Goal: Information Seeking & Learning: Learn about a topic

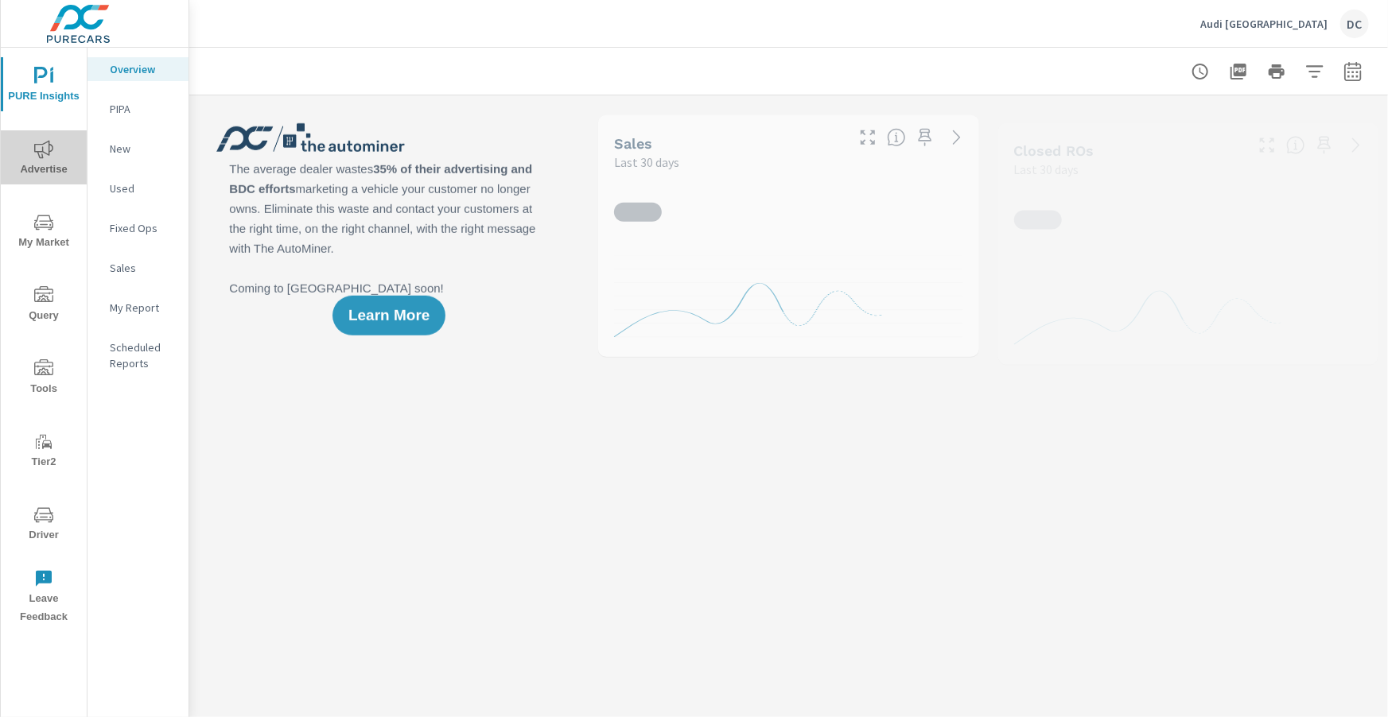
click at [29, 150] on span "Advertise" at bounding box center [44, 159] width 76 height 39
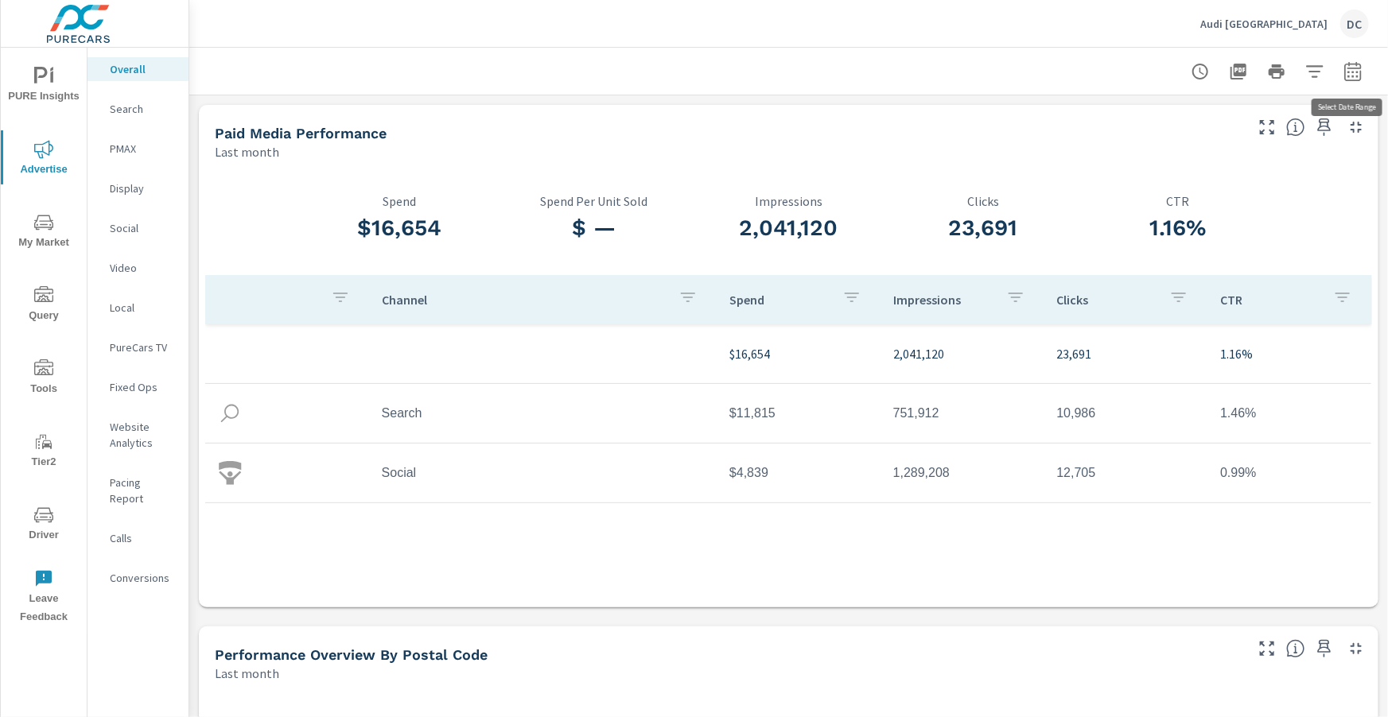
click at [1355, 78] on icon "button" at bounding box center [1352, 71] width 19 height 19
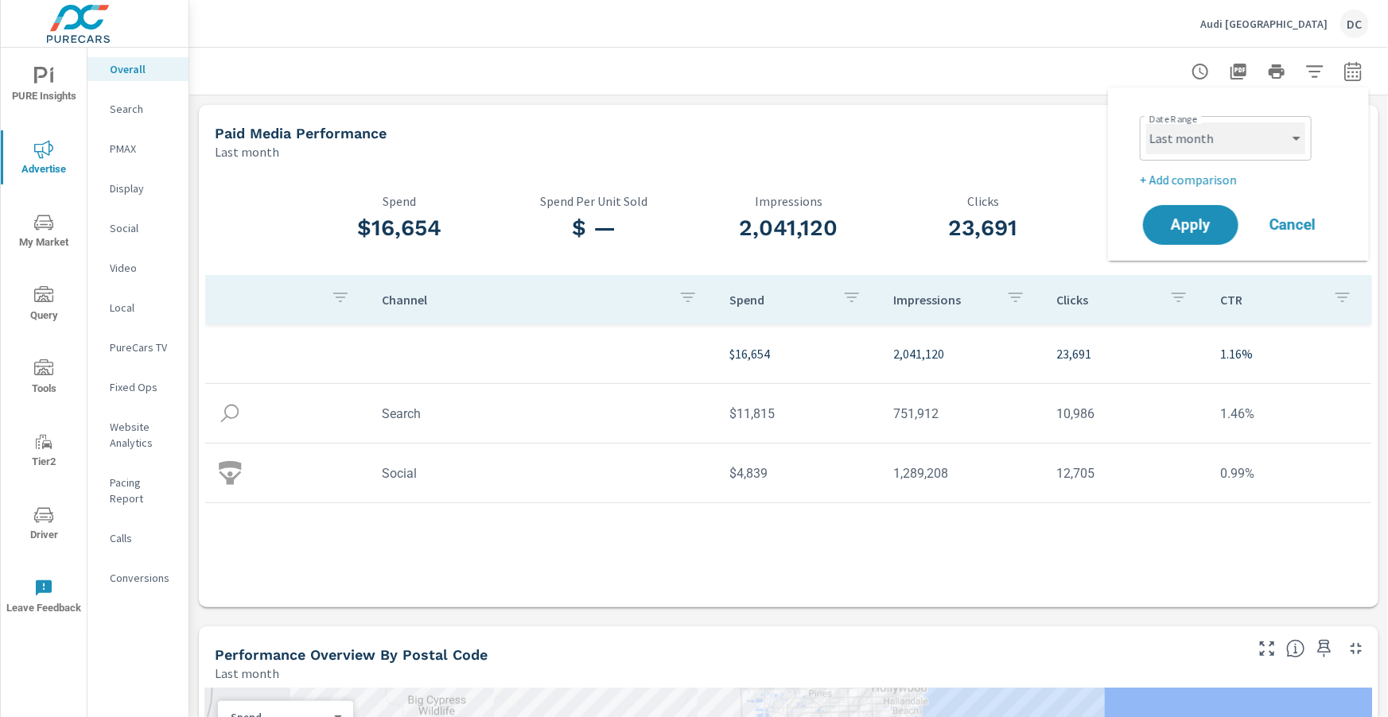
click at [1285, 134] on select "Custom Yesterday Last week Last 7 days Last 14 days Last 30 days Last 45 days L…" at bounding box center [1225, 138] width 159 height 32
click at [1146, 122] on select "Custom Yesterday Last week Last 7 days Last 14 days Last 30 days Last 45 days L…" at bounding box center [1225, 138] width 159 height 32
select select "Month to date"
click at [1214, 181] on p "+ Add comparison" at bounding box center [1242, 179] width 204 height 19
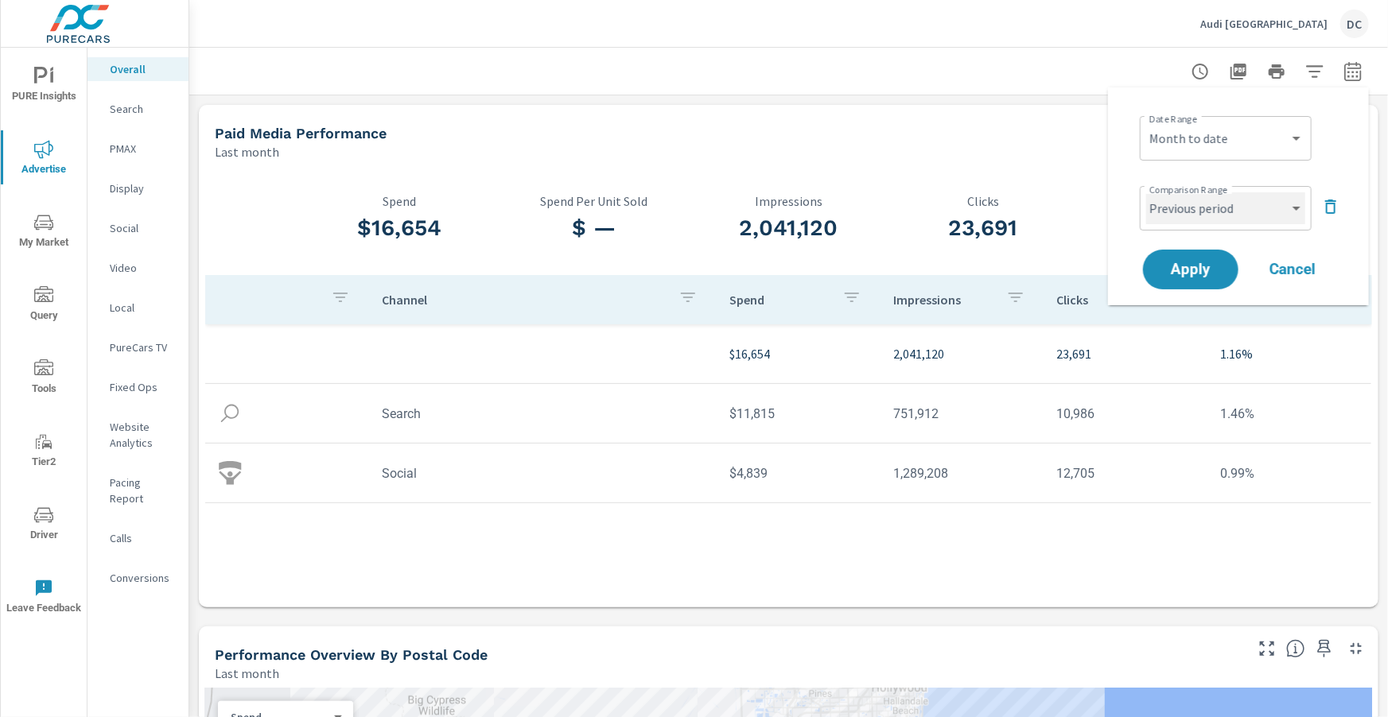
click at [1208, 212] on select "Custom Previous period Previous month Previous year" at bounding box center [1225, 208] width 159 height 32
click at [1146, 192] on select "Custom Previous period Previous month Previous year" at bounding box center [1225, 208] width 159 height 32
select select "Previous month"
click at [1207, 267] on span "Apply" at bounding box center [1190, 269] width 65 height 15
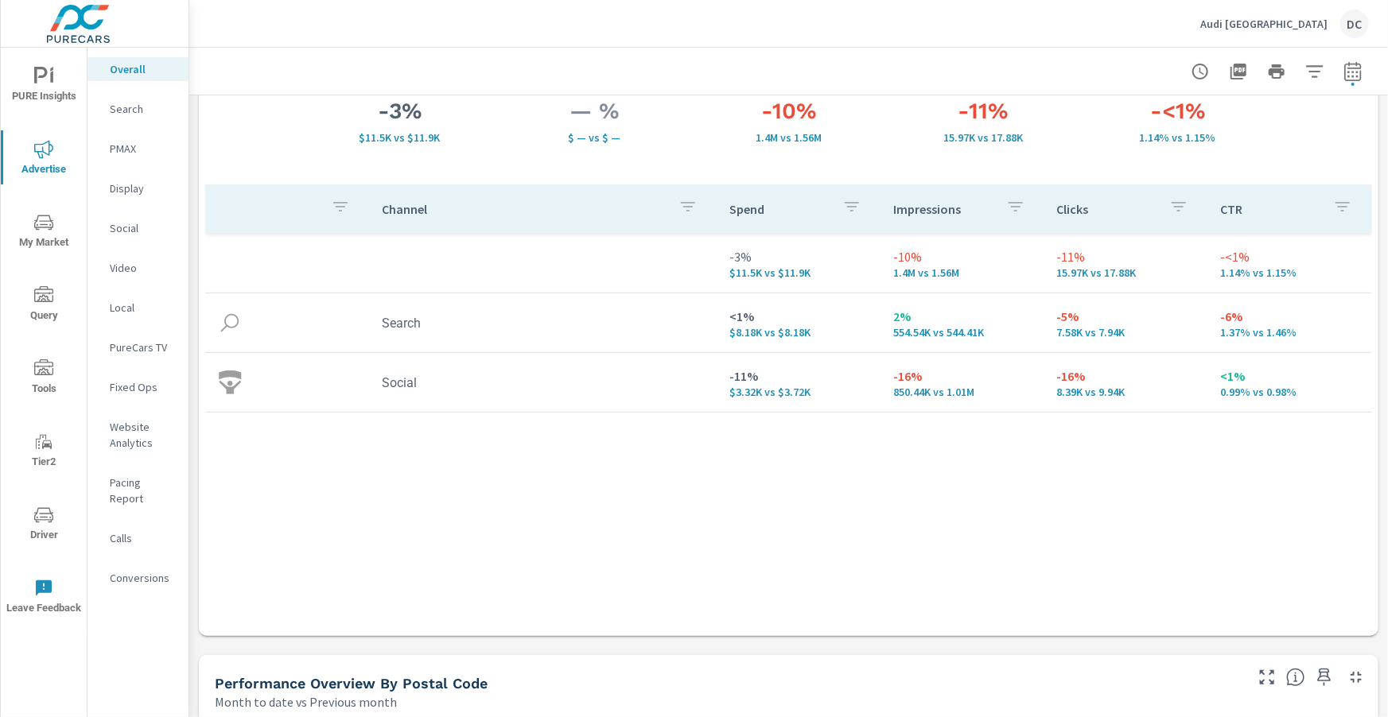
scroll to position [135, 0]
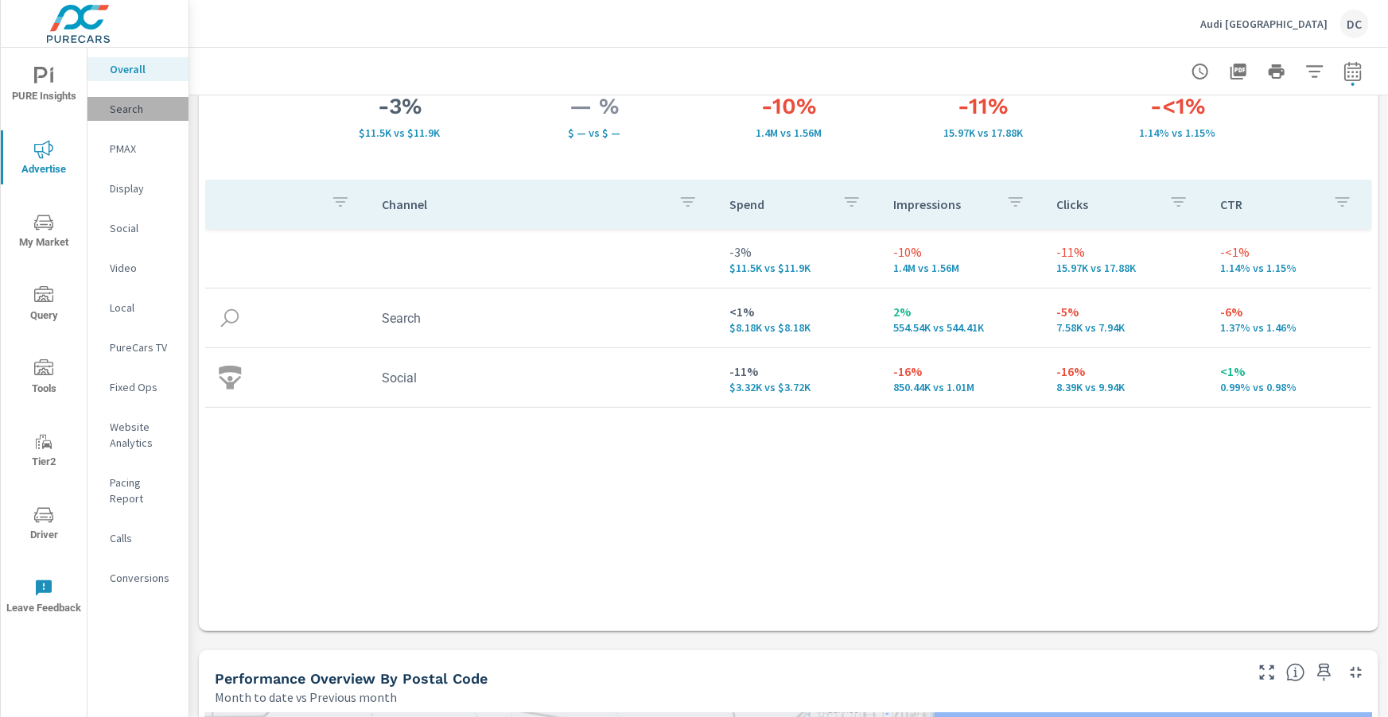
click at [131, 103] on p "Search" at bounding box center [143, 109] width 66 height 16
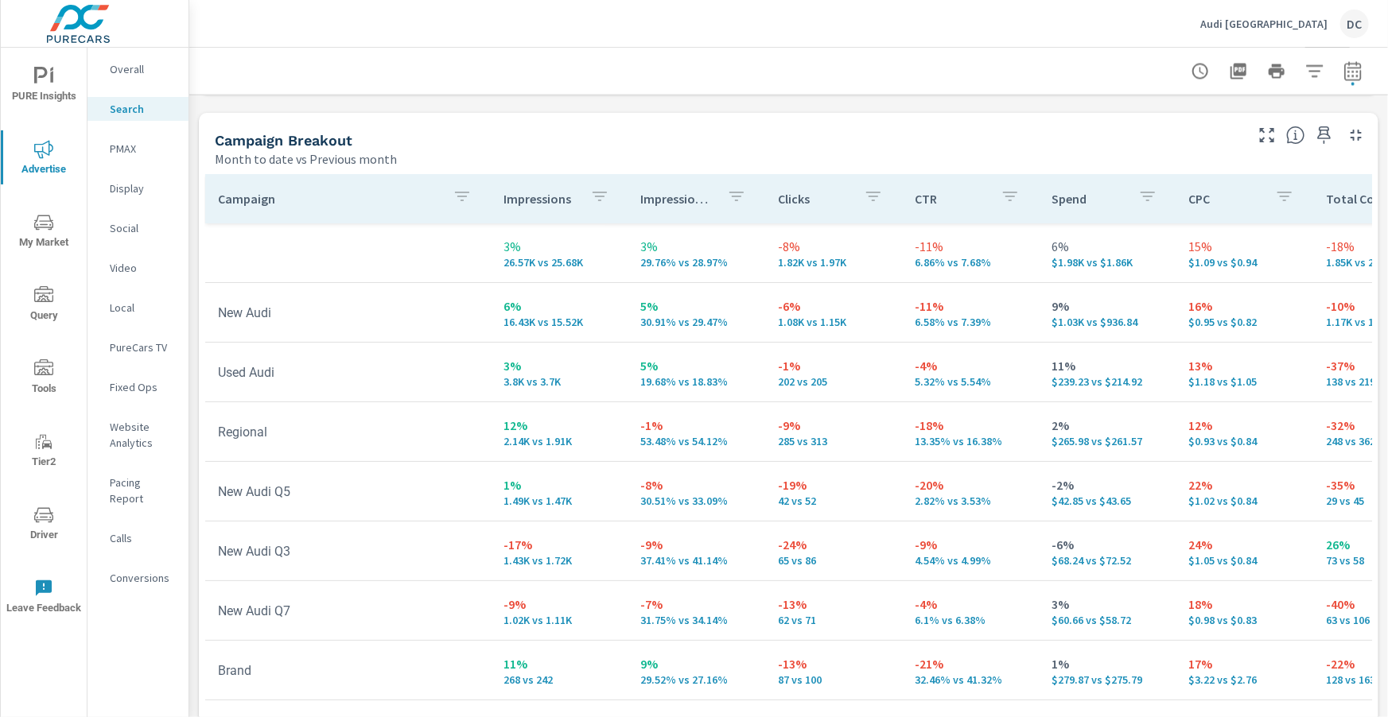
scroll to position [1591, 0]
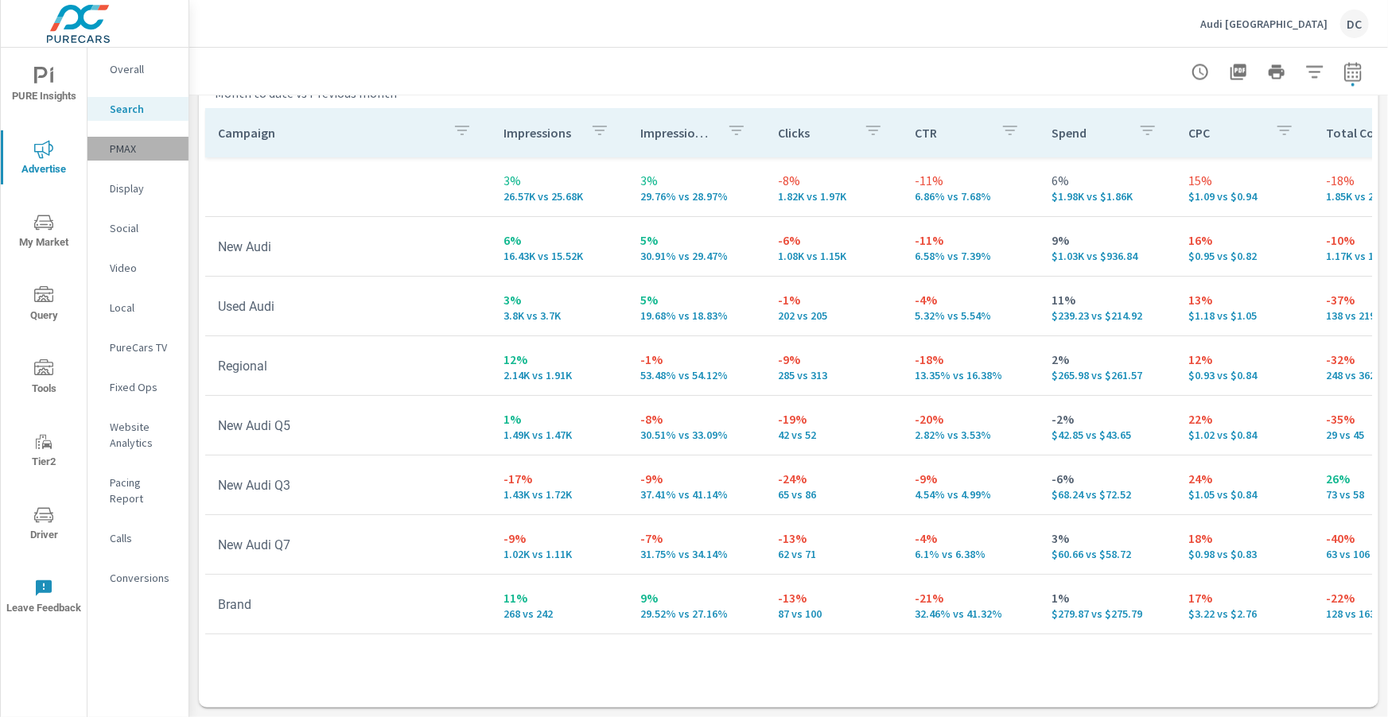
click at [132, 154] on p "PMAX" at bounding box center [143, 149] width 66 height 16
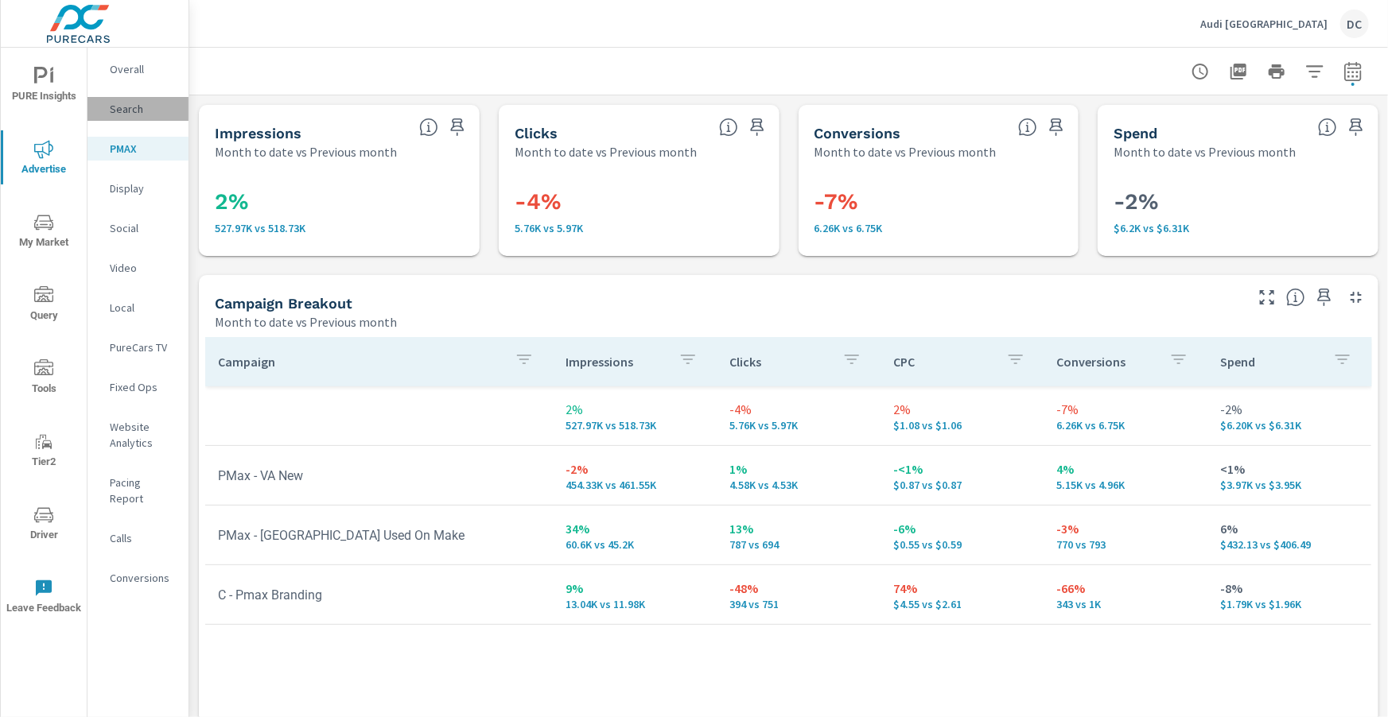
click at [137, 112] on p "Search" at bounding box center [143, 109] width 66 height 16
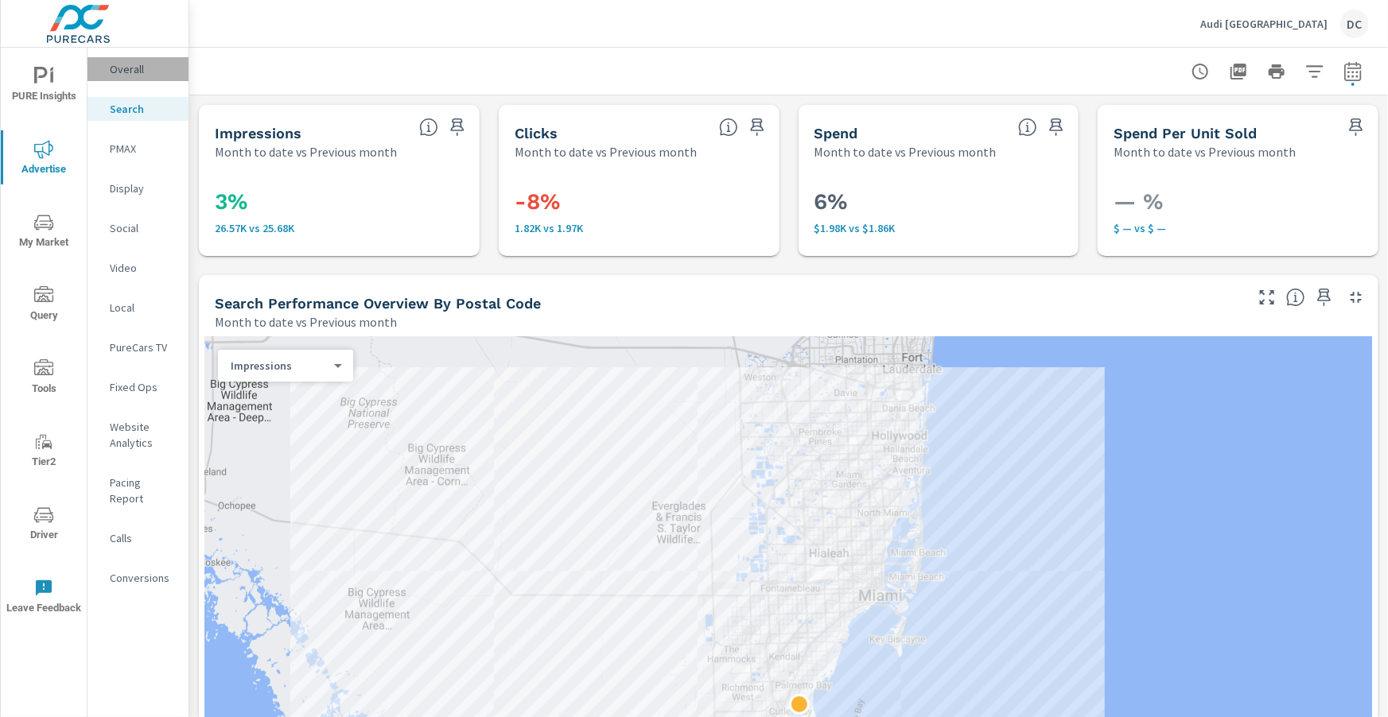
click at [123, 72] on p "Overall" at bounding box center [143, 69] width 66 height 16
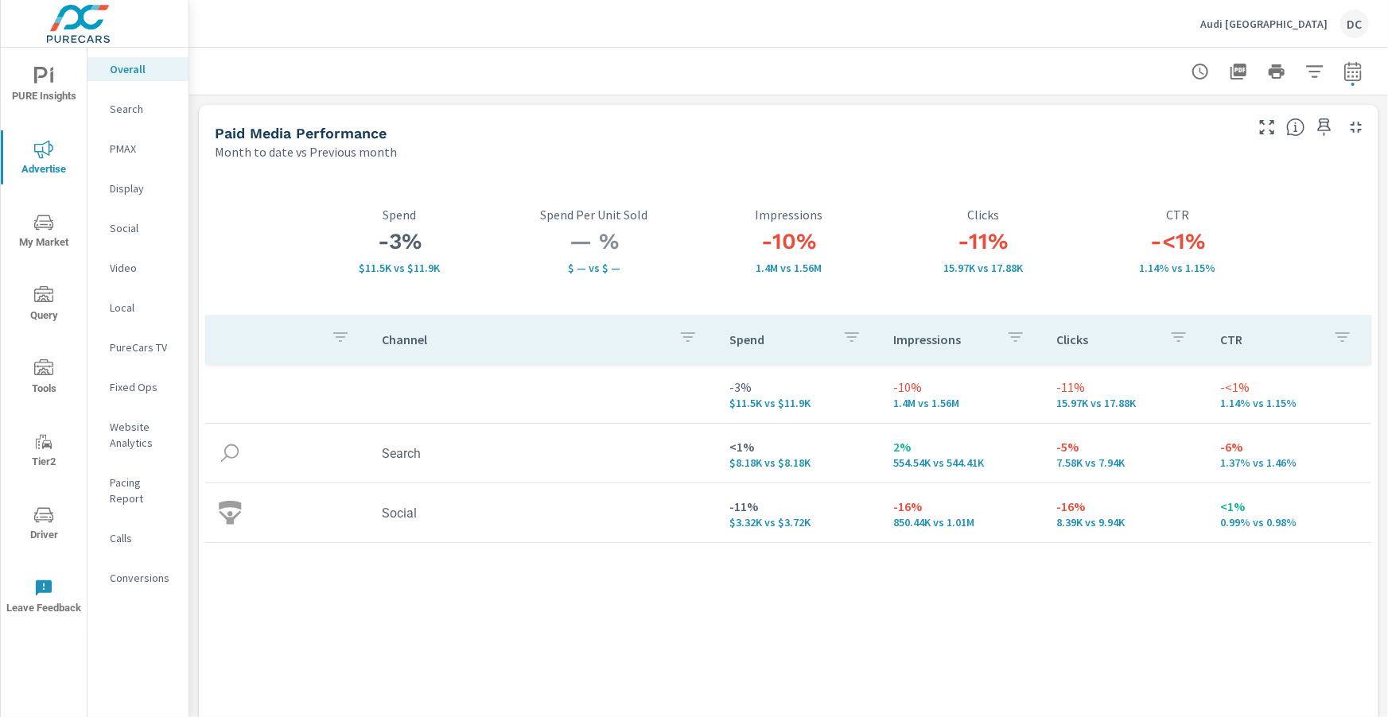
click at [139, 111] on p "Search" at bounding box center [143, 109] width 66 height 16
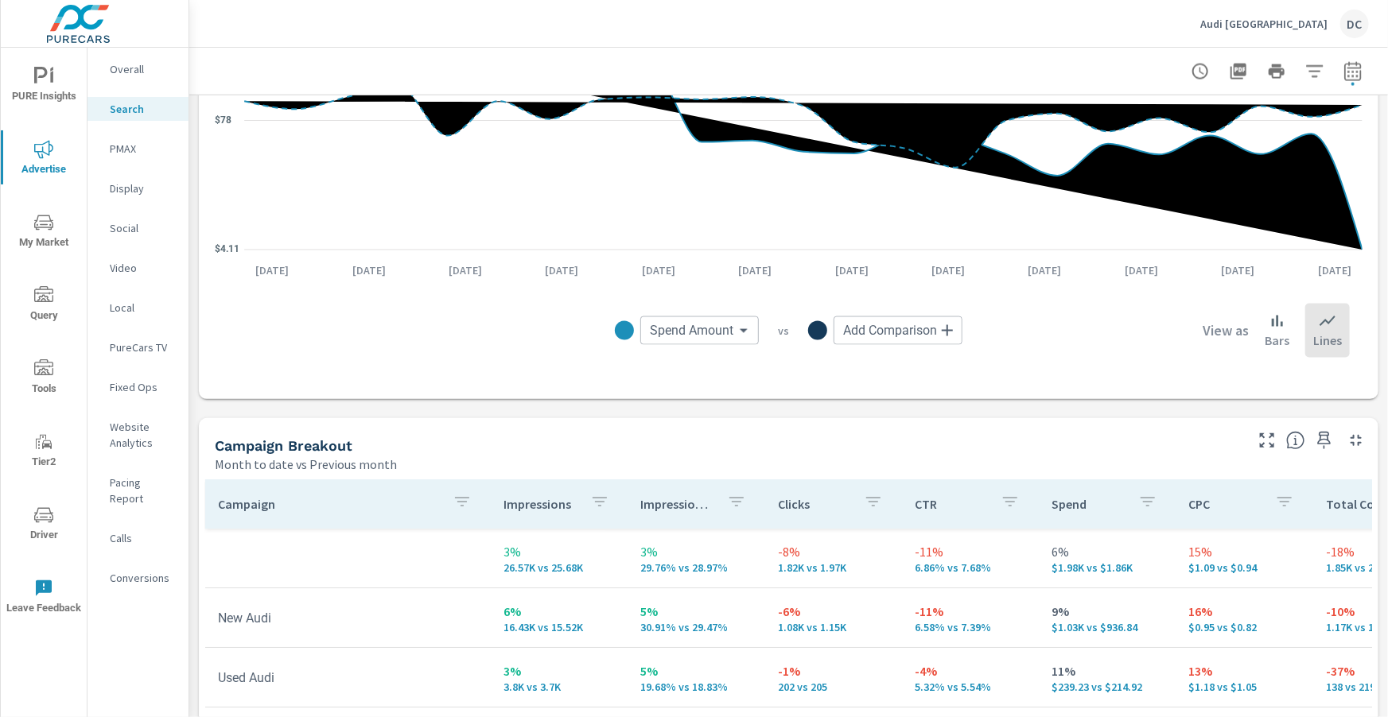
scroll to position [1207, 0]
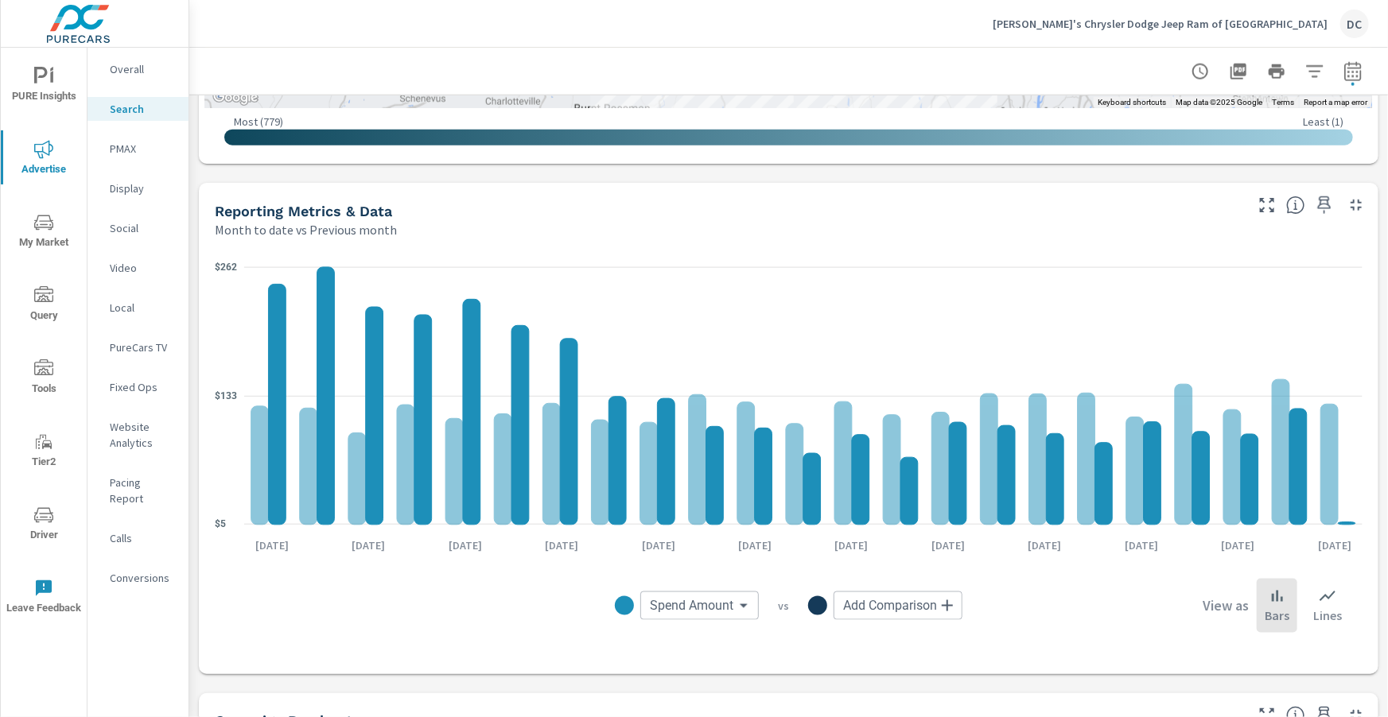
scroll to position [569, 0]
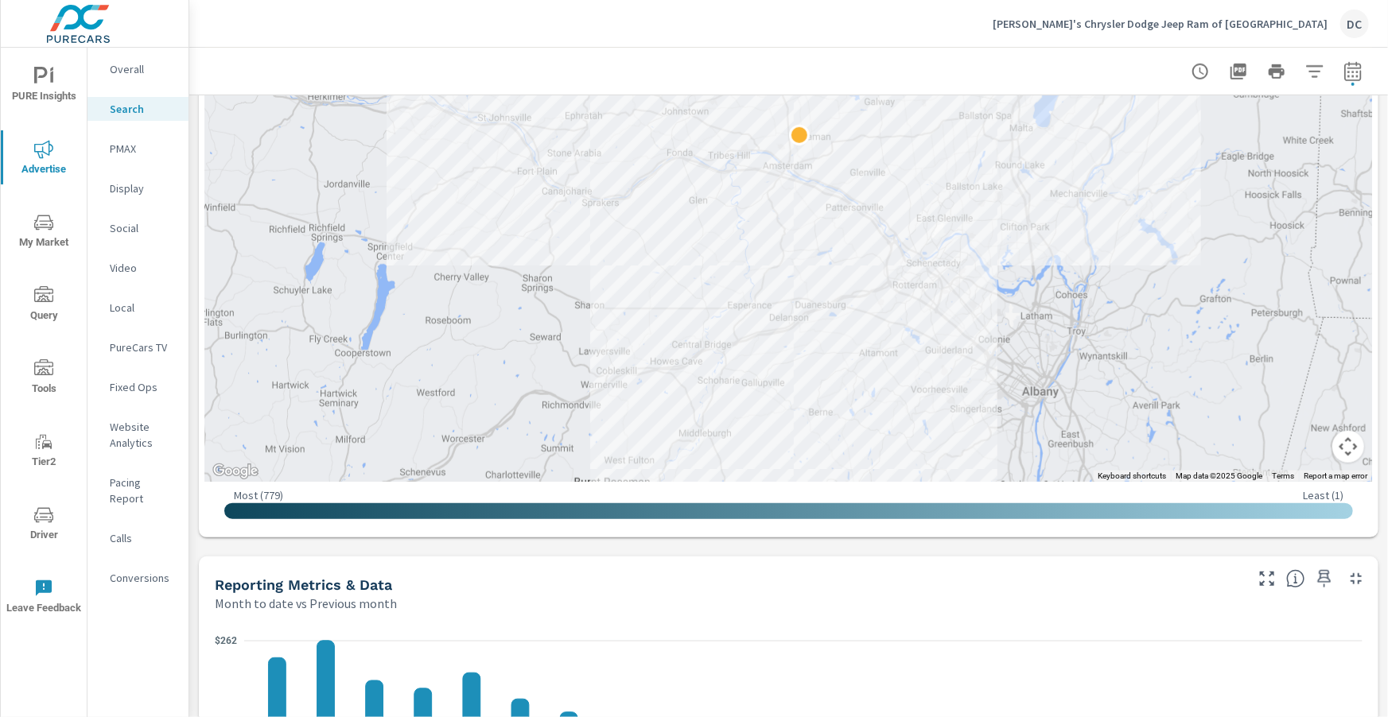
click at [1234, 19] on p "[PERSON_NAME]'s Chrysler Dodge Jeep Ram of [GEOGRAPHIC_DATA]" at bounding box center [1160, 24] width 335 height 14
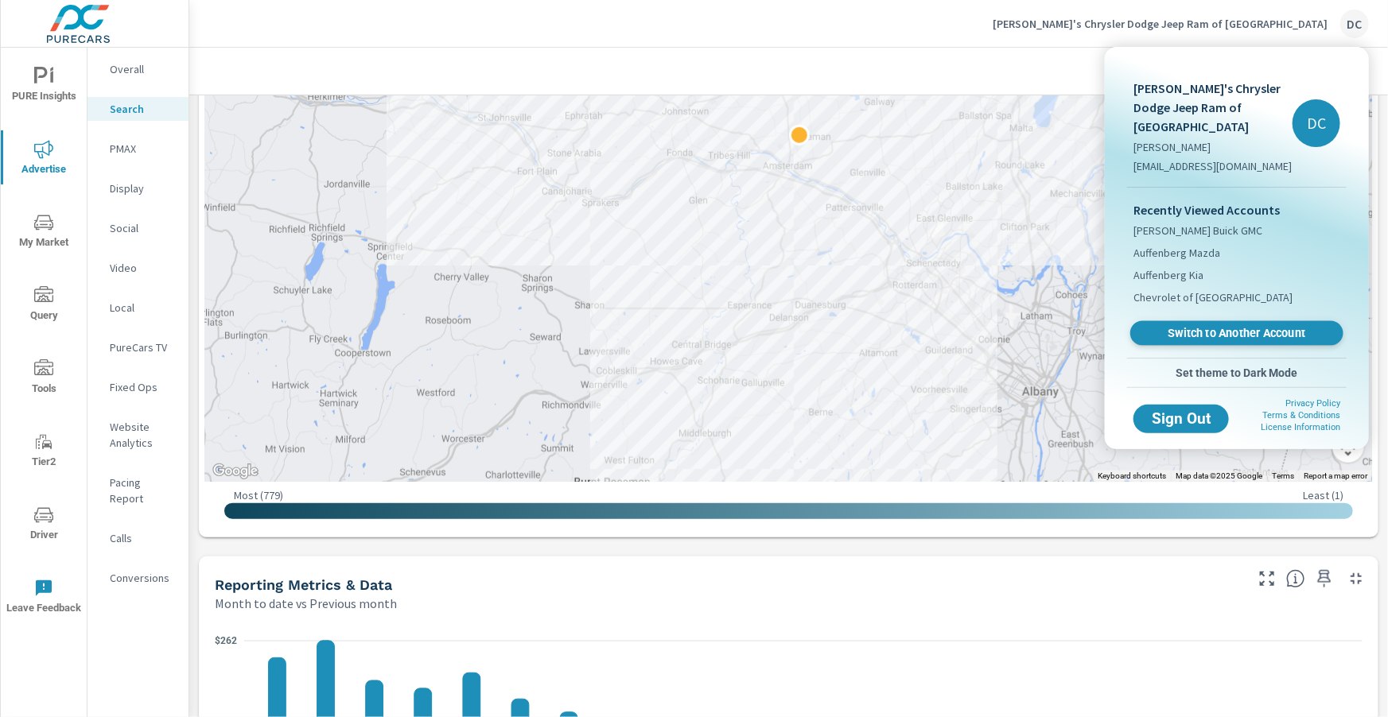
click at [1203, 326] on span "Switch to Another Account" at bounding box center [1236, 333] width 195 height 15
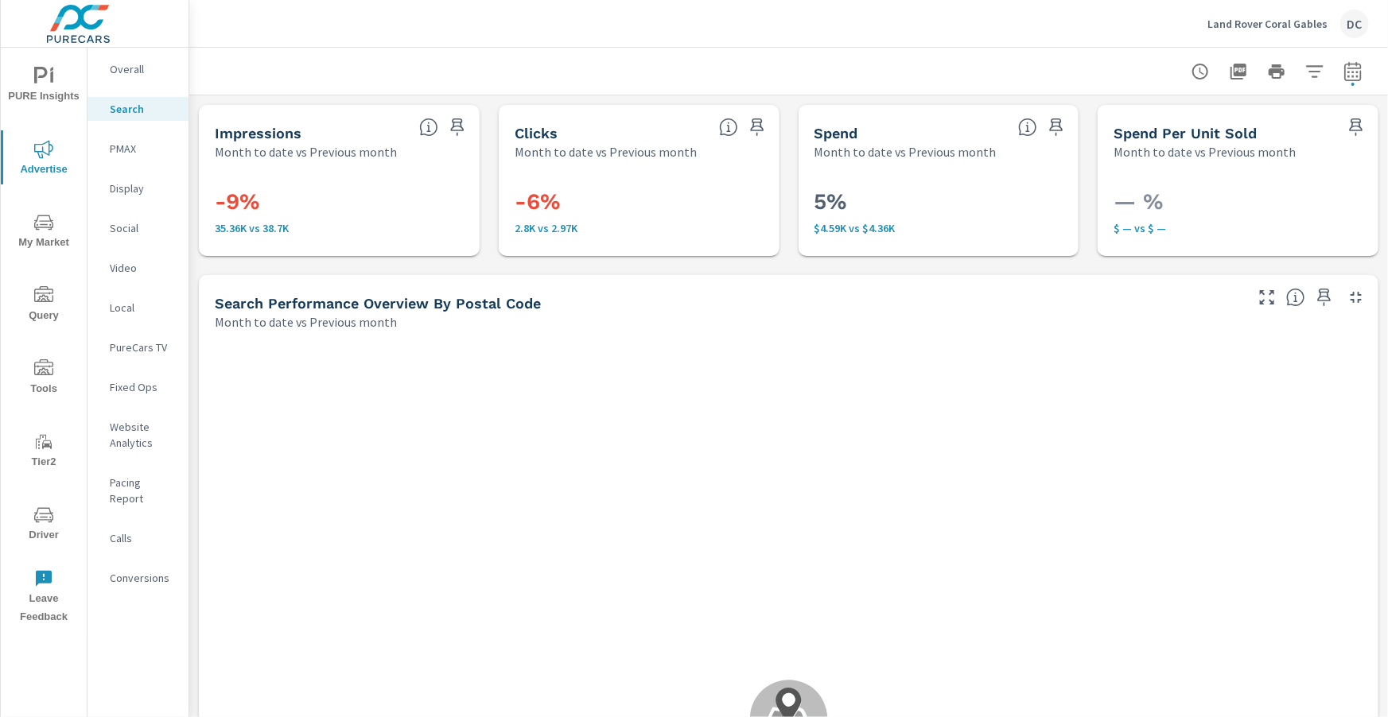
click at [142, 71] on p "Overall" at bounding box center [143, 69] width 66 height 16
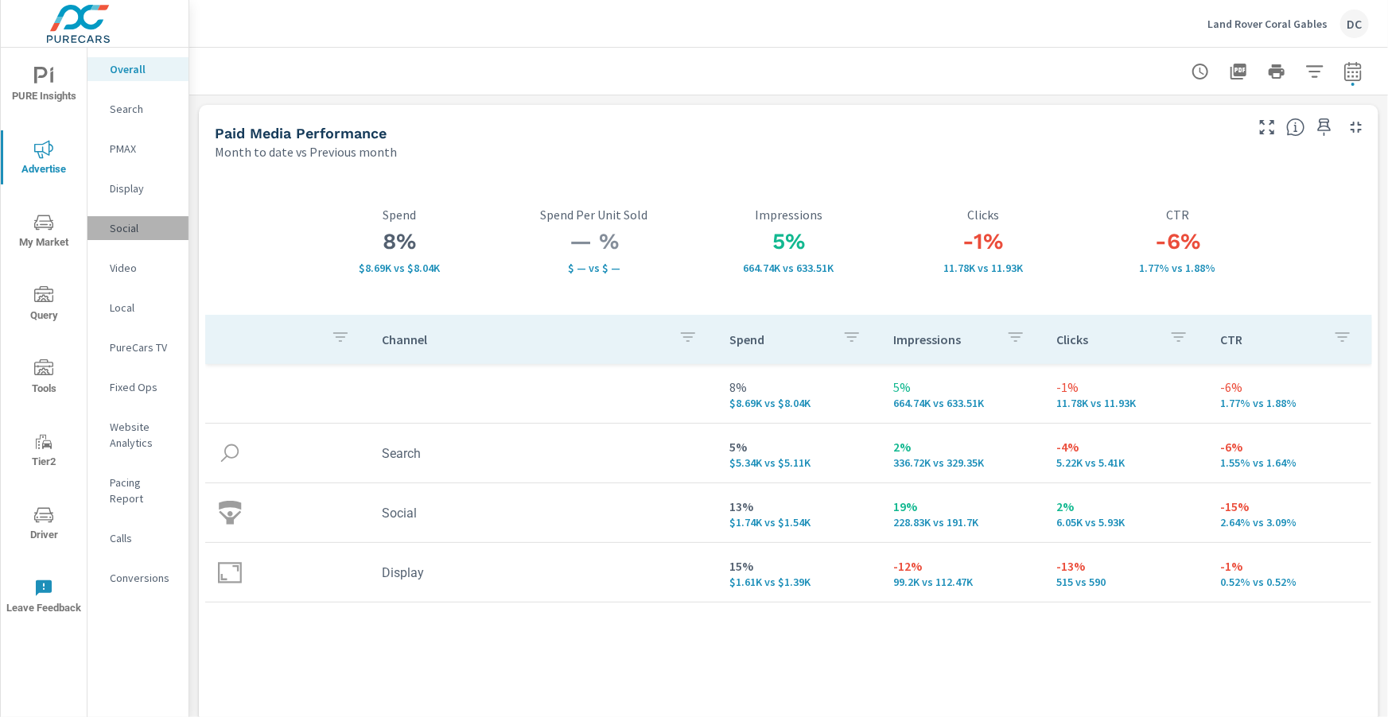
click at [116, 232] on p "Social" at bounding box center [143, 228] width 66 height 16
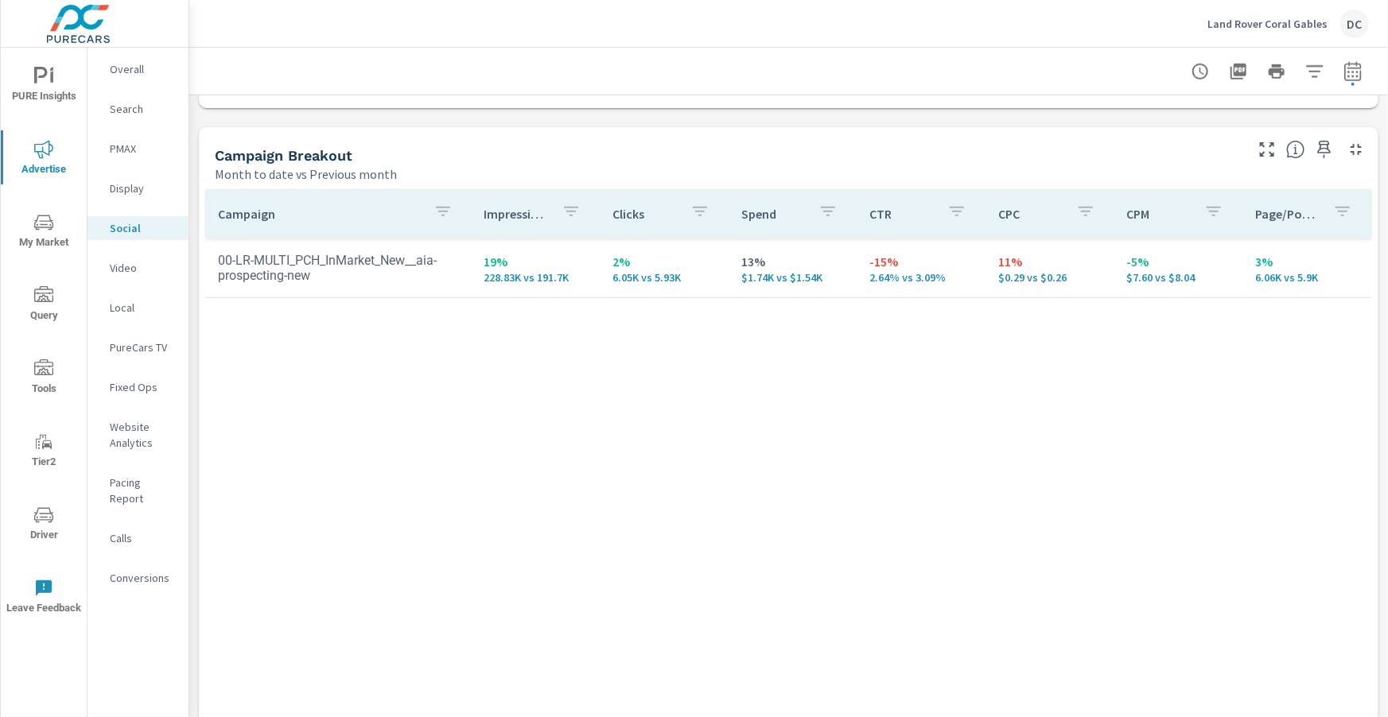
scroll to position [740, 0]
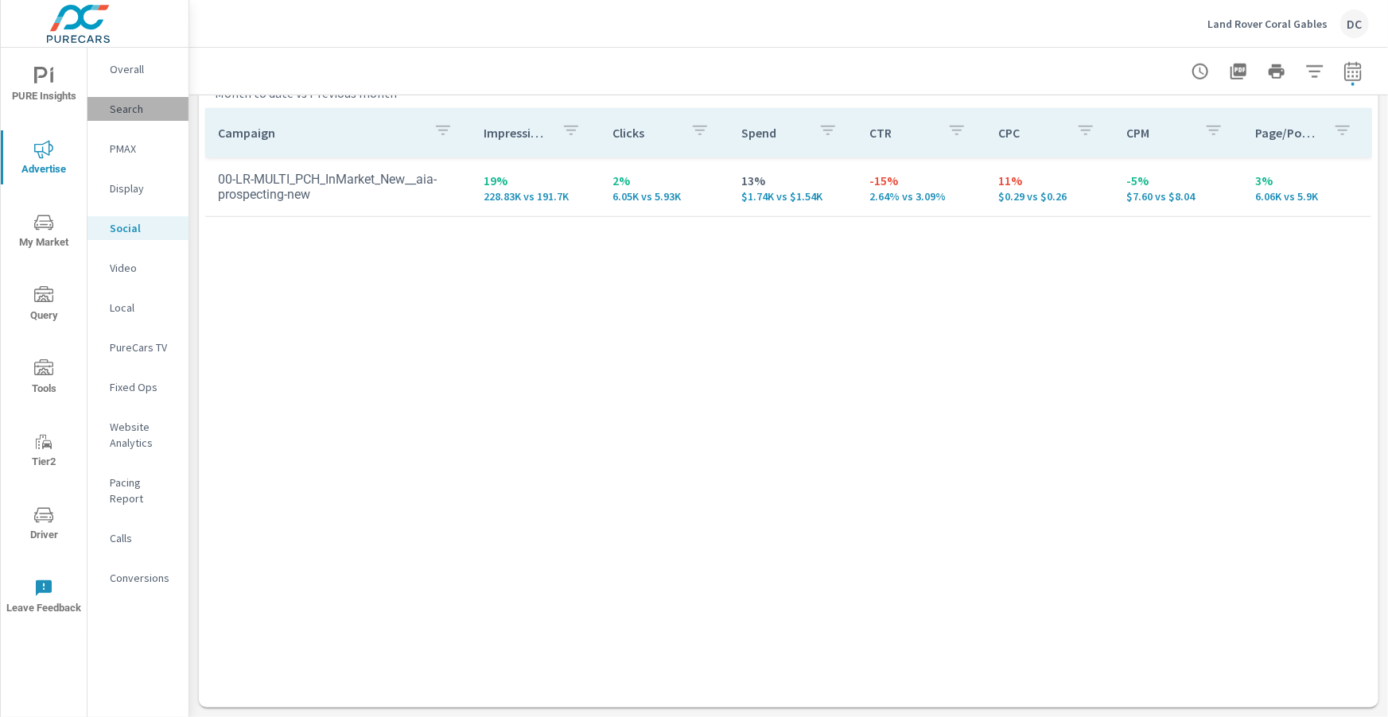
click at [132, 118] on div "Search" at bounding box center [137, 109] width 101 height 24
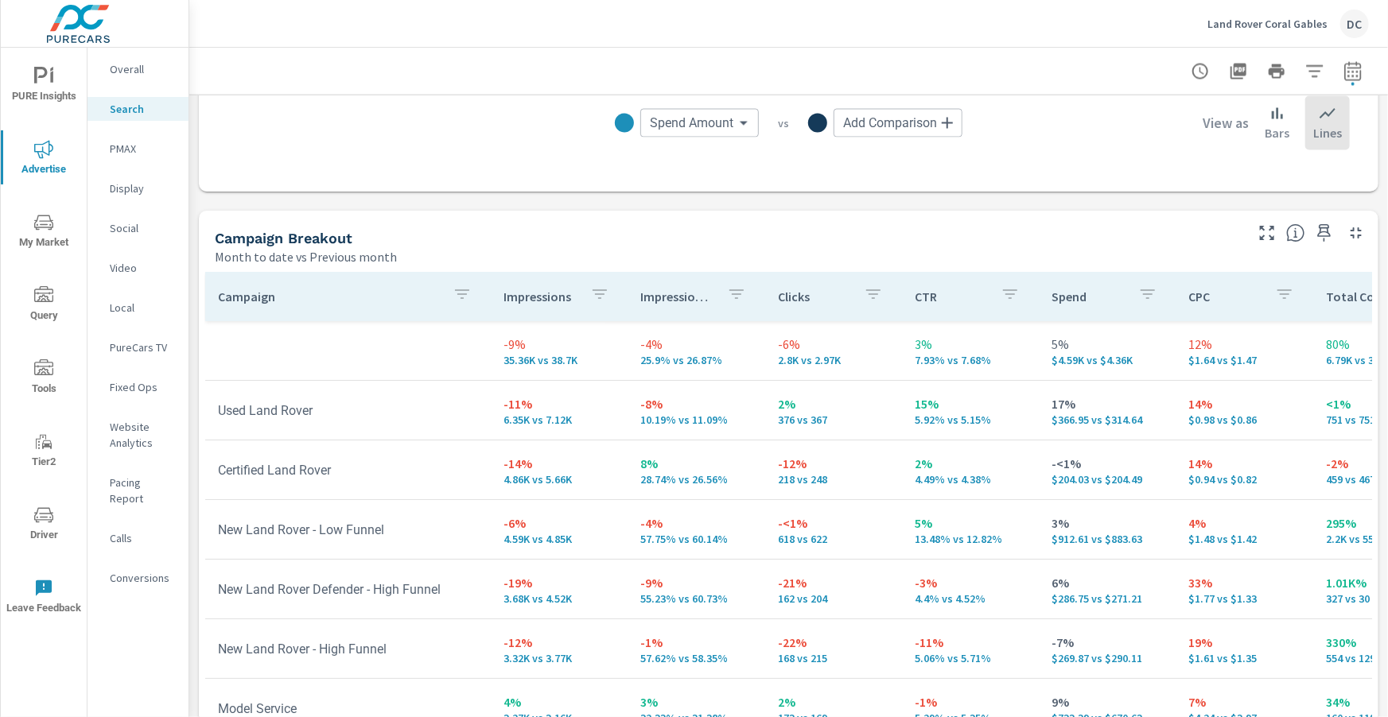
scroll to position [1448, 0]
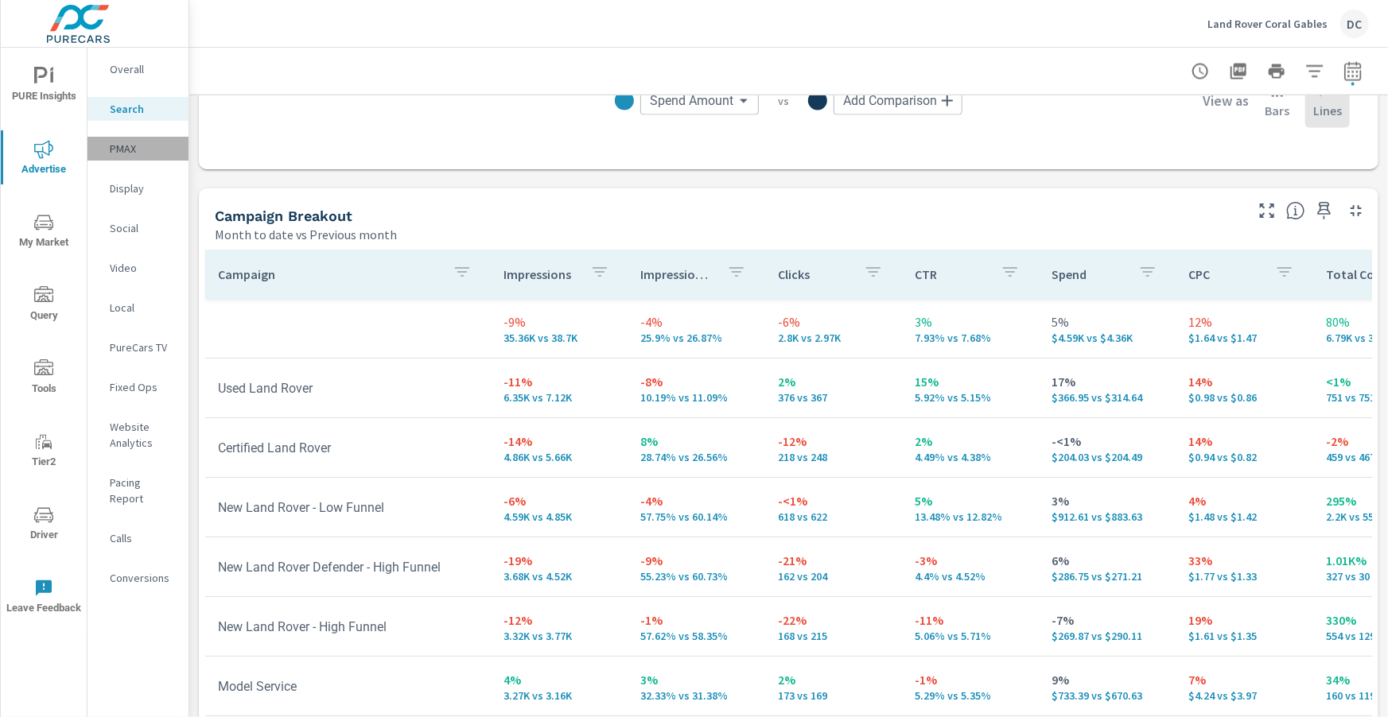
click at [134, 155] on p "PMAX" at bounding box center [143, 149] width 66 height 16
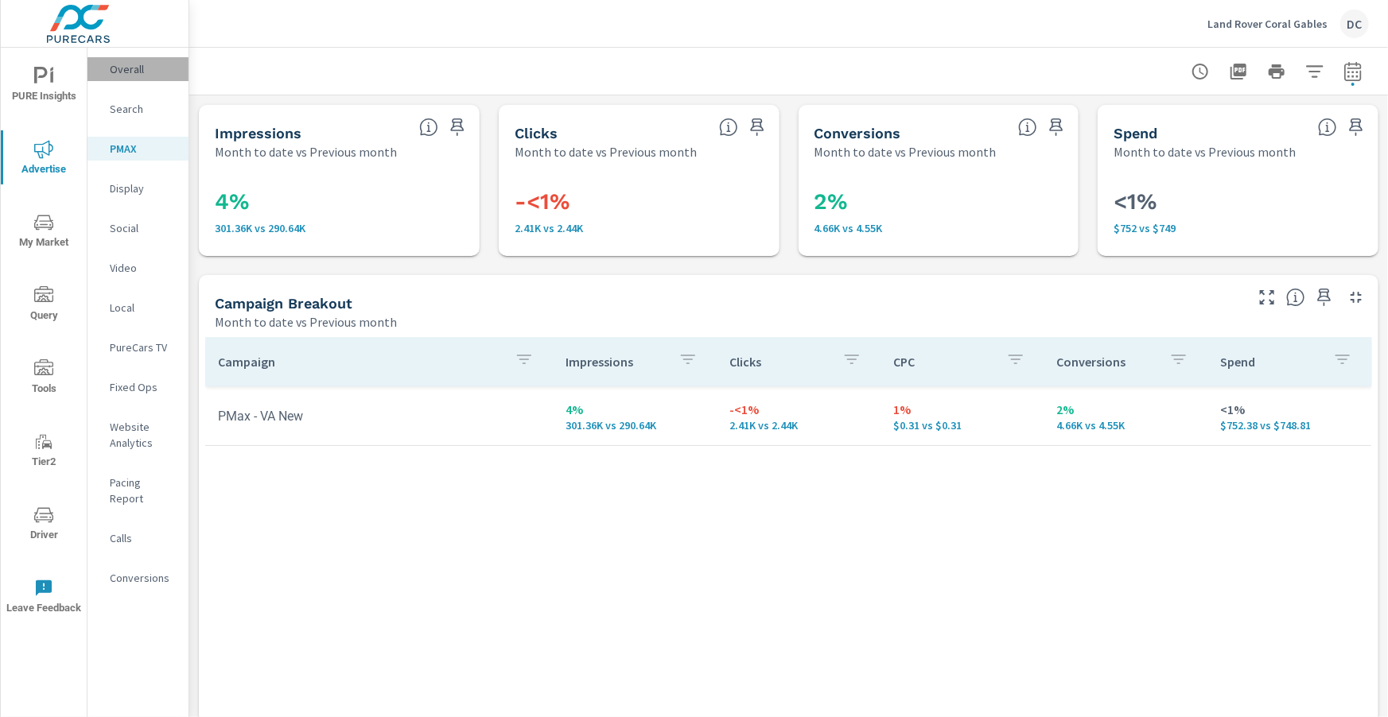
click at [142, 73] on p "Overall" at bounding box center [143, 69] width 66 height 16
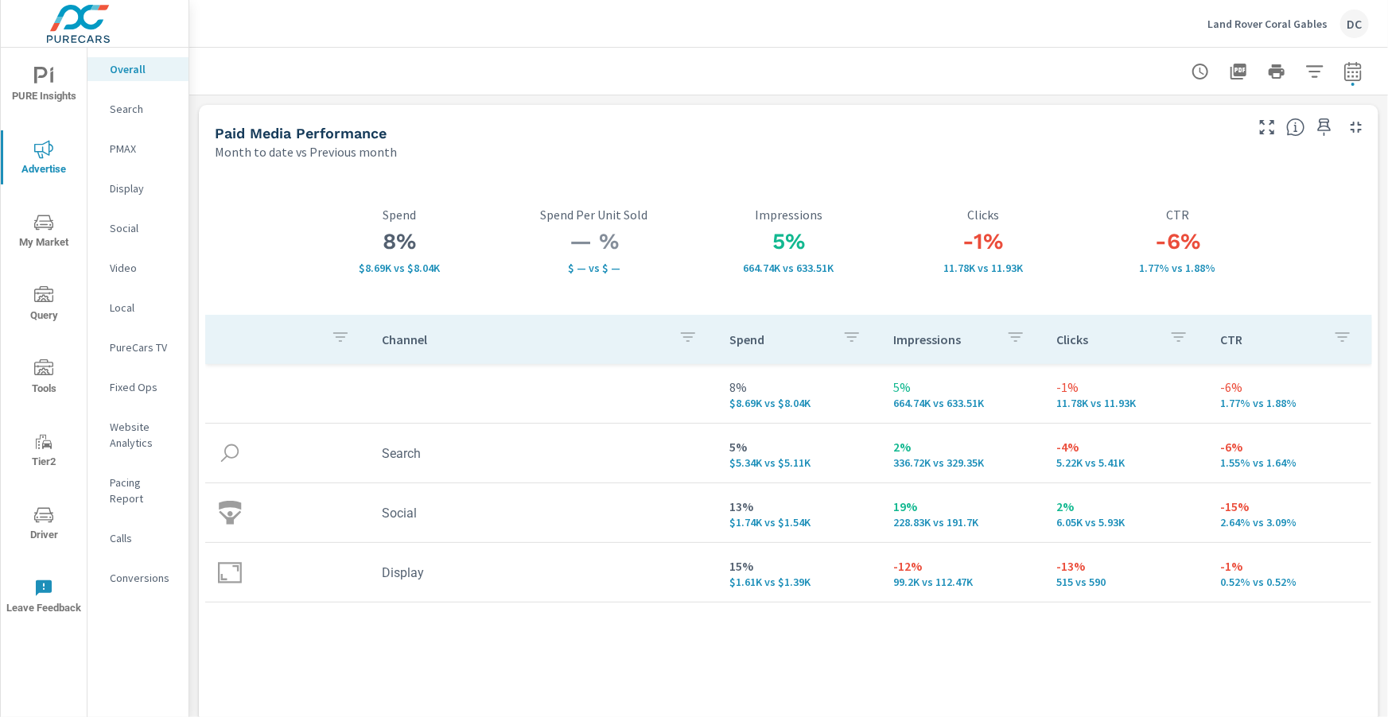
click at [119, 231] on p "Social" at bounding box center [143, 228] width 66 height 16
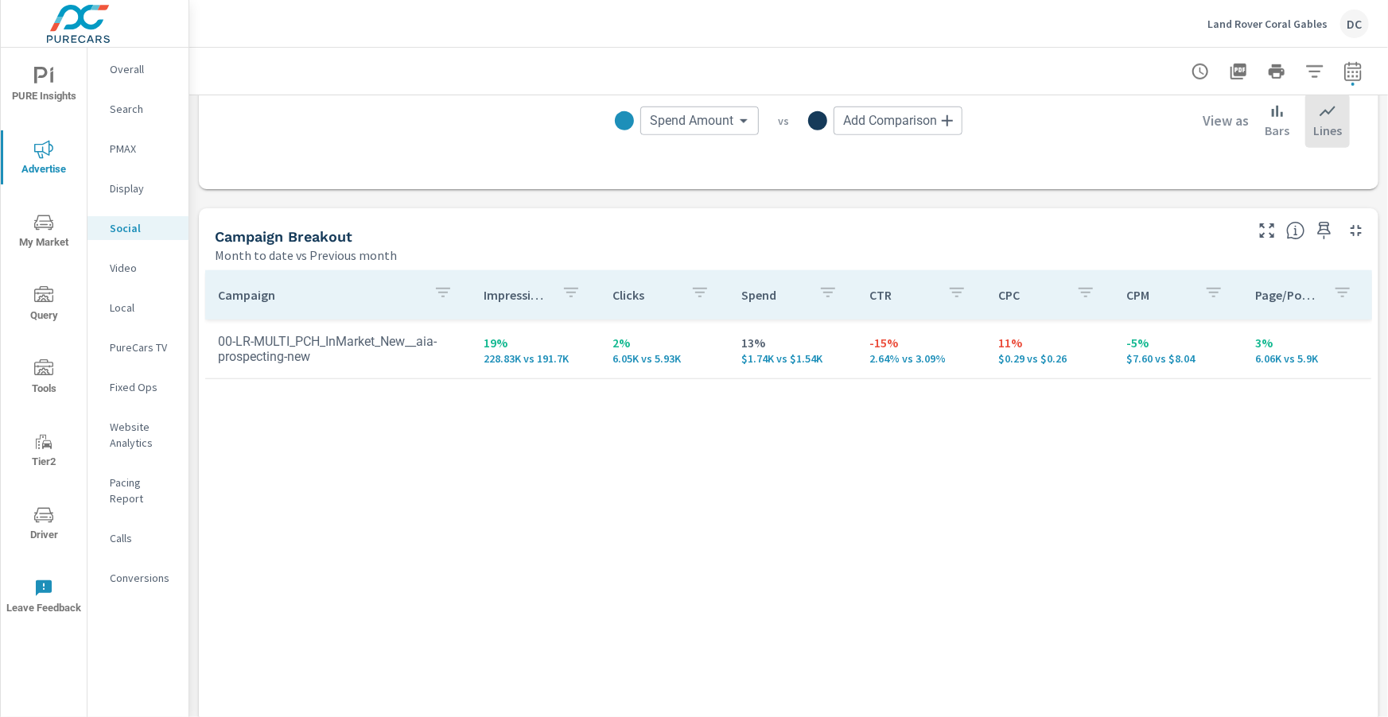
scroll to position [628, 0]
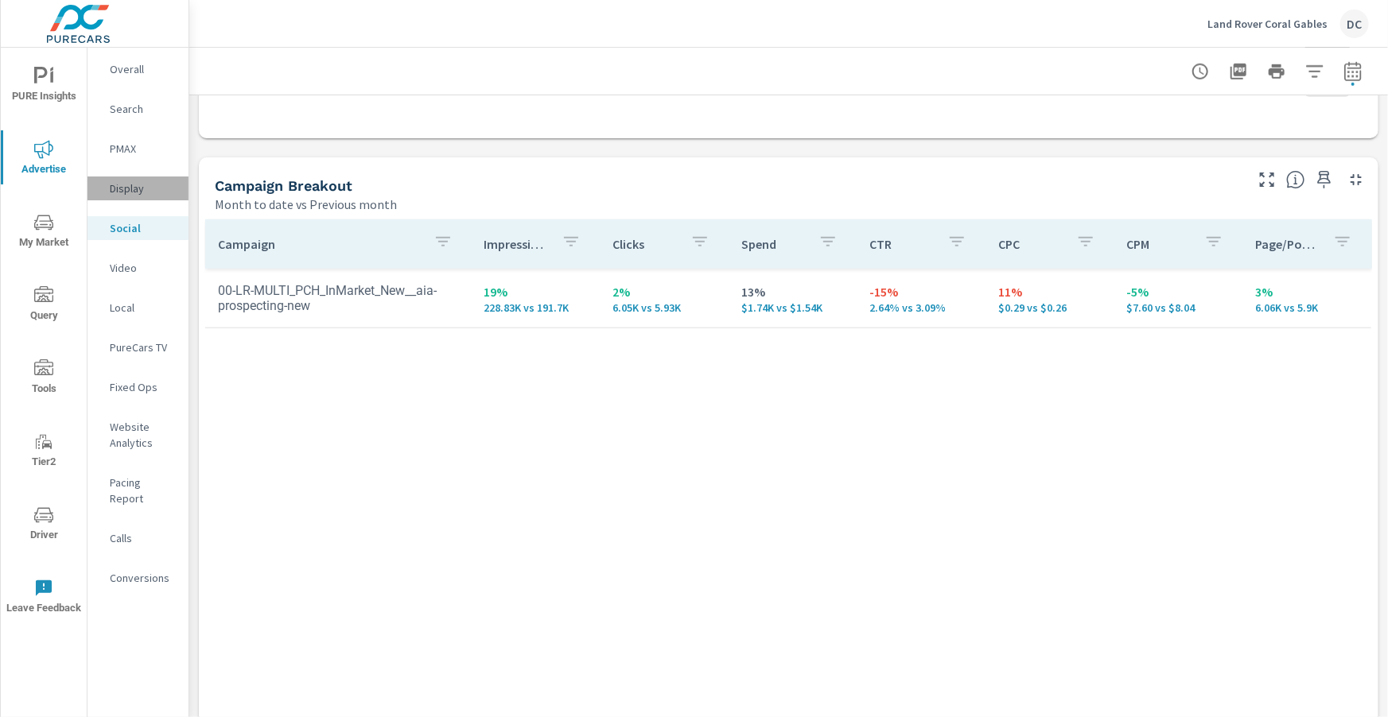
click at [138, 198] on div "Display" at bounding box center [137, 189] width 101 height 24
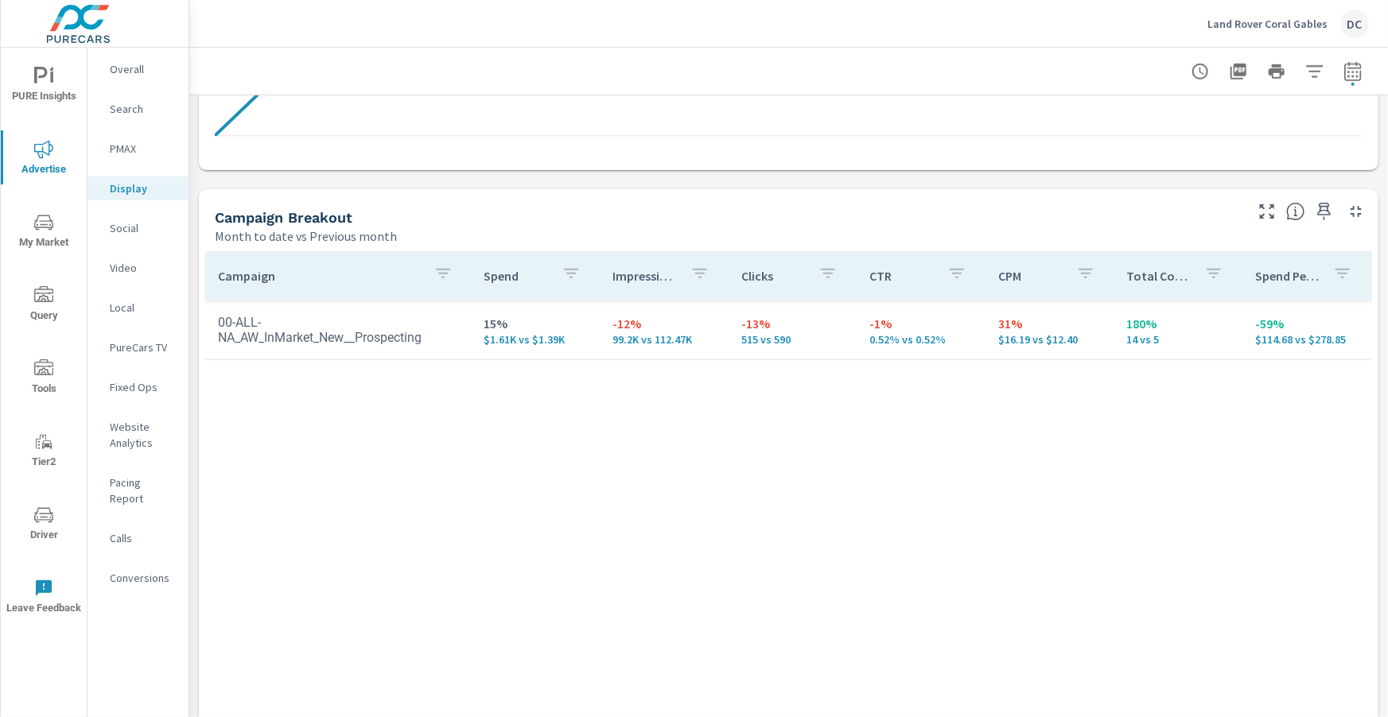
scroll to position [607, 0]
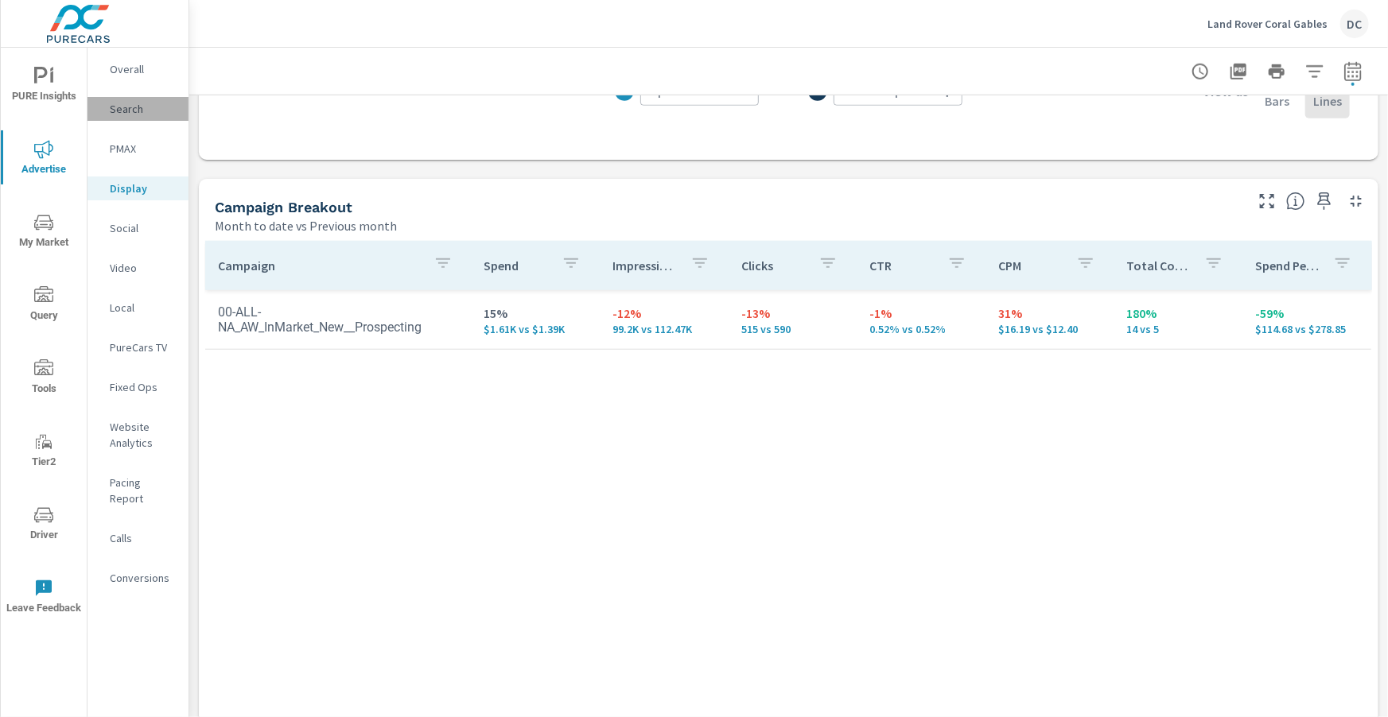
click at [130, 118] on div "Search" at bounding box center [137, 109] width 101 height 24
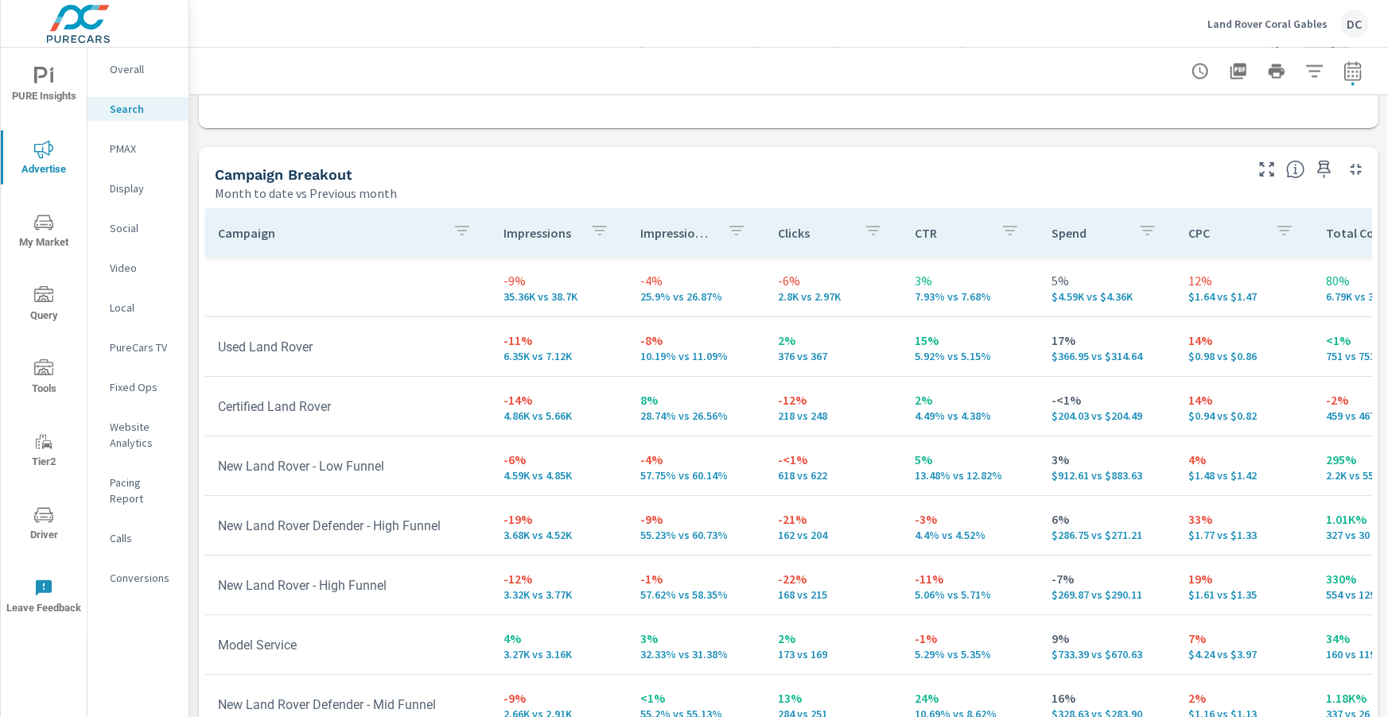
scroll to position [1490, 0]
click at [1303, 26] on p "Land Rover Coral Gables" at bounding box center [1267, 24] width 120 height 14
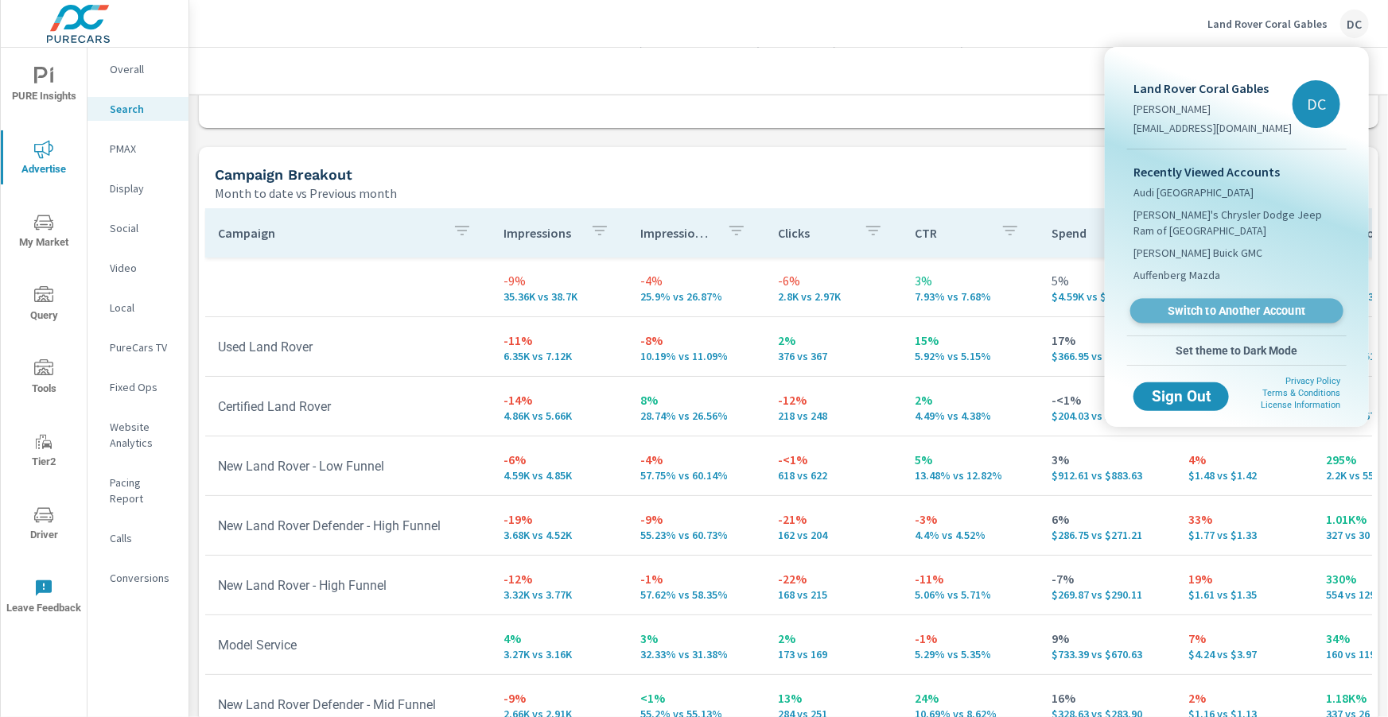
click at [1232, 307] on span "Switch to Another Account" at bounding box center [1236, 311] width 195 height 15
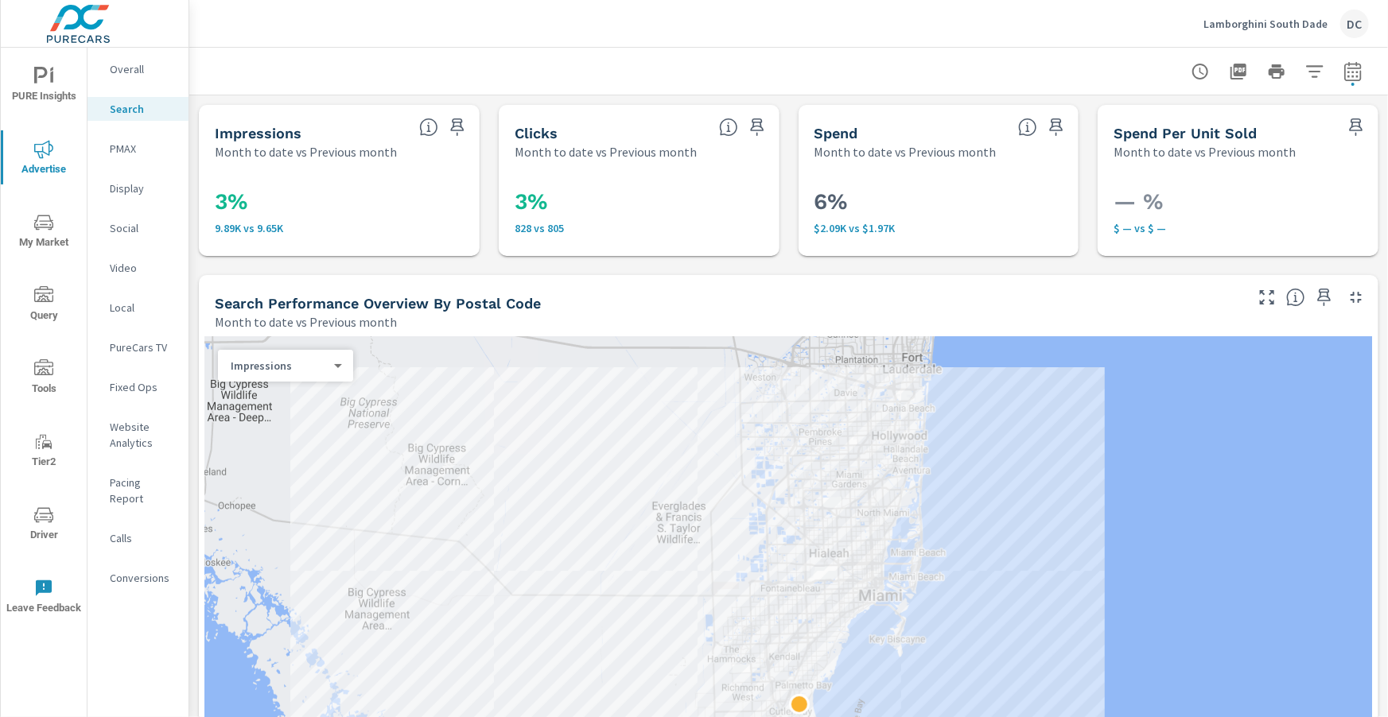
click at [136, 219] on div "Social" at bounding box center [137, 228] width 101 height 24
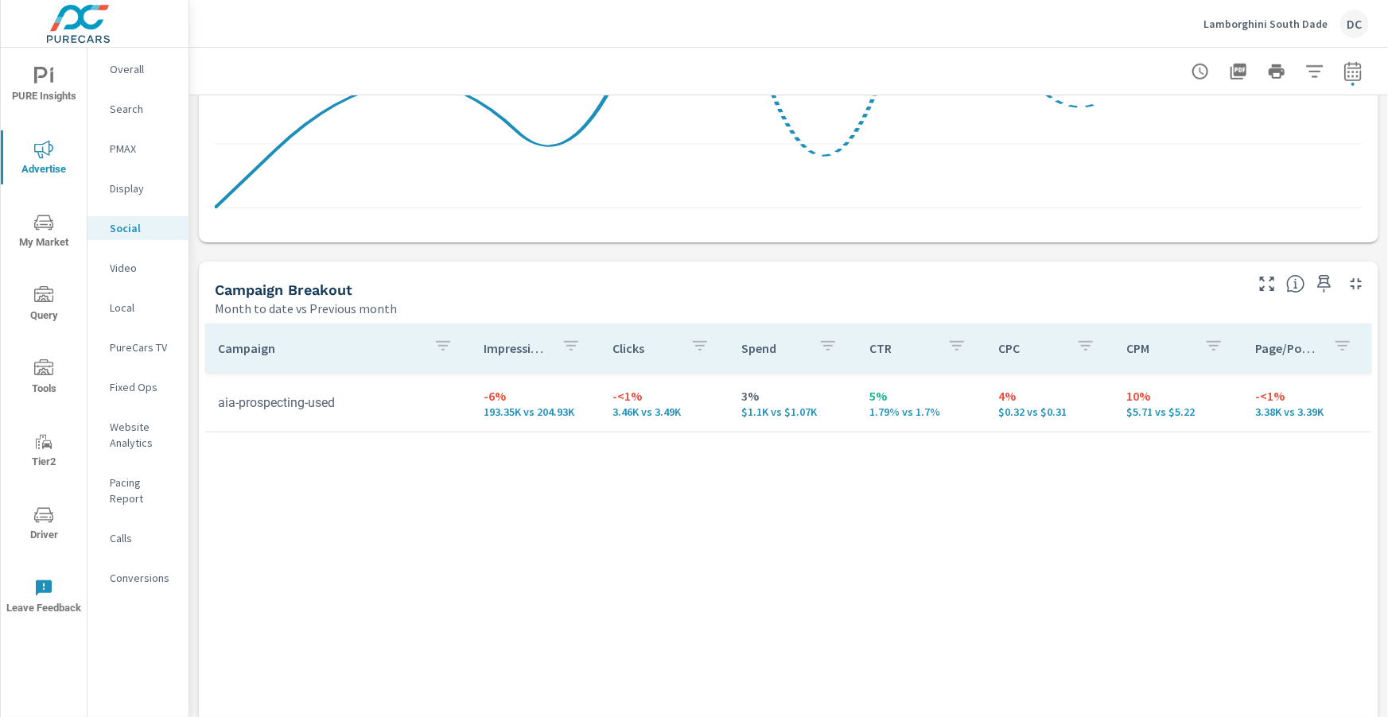
scroll to position [525, 0]
click at [1359, 76] on icon "button" at bounding box center [1352, 71] width 19 height 19
select select "Month to date"
select select "Previous month"
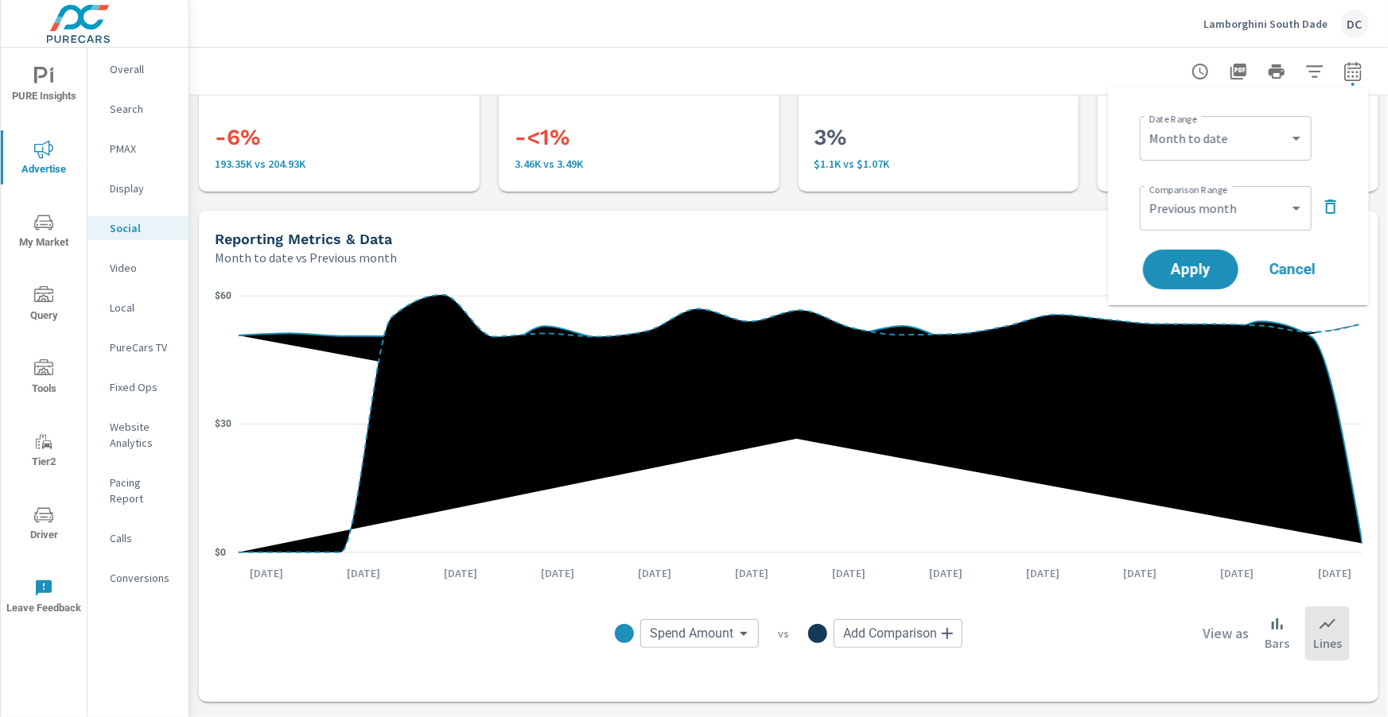
scroll to position [49, 0]
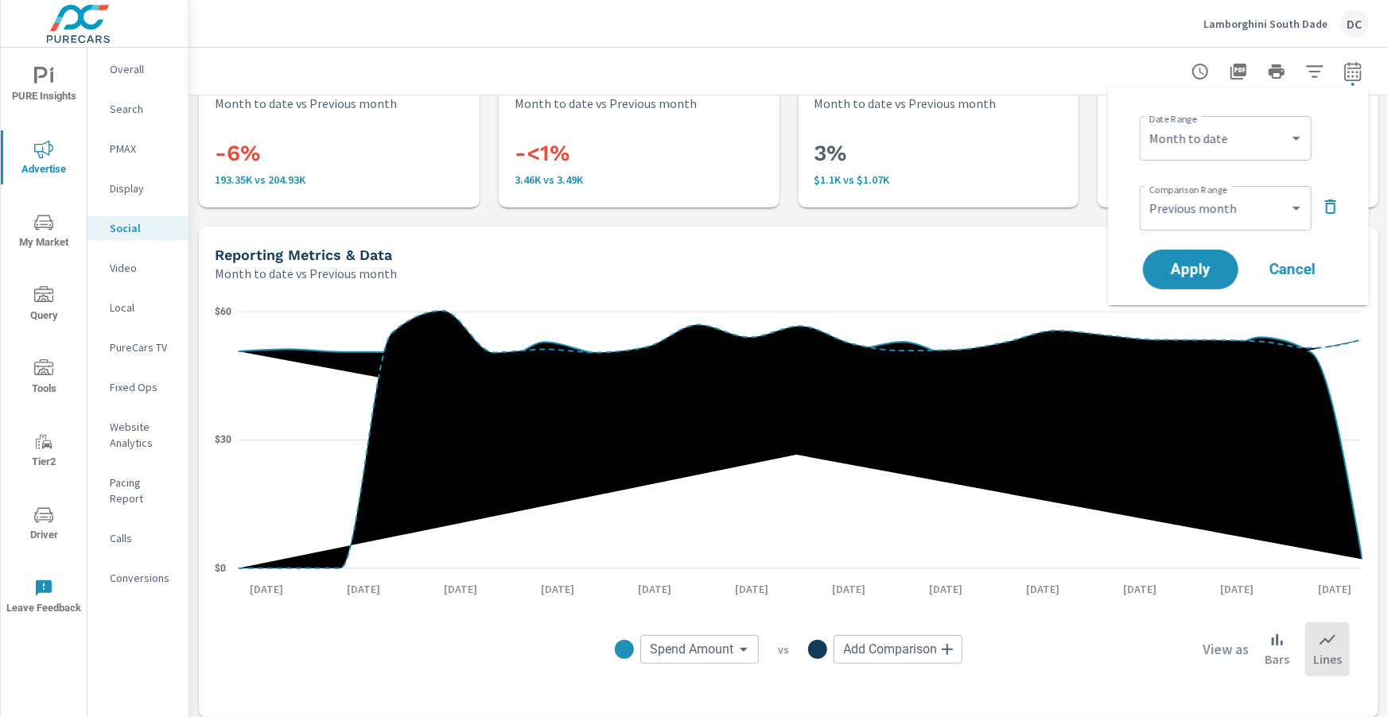
click at [131, 64] on p "Overall" at bounding box center [143, 69] width 66 height 16
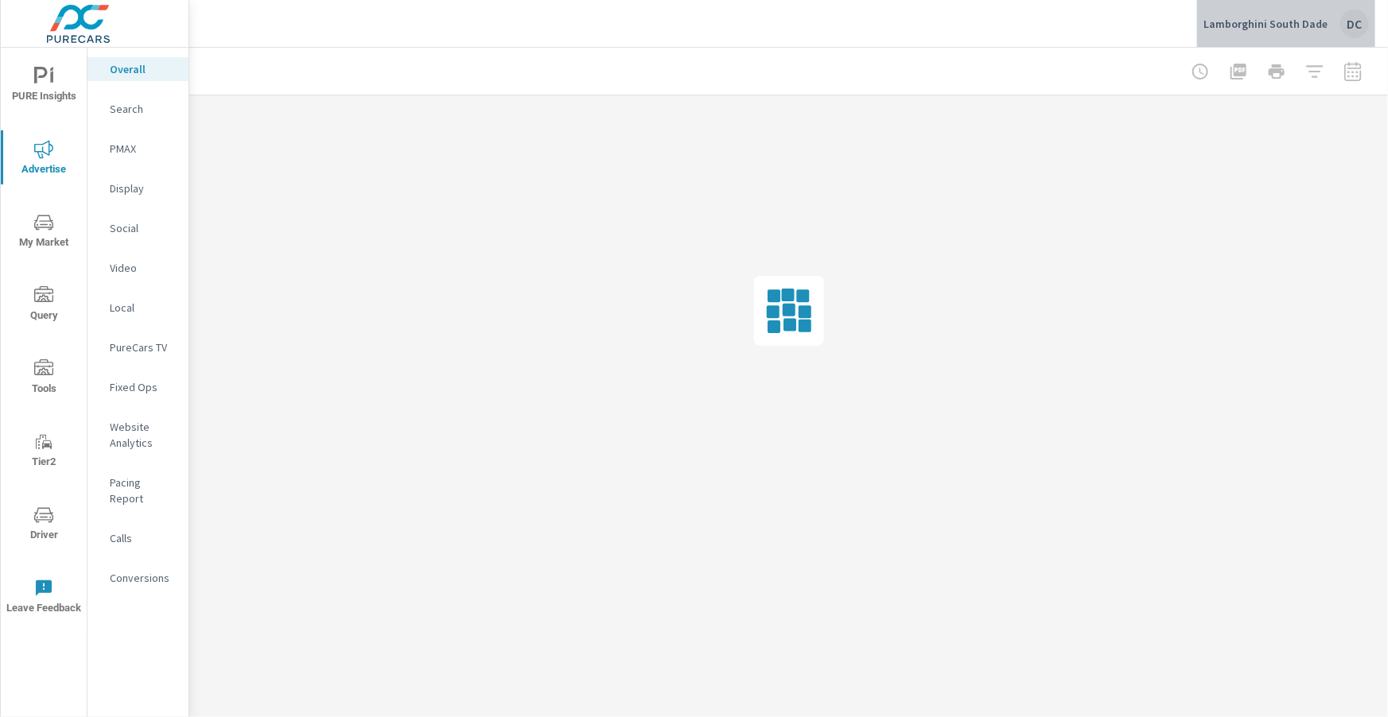
click at [1306, 20] on p "Lamborghini South Dade" at bounding box center [1265, 24] width 124 height 14
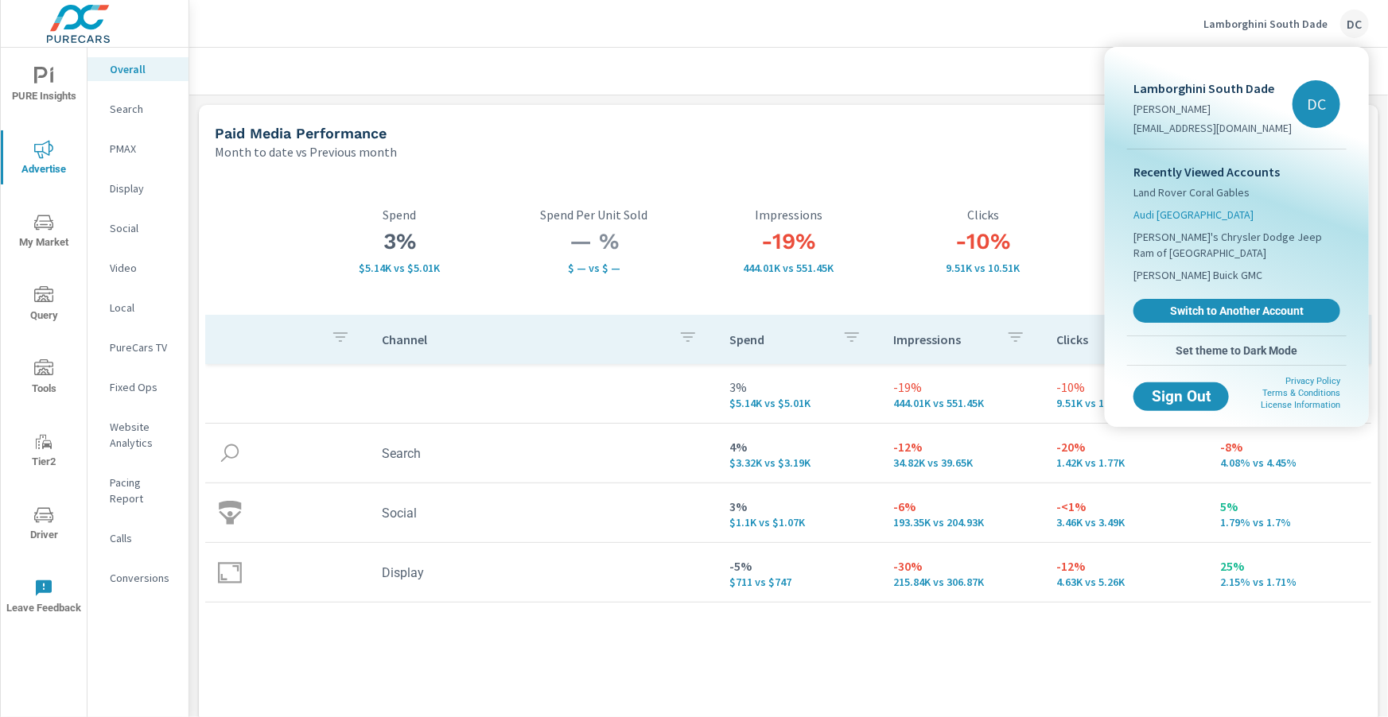
click at [1199, 215] on span "Audi Miami South" at bounding box center [1193, 215] width 120 height 16
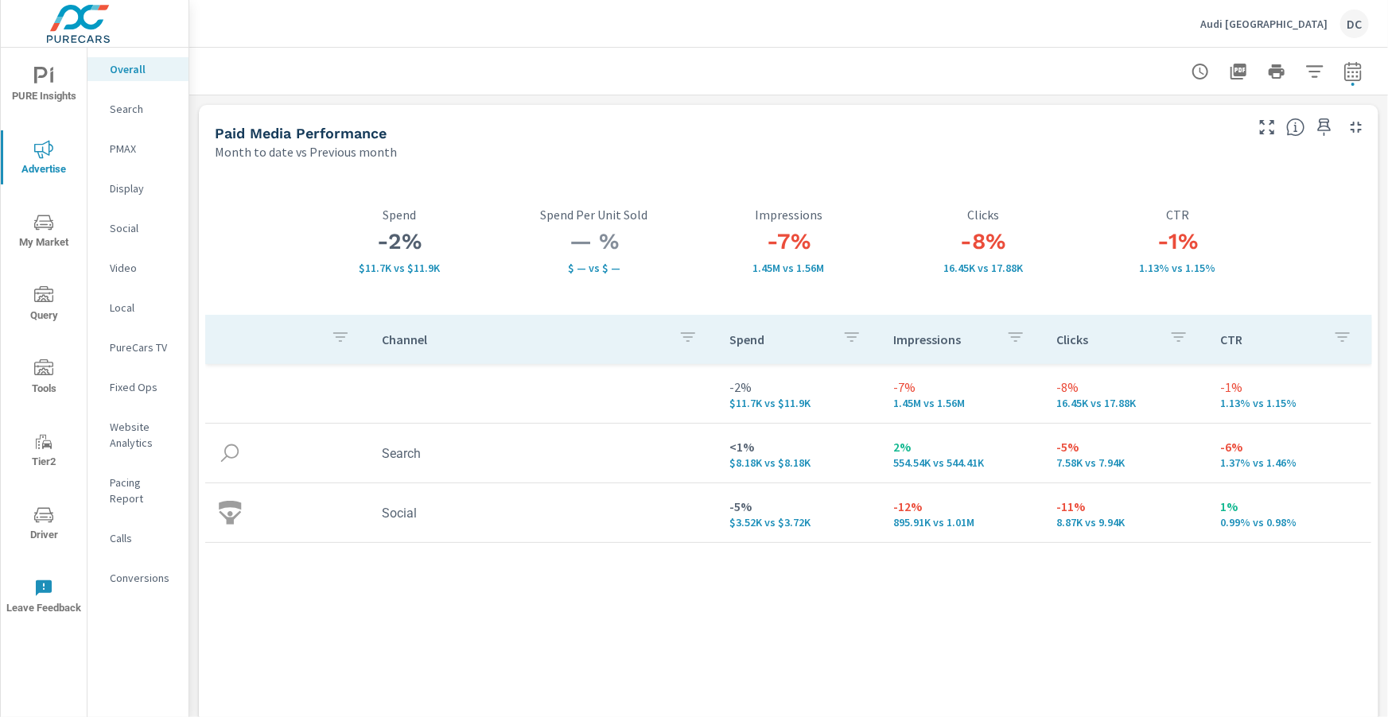
click at [113, 109] on p "Search" at bounding box center [143, 109] width 66 height 16
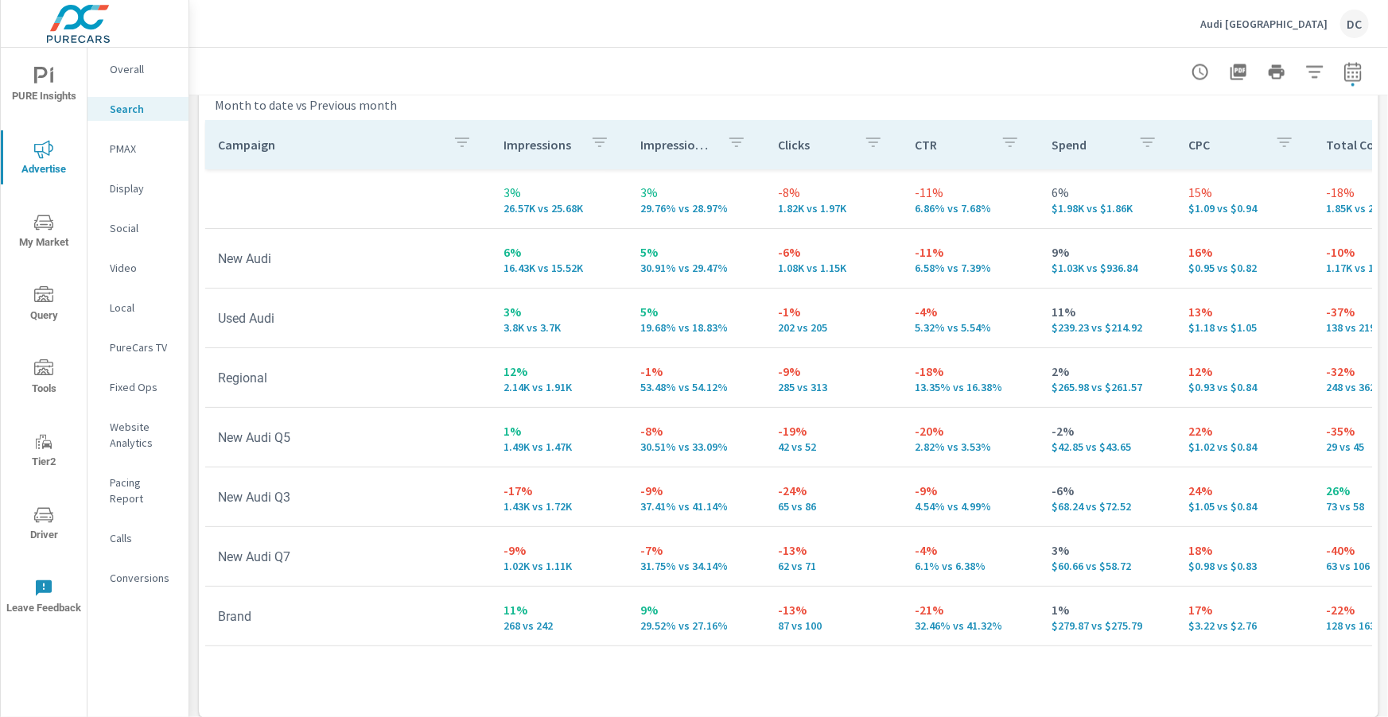
scroll to position [1580, 0]
click at [115, 147] on p "PMAX" at bounding box center [143, 149] width 66 height 16
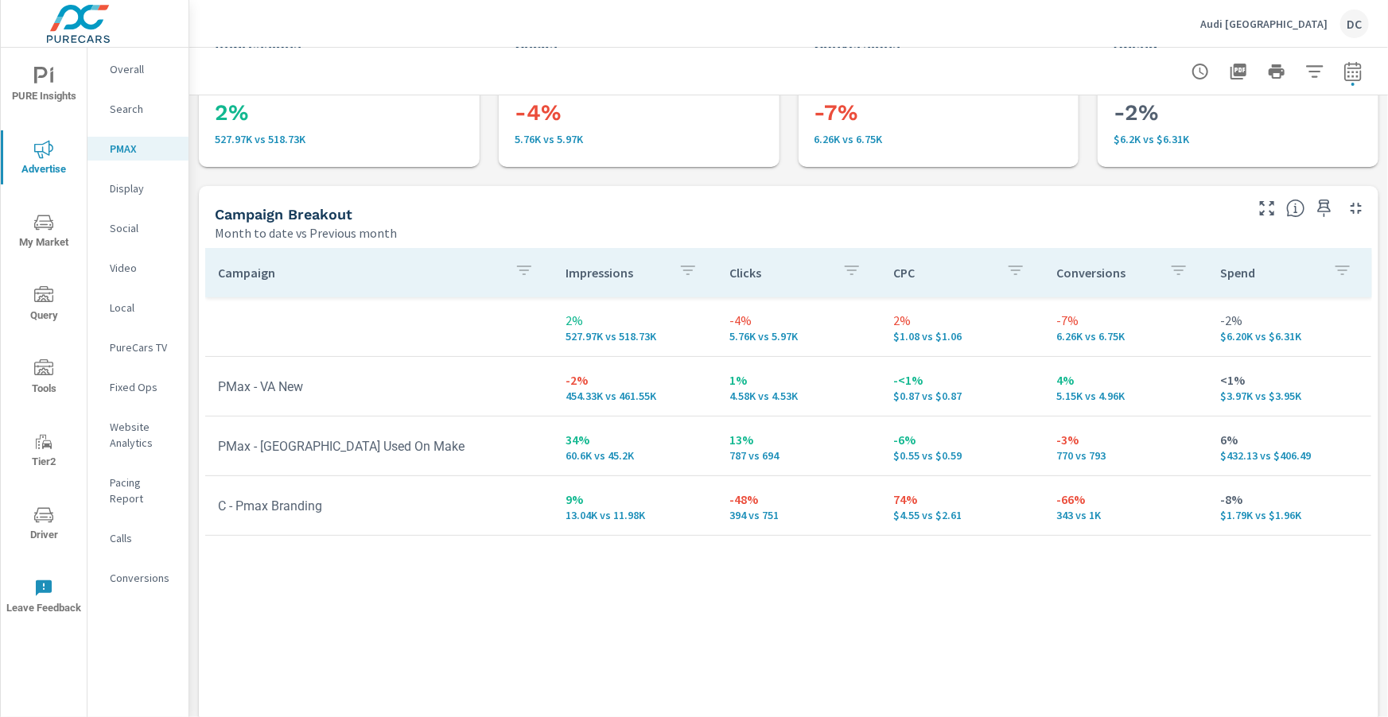
scroll to position [96, 0]
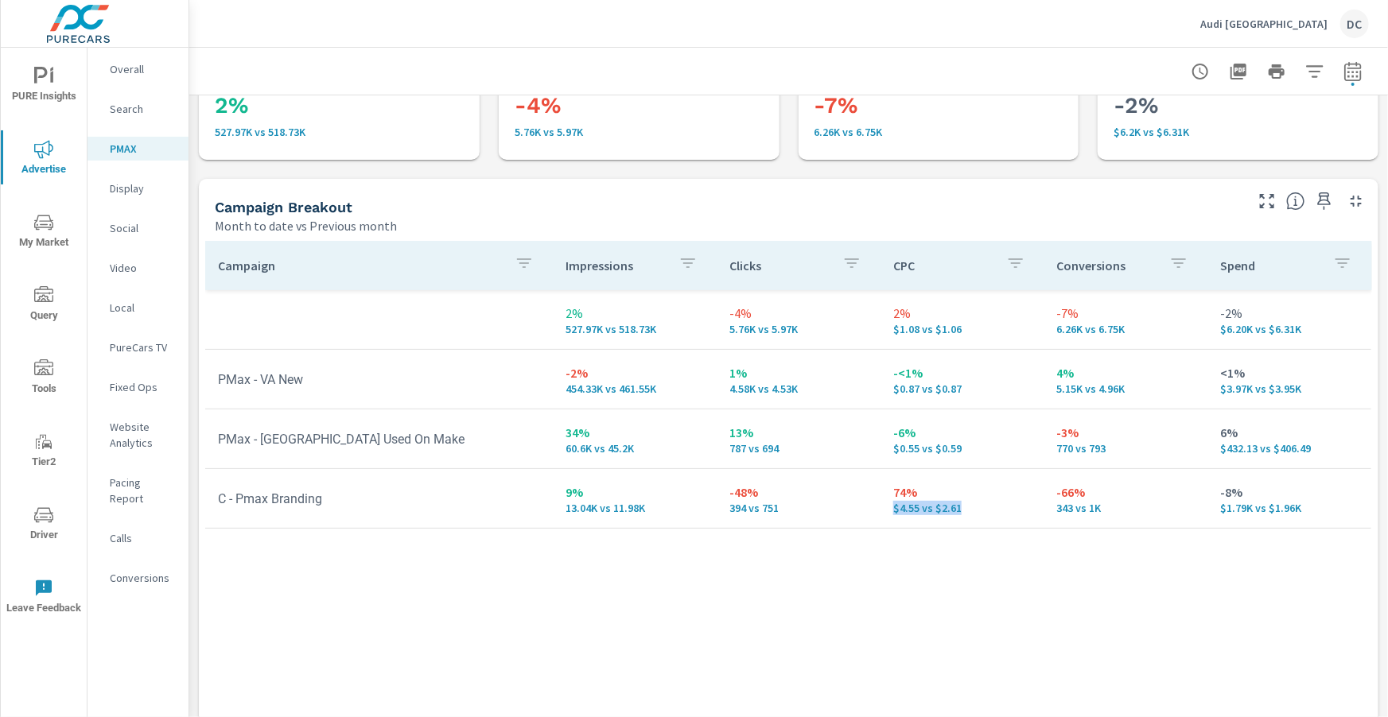
drag, startPoint x: 888, startPoint y: 507, endPoint x: 968, endPoint y: 511, distance: 79.6
click at [968, 511] on td "74% $4.55 vs $2.61" at bounding box center [962, 498] width 164 height 57
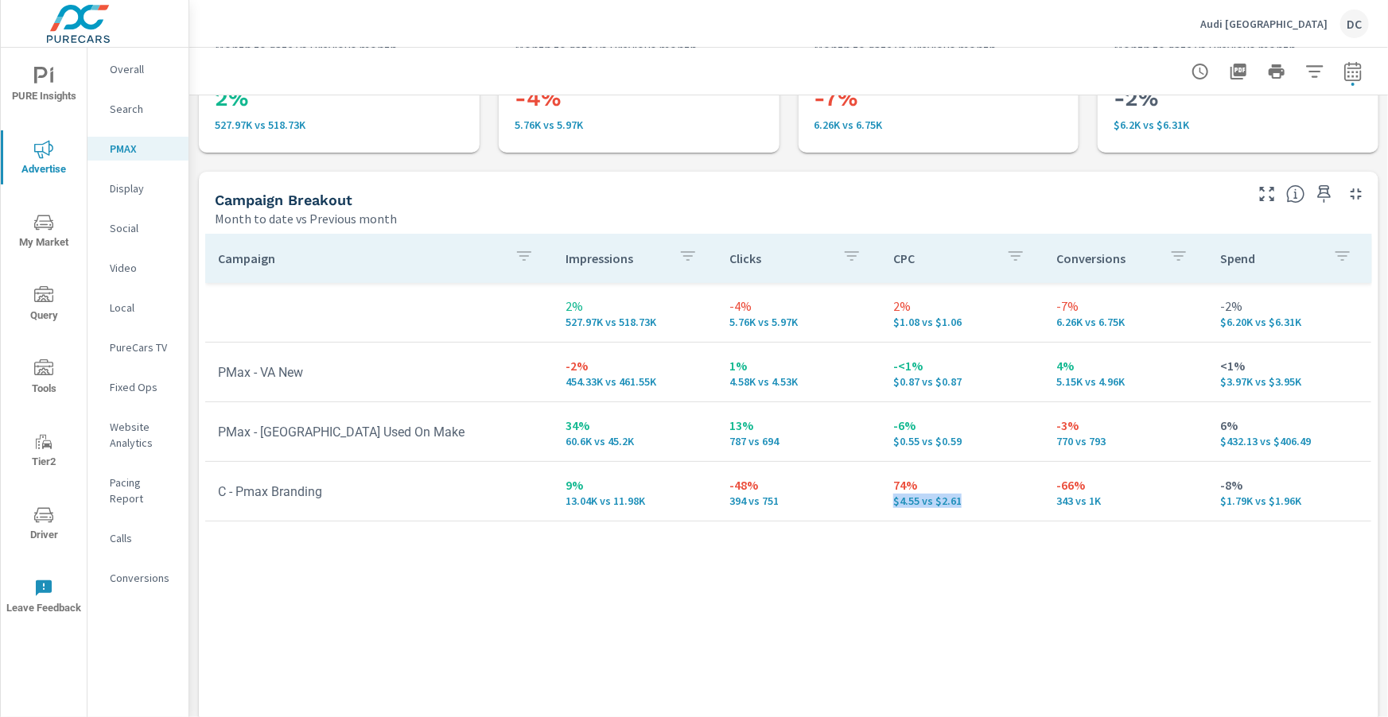
scroll to position [104, 0]
drag, startPoint x: 565, startPoint y: 488, endPoint x: 583, endPoint y: 489, distance: 17.6
click at [583, 489] on p "9%" at bounding box center [634, 484] width 138 height 19
drag, startPoint x: 722, startPoint y: 498, endPoint x: 779, endPoint y: 505, distance: 57.7
click at [779, 505] on td "-48% 394 vs 751" at bounding box center [799, 490] width 164 height 57
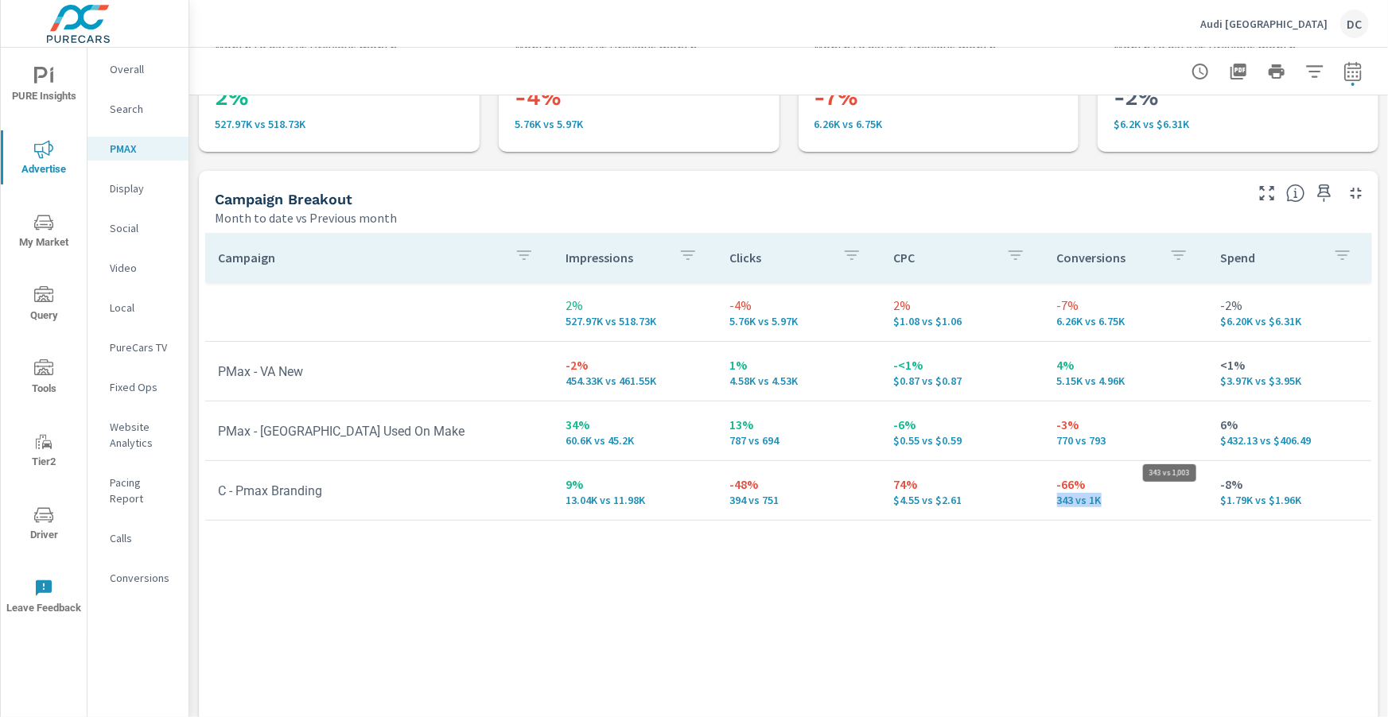
drag, startPoint x: 1051, startPoint y: 499, endPoint x: 1122, endPoint y: 503, distance: 70.9
click at [1122, 503] on td "-66% 343 vs 1K" at bounding box center [1126, 490] width 164 height 57
click at [141, 112] on p "Search" at bounding box center [143, 109] width 66 height 16
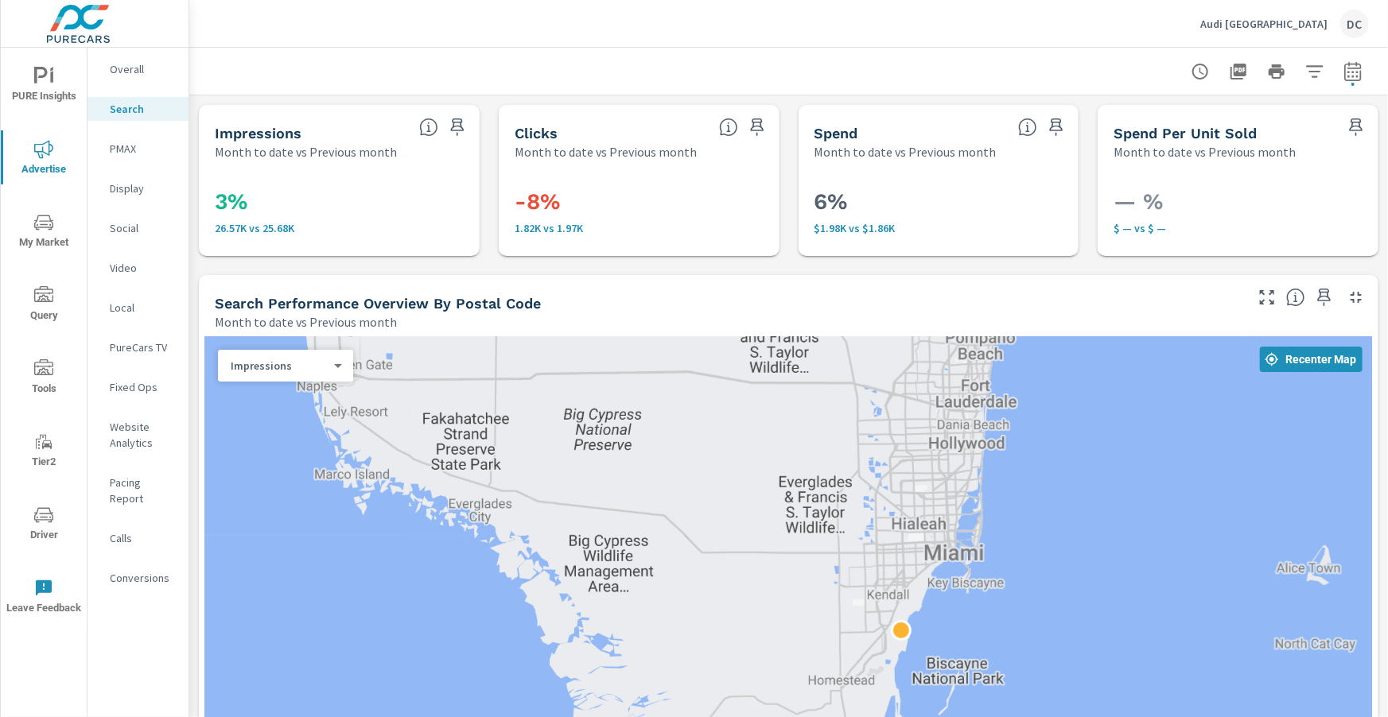
scroll to position [12, 0]
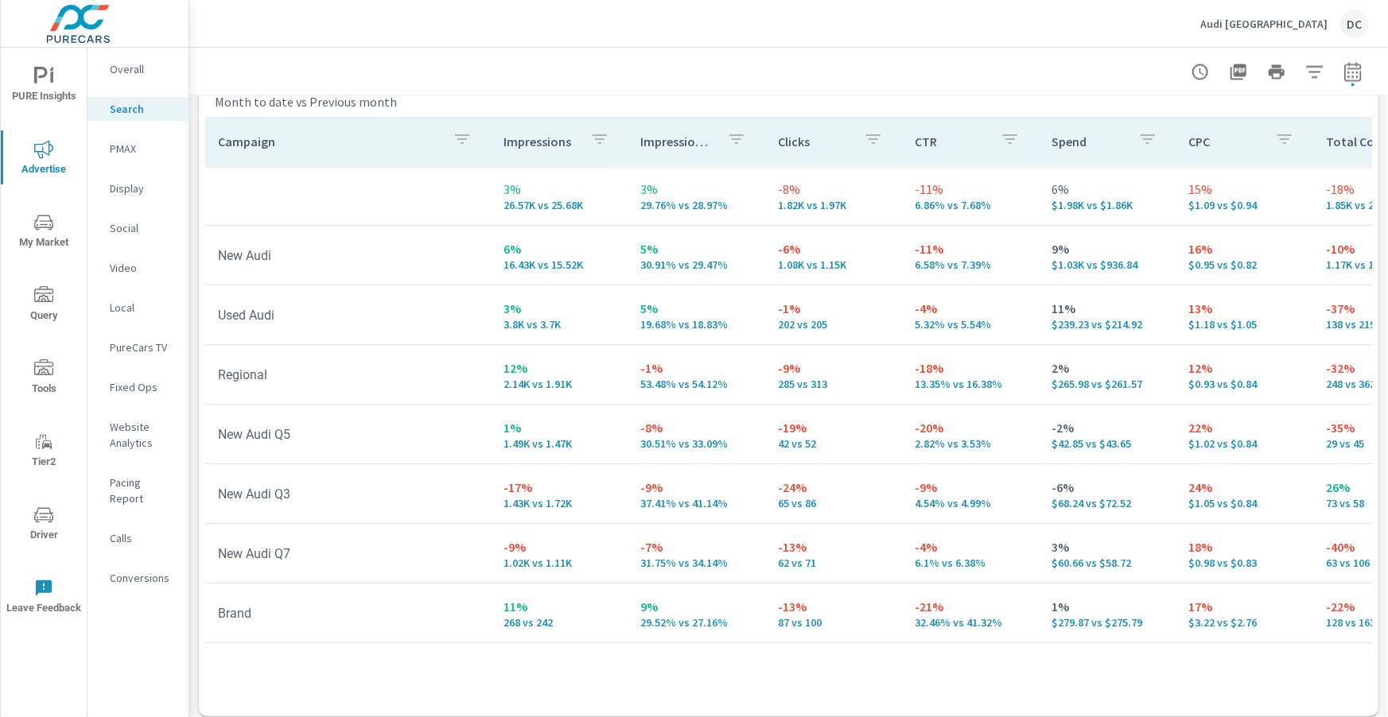
scroll to position [1591, 0]
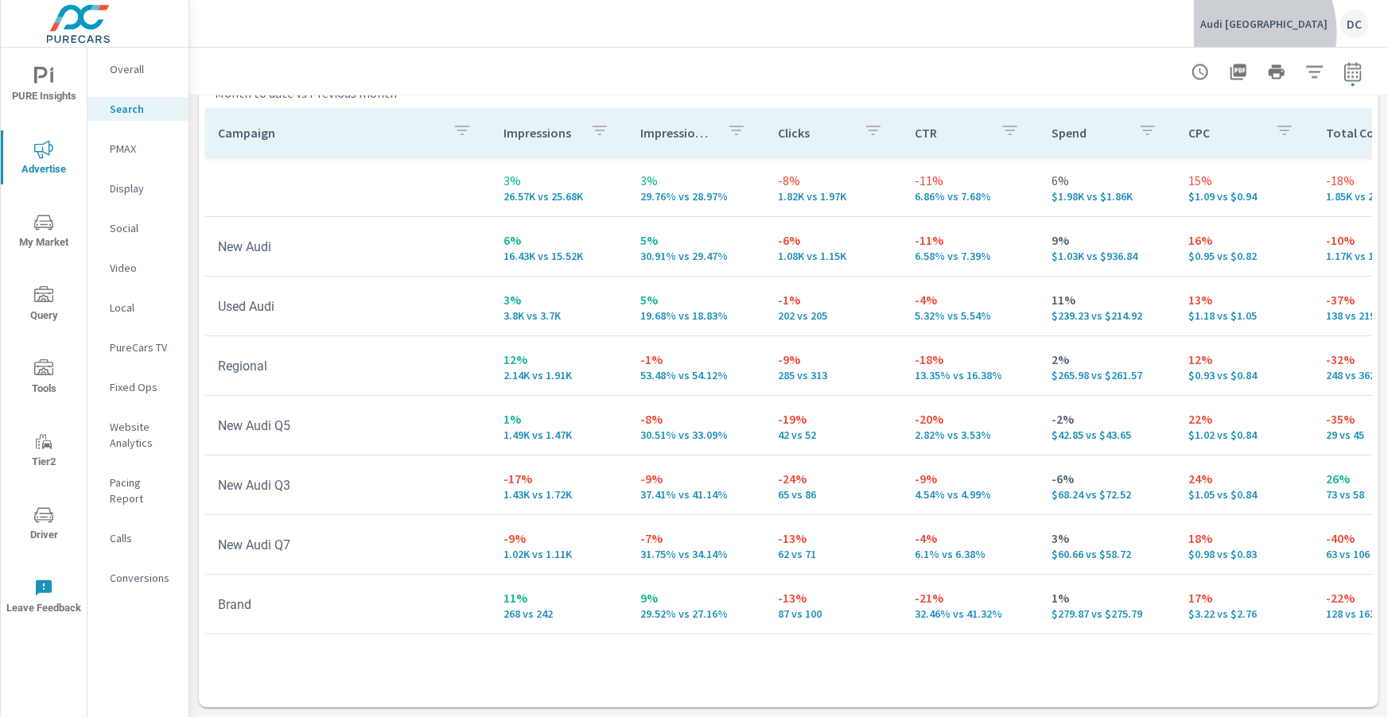
click at [1273, 32] on div "Audi Miami South DC" at bounding box center [1284, 24] width 169 height 29
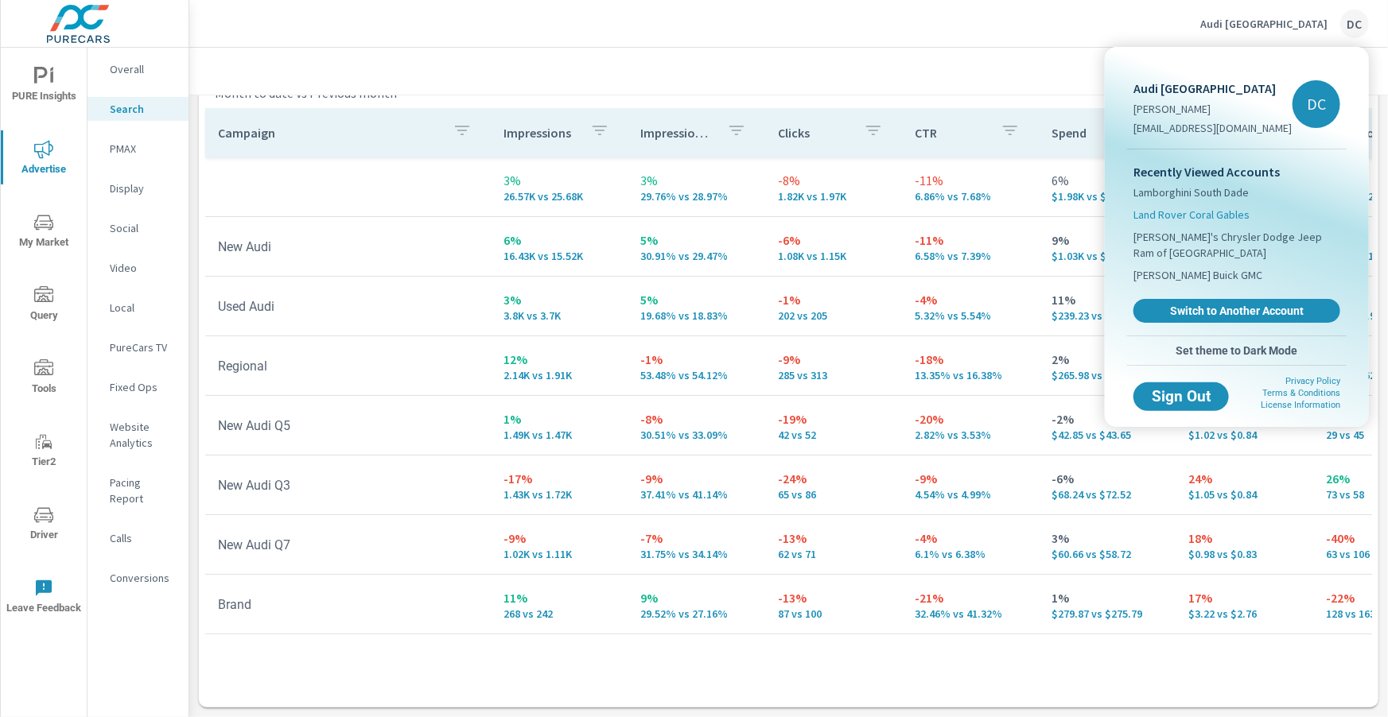
click at [1230, 212] on span "Land Rover Coral Gables" at bounding box center [1191, 215] width 116 height 16
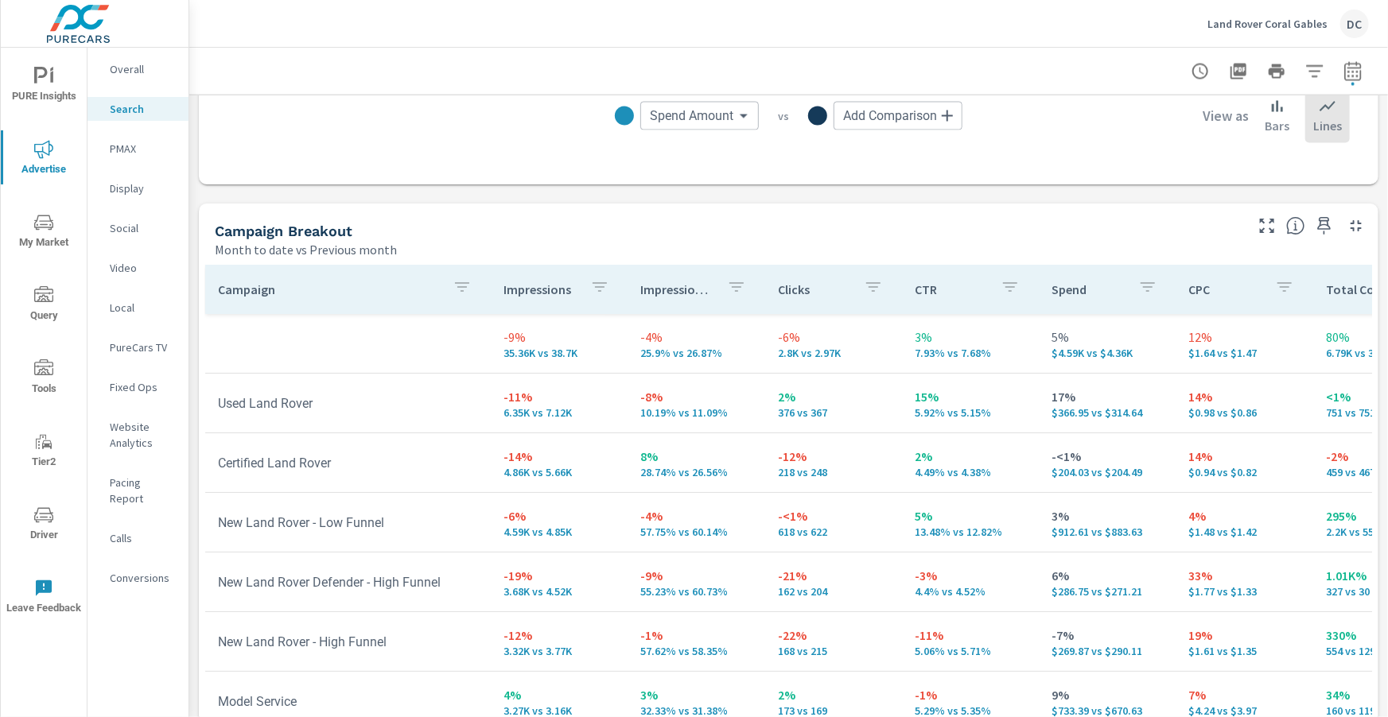
scroll to position [1438, 0]
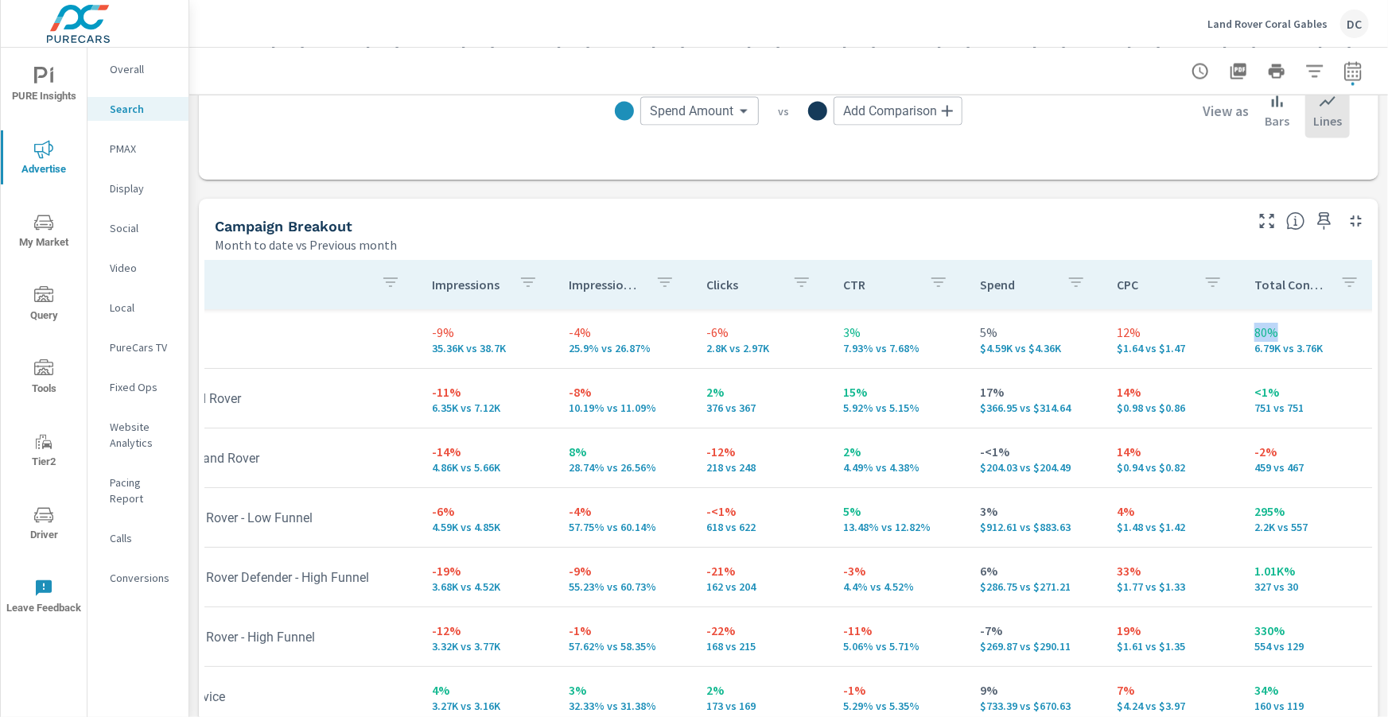
scroll to position [0, 72]
drag, startPoint x: 1240, startPoint y: 329, endPoint x: 1266, endPoint y: 332, distance: 26.4
click at [1266, 332] on p "80%" at bounding box center [1309, 333] width 111 height 19
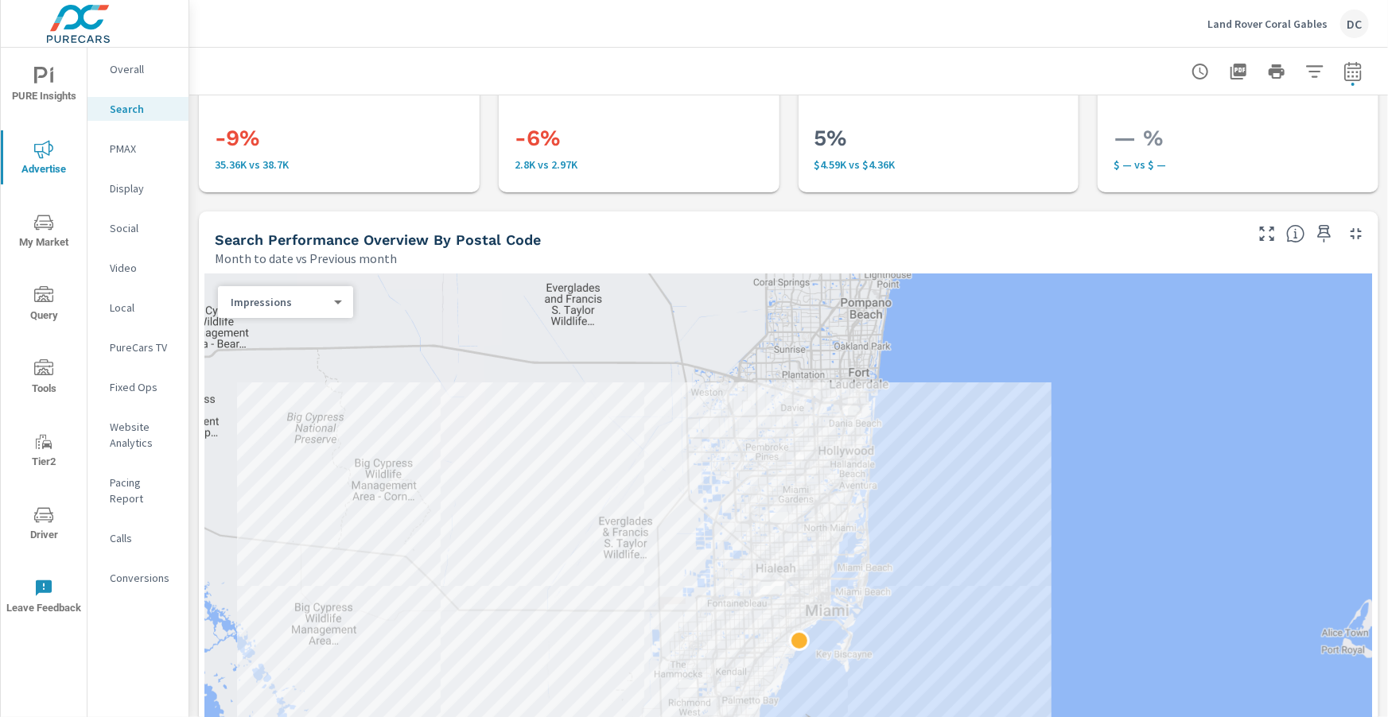
scroll to position [0, 0]
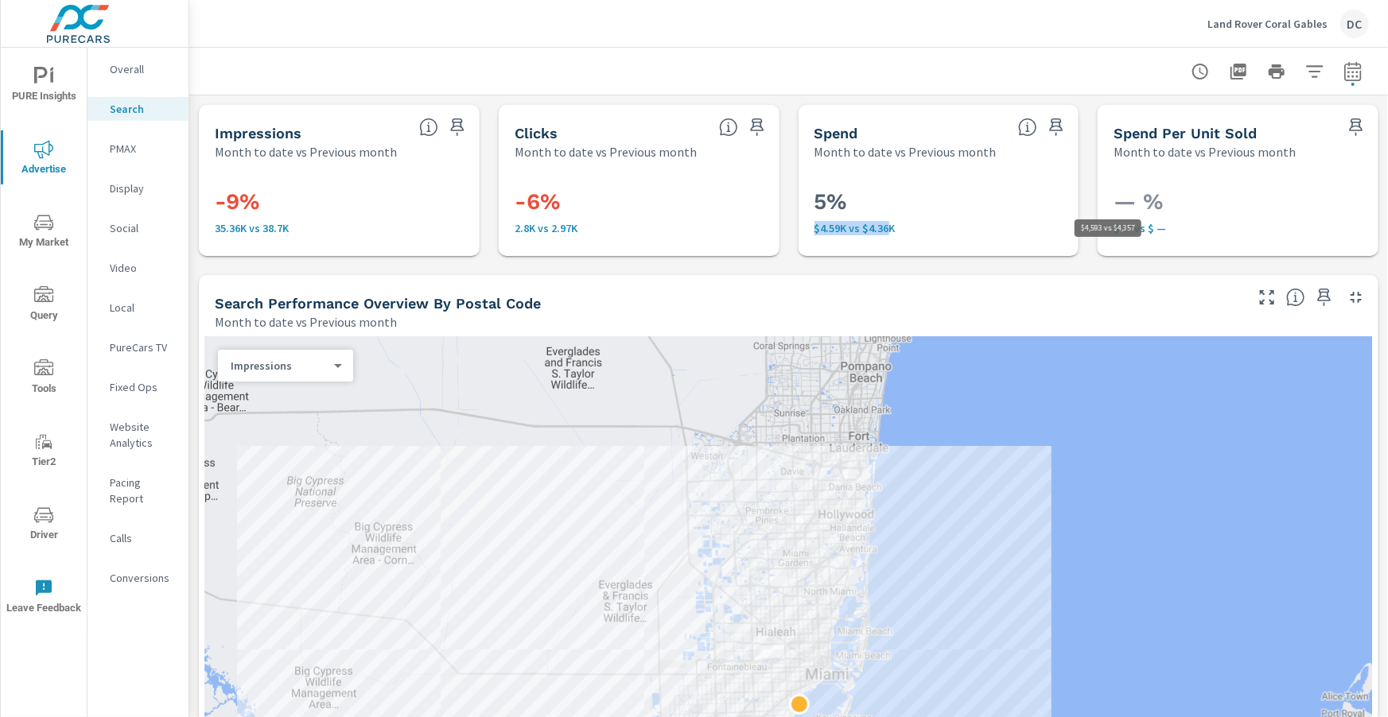
drag, startPoint x: 806, startPoint y: 234, endPoint x: 888, endPoint y: 233, distance: 81.1
click at [887, 232] on div "5% $4.59K vs $4.36K" at bounding box center [939, 208] width 268 height 83
click at [122, 154] on p "PMAX" at bounding box center [143, 149] width 66 height 16
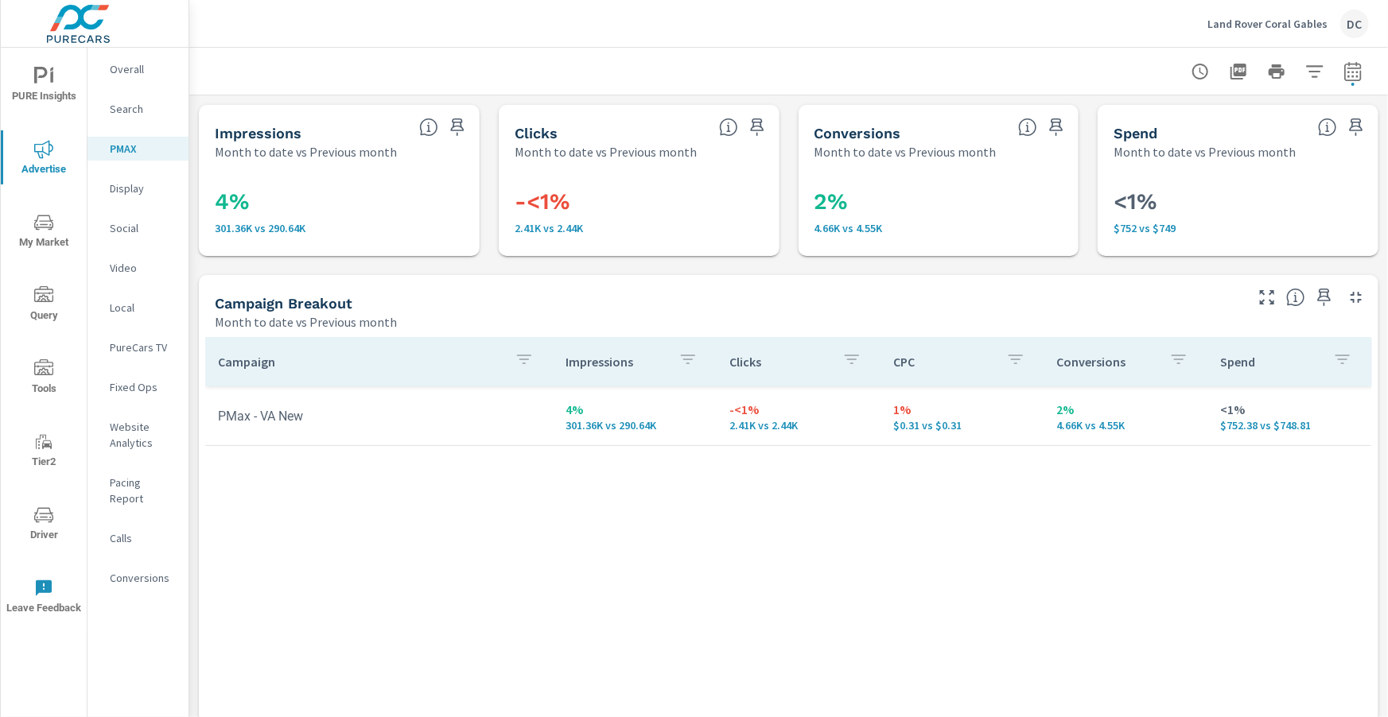
click at [131, 225] on p "Social" at bounding box center [143, 228] width 66 height 16
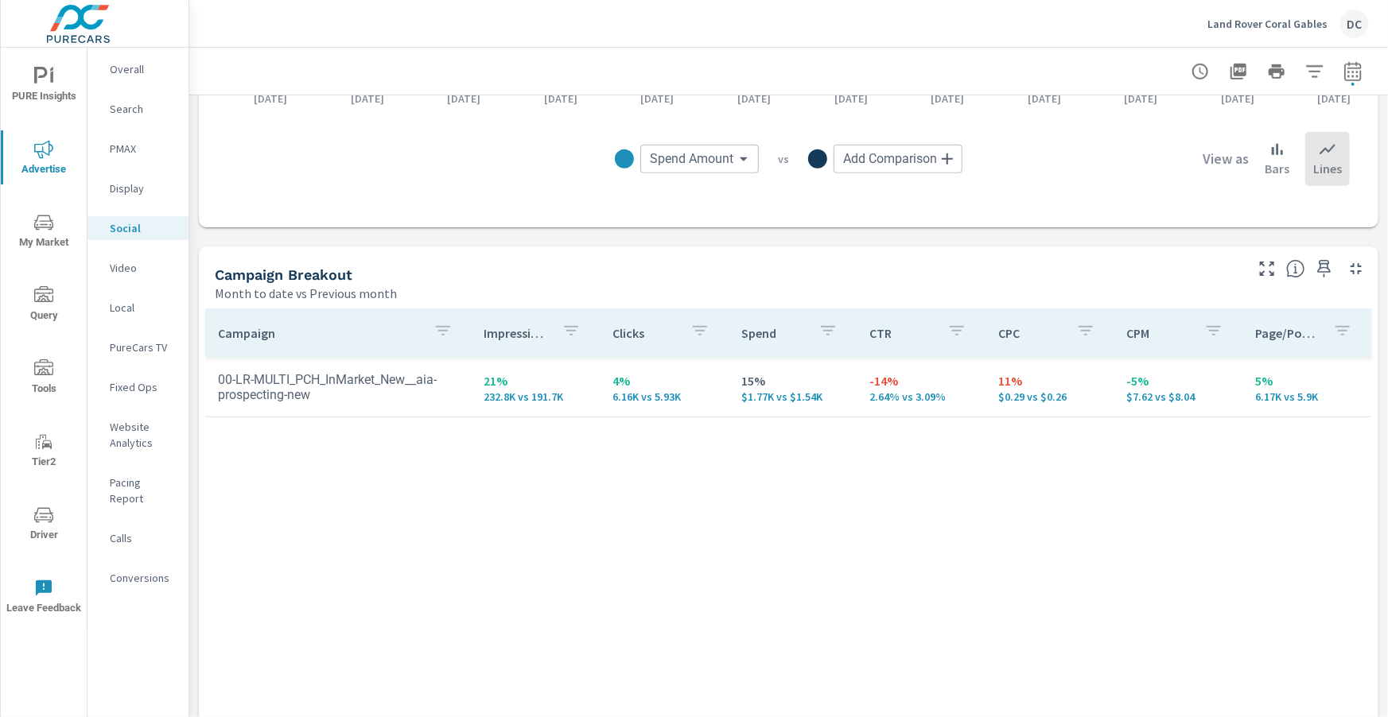
scroll to position [540, 0]
click at [64, 87] on span "PURE Insights" at bounding box center [44, 86] width 76 height 39
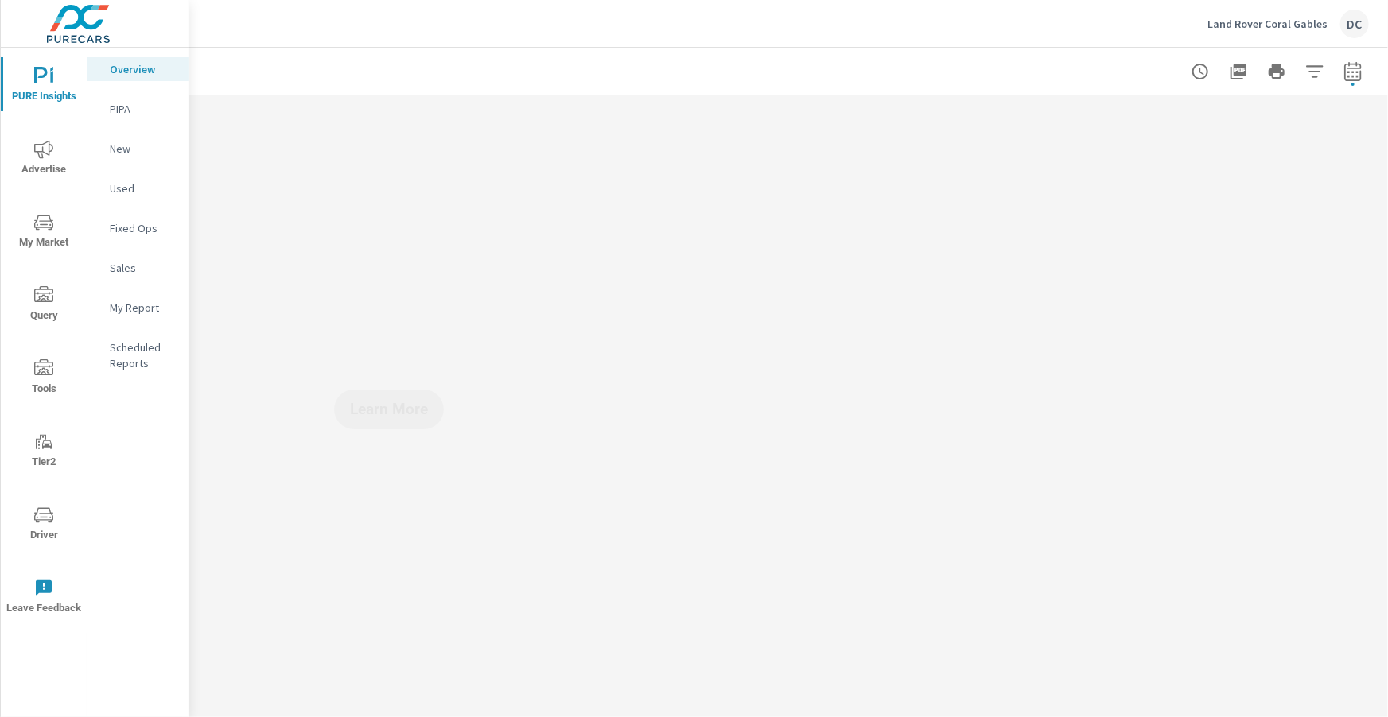
click at [121, 264] on p "Sales" at bounding box center [143, 268] width 66 height 16
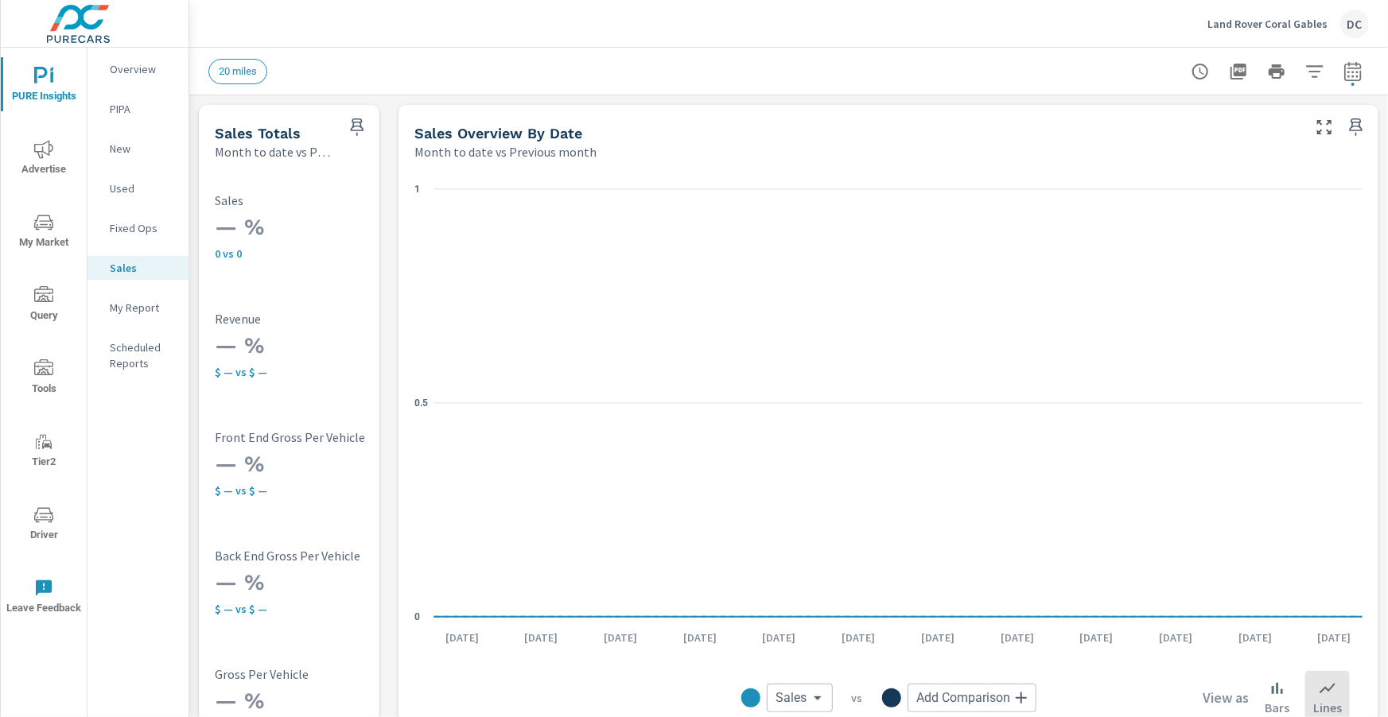
click at [17, 166] on span "Advertise" at bounding box center [44, 159] width 76 height 39
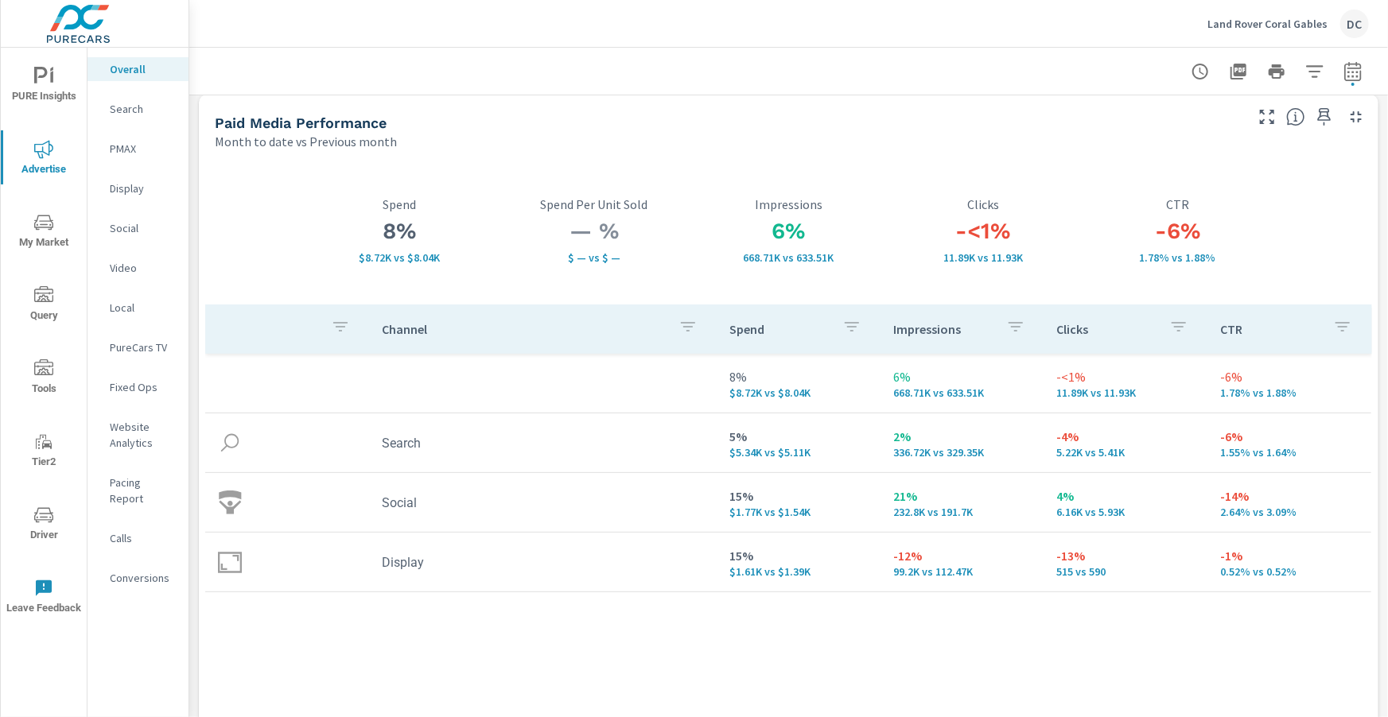
scroll to position [13, 0]
click at [1302, 33] on div "Land Rover Coral Gables DC" at bounding box center [1287, 24] width 161 height 29
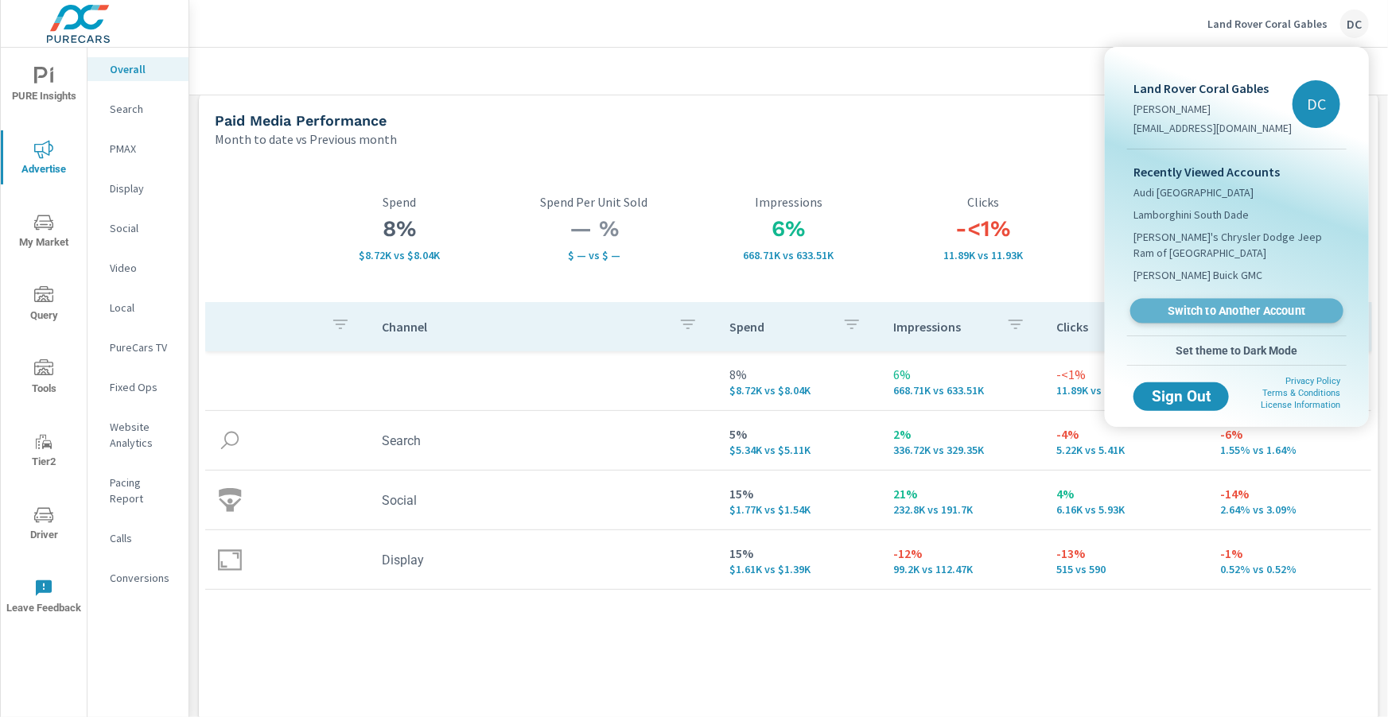
click at [1230, 309] on span "Switch to Another Account" at bounding box center [1236, 311] width 195 height 15
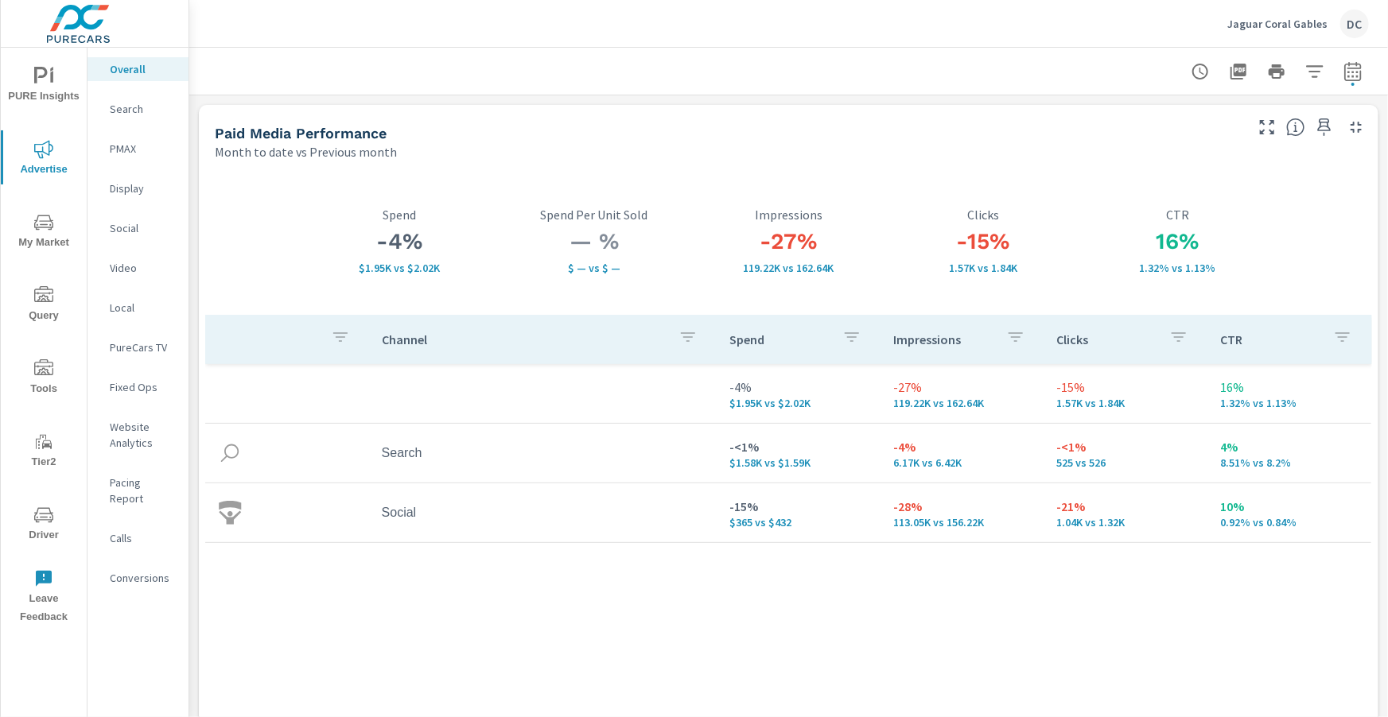
click at [130, 233] on p "Social" at bounding box center [143, 228] width 66 height 16
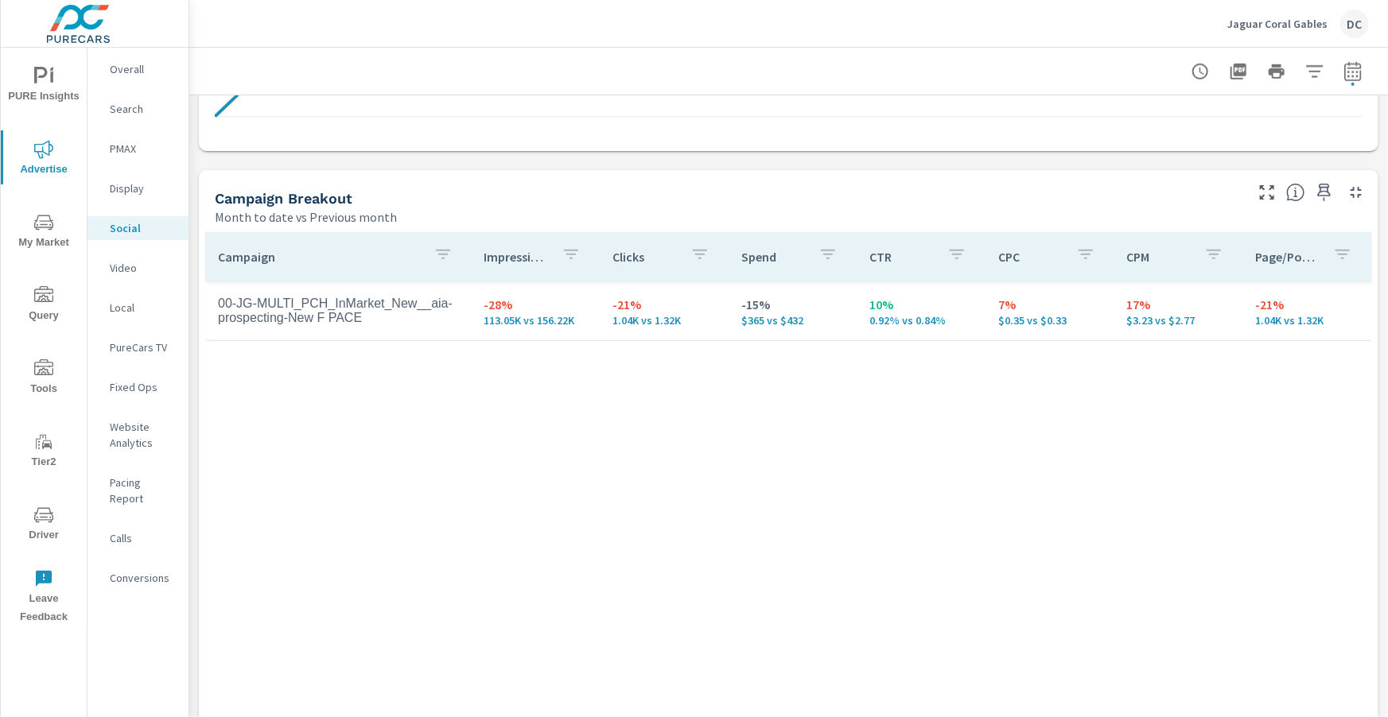
scroll to position [674, 0]
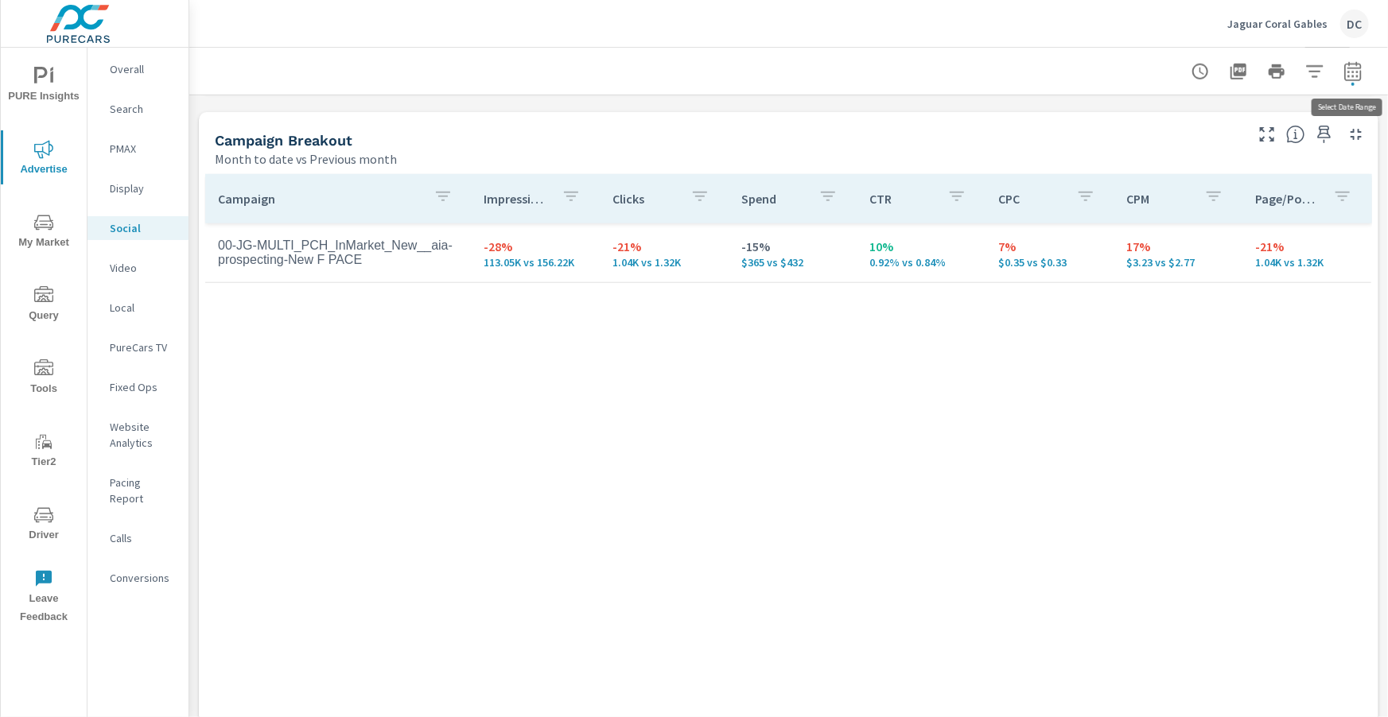
click at [1360, 71] on icon "button" at bounding box center [1352, 70] width 17 height 19
select select "Month to date"
select select "Previous month"
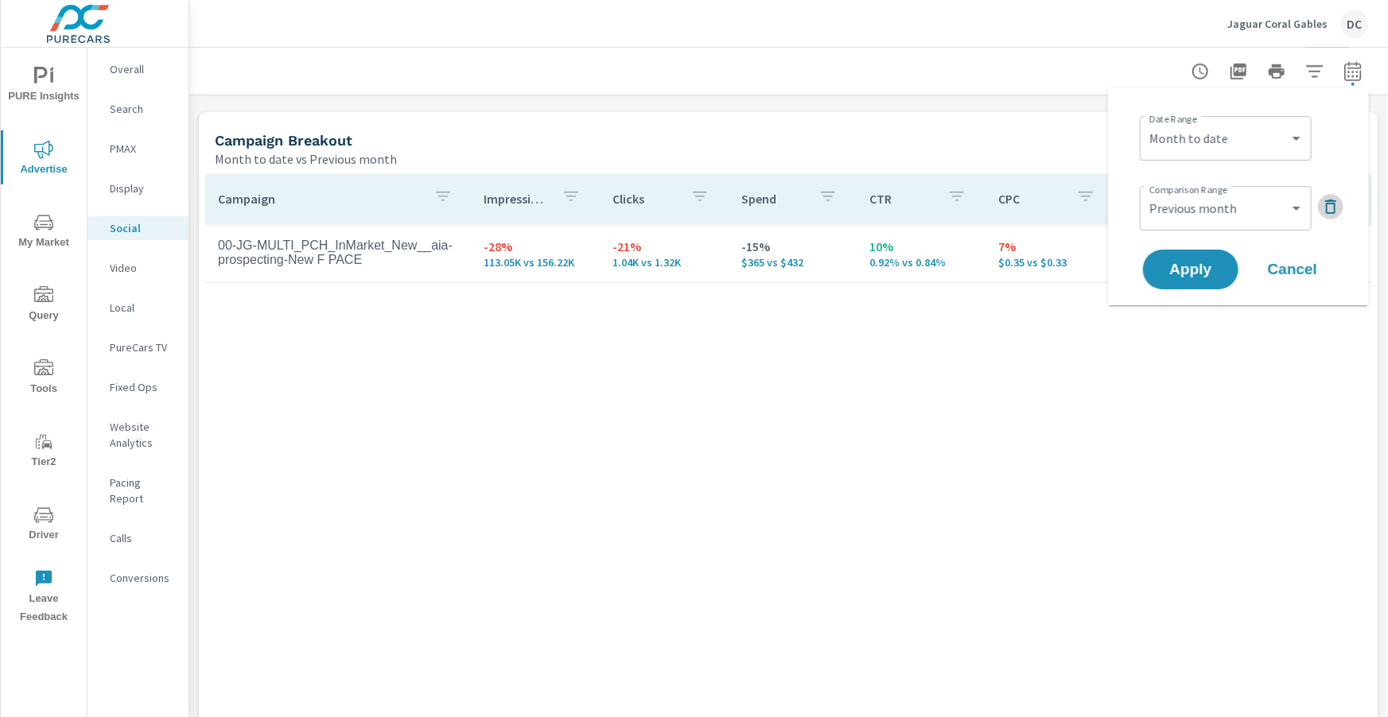
click at [1325, 209] on icon "button" at bounding box center [1330, 206] width 19 height 19
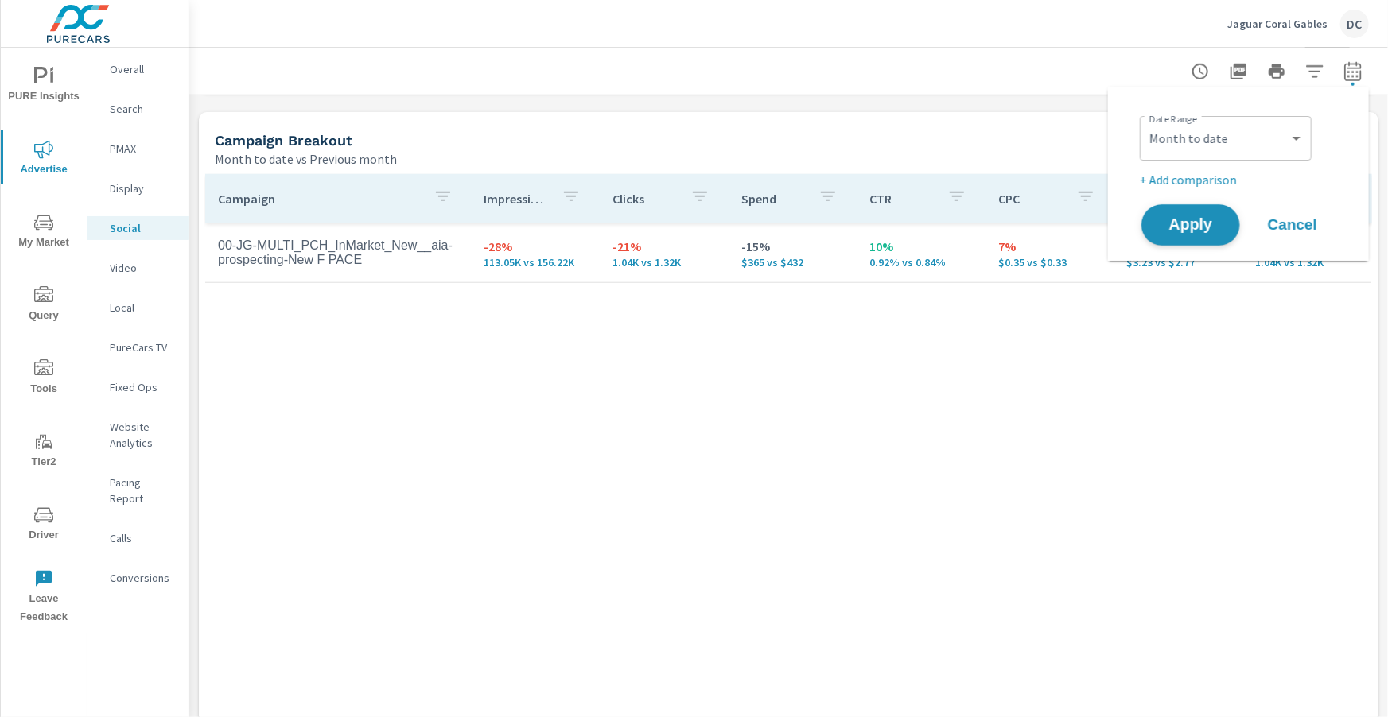
click at [1192, 214] on button "Apply" at bounding box center [1190, 224] width 99 height 41
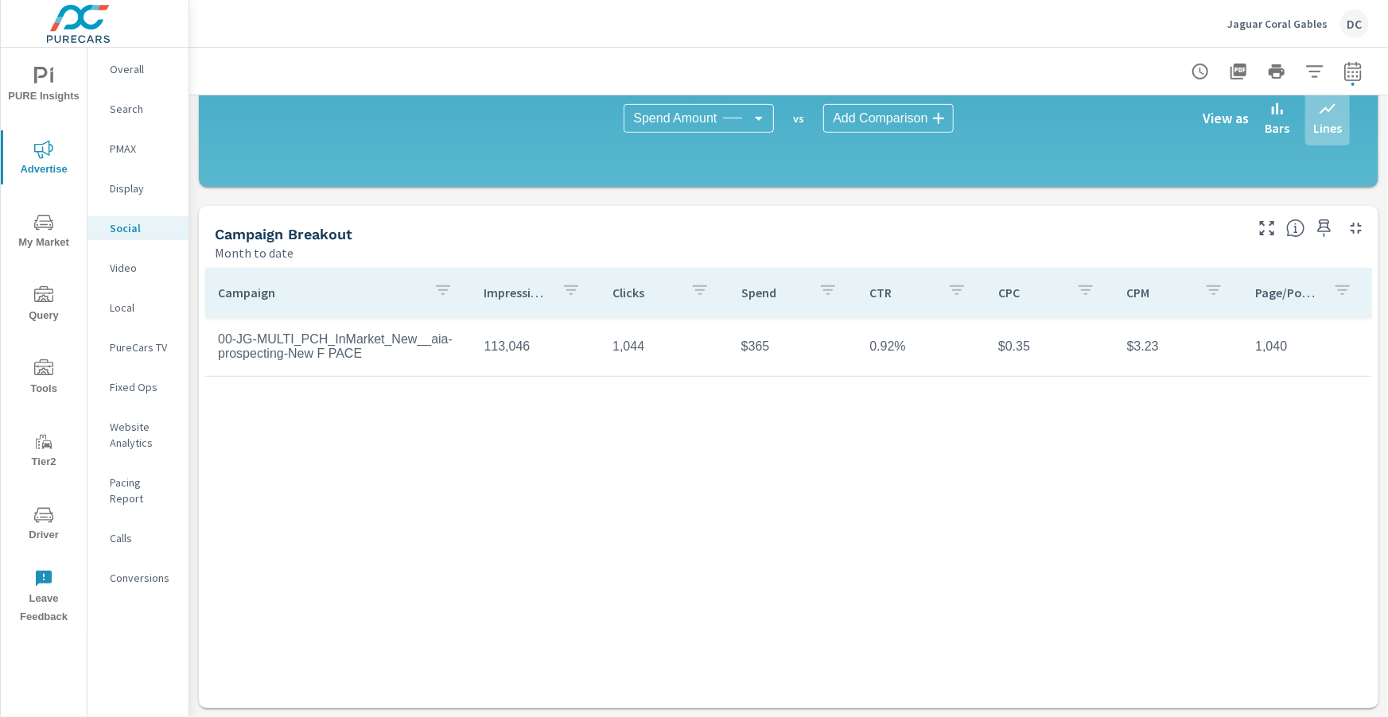
scroll to position [422, 0]
click at [1351, 71] on icon "button" at bounding box center [1352, 71] width 19 height 19
select select "Month to date"
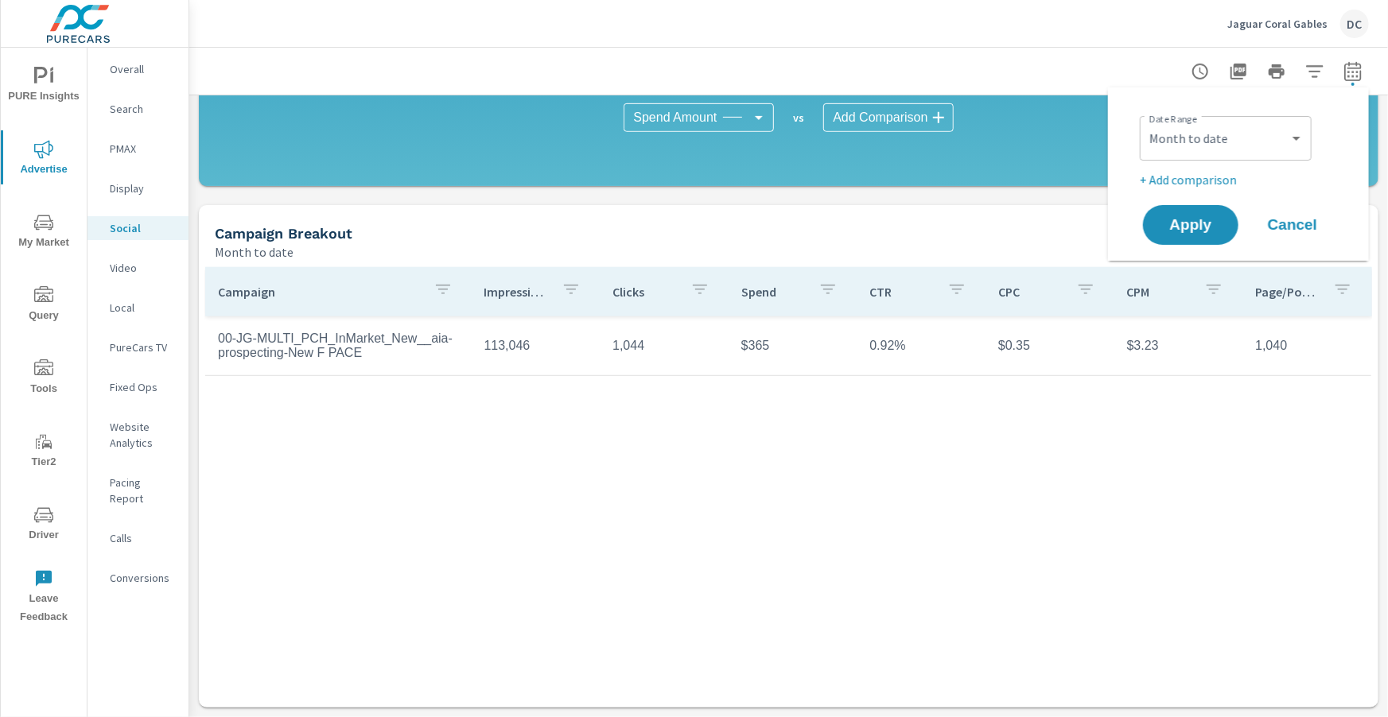
click at [1230, 176] on p "+ Add comparison" at bounding box center [1242, 179] width 204 height 19
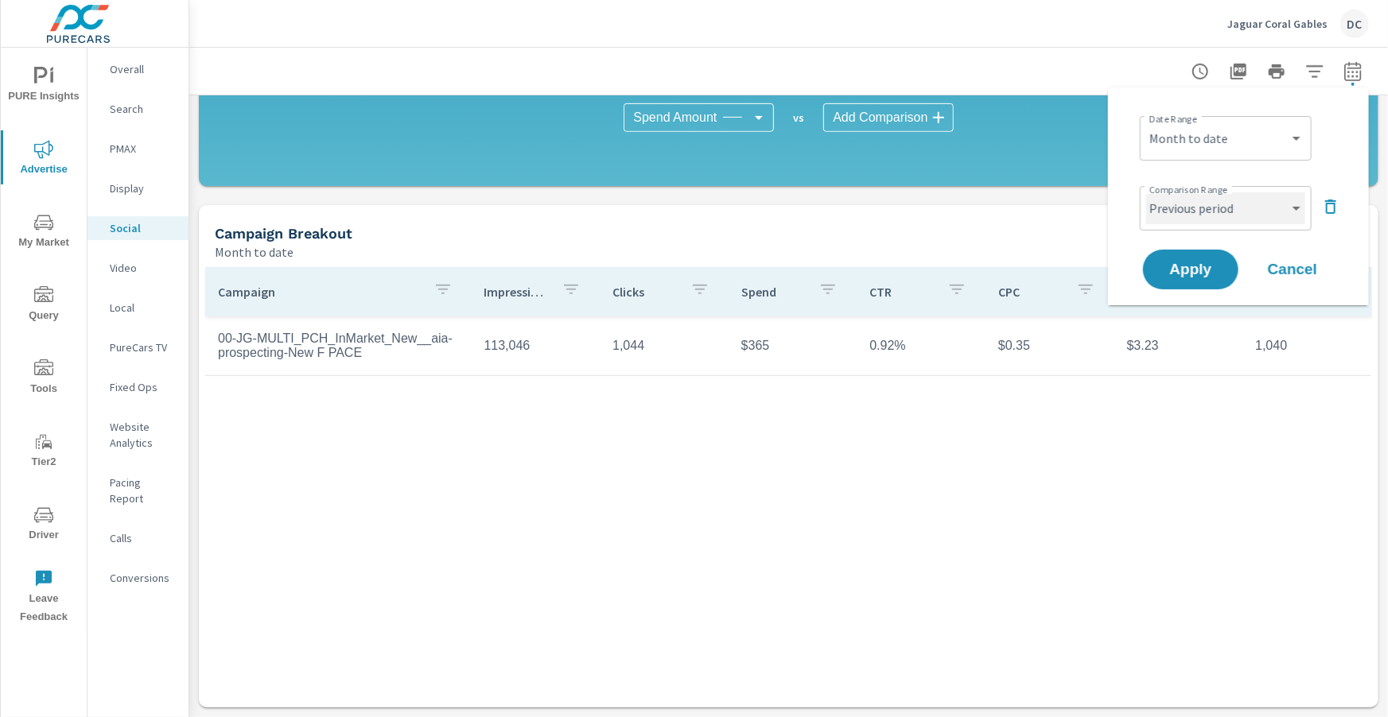
click at [1237, 204] on select "Custom Previous period Previous month Previous year" at bounding box center [1225, 208] width 159 height 32
click at [1146, 192] on select "Custom Previous period Previous month Previous year" at bounding box center [1225, 208] width 159 height 32
select select "Previous month"
click at [1217, 254] on button "Apply" at bounding box center [1190, 269] width 99 height 41
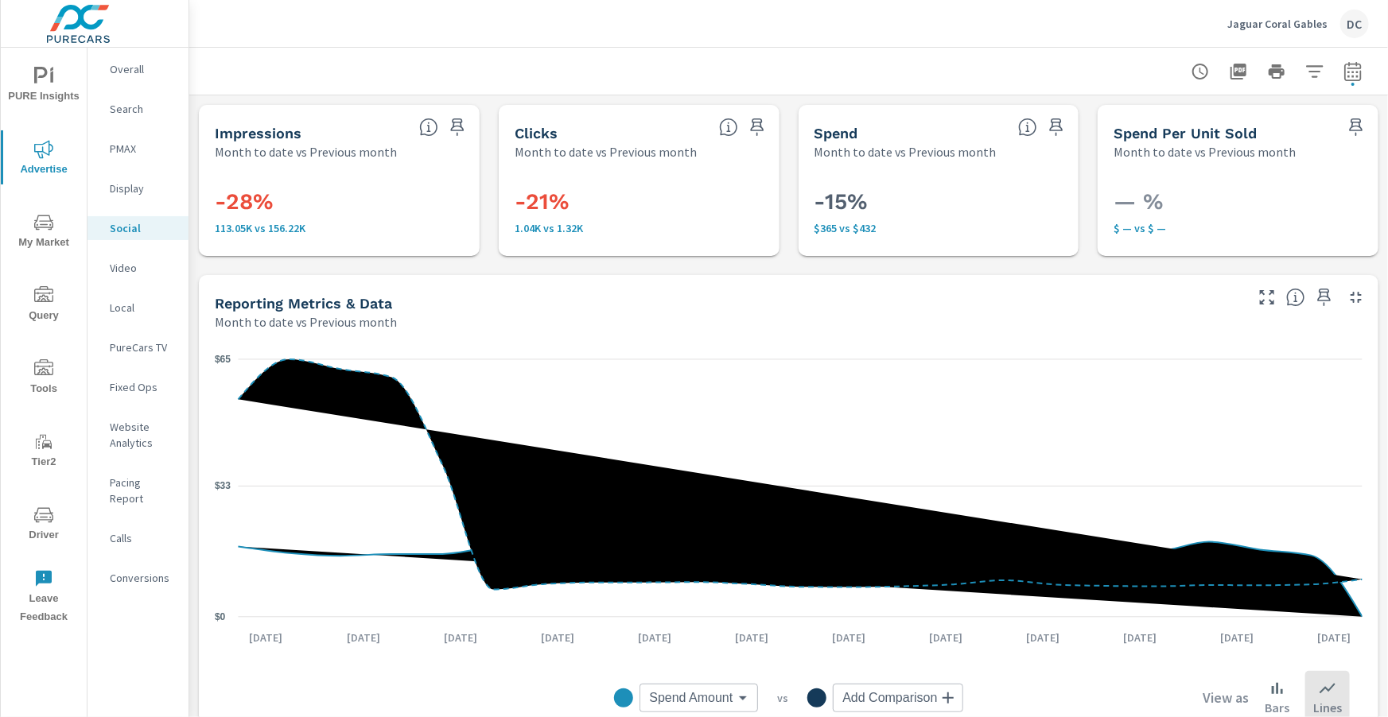
click at [120, 147] on p "PMAX" at bounding box center [143, 149] width 66 height 16
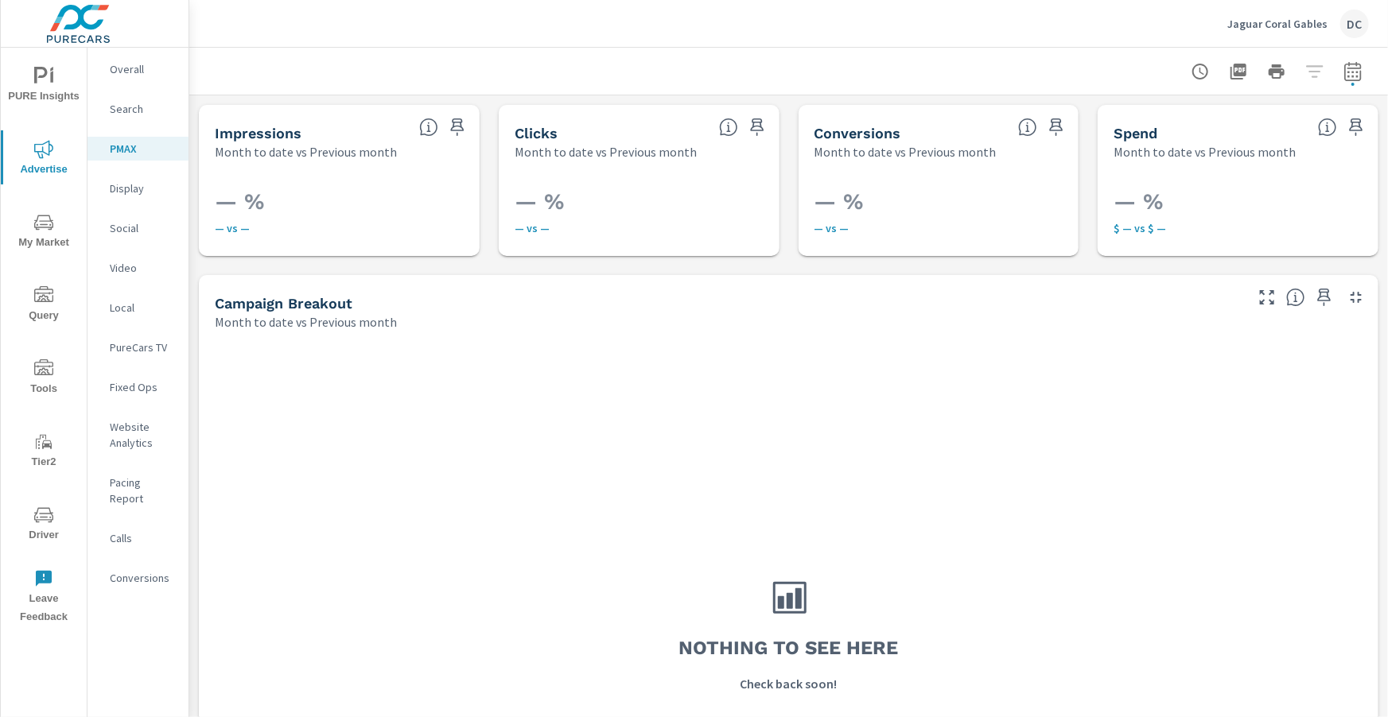
click at [142, 111] on p "Search" at bounding box center [143, 109] width 66 height 16
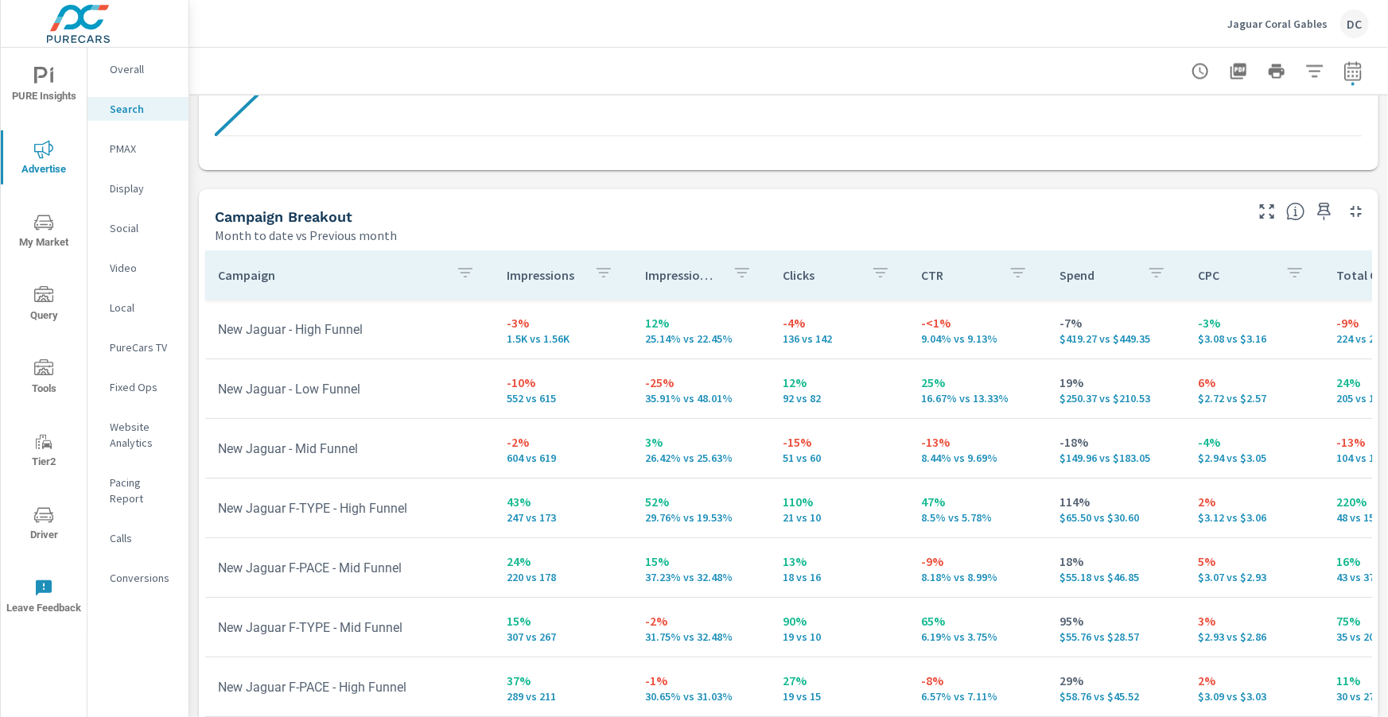
scroll to position [1467, 0]
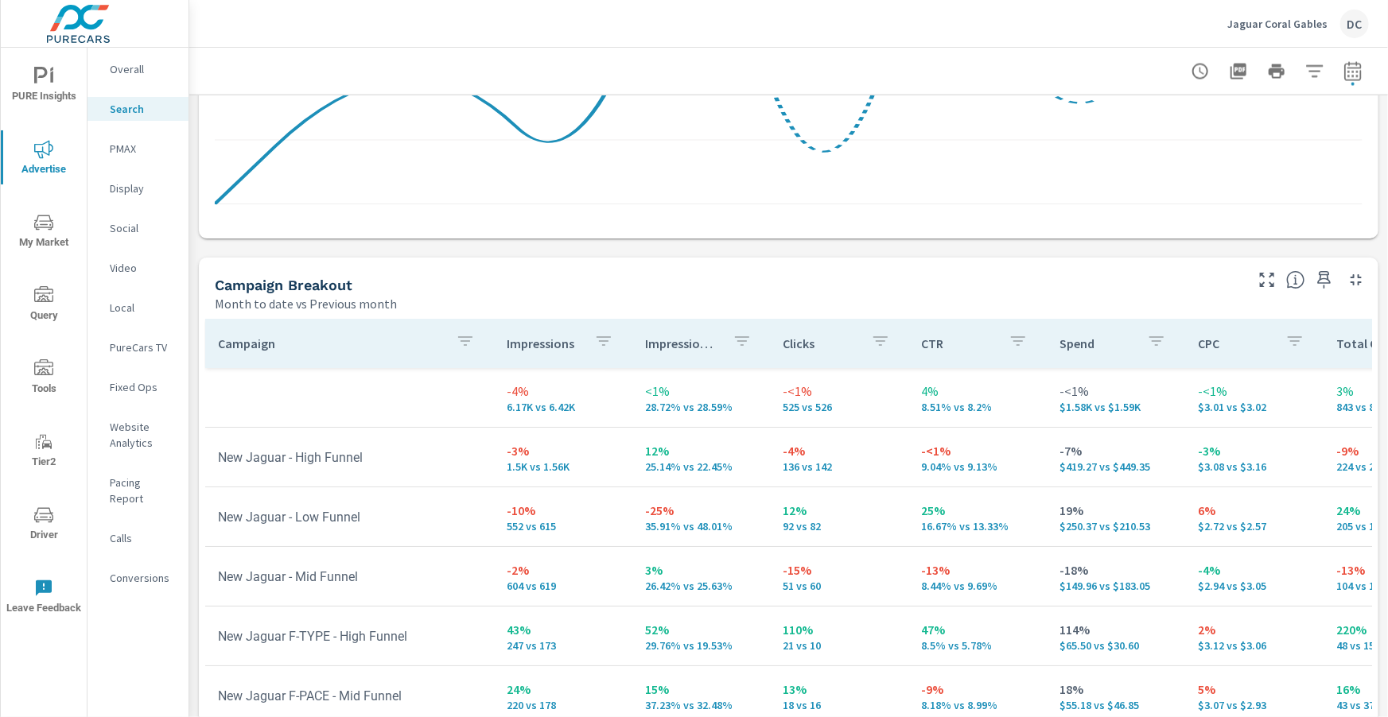
scroll to position [1370, 0]
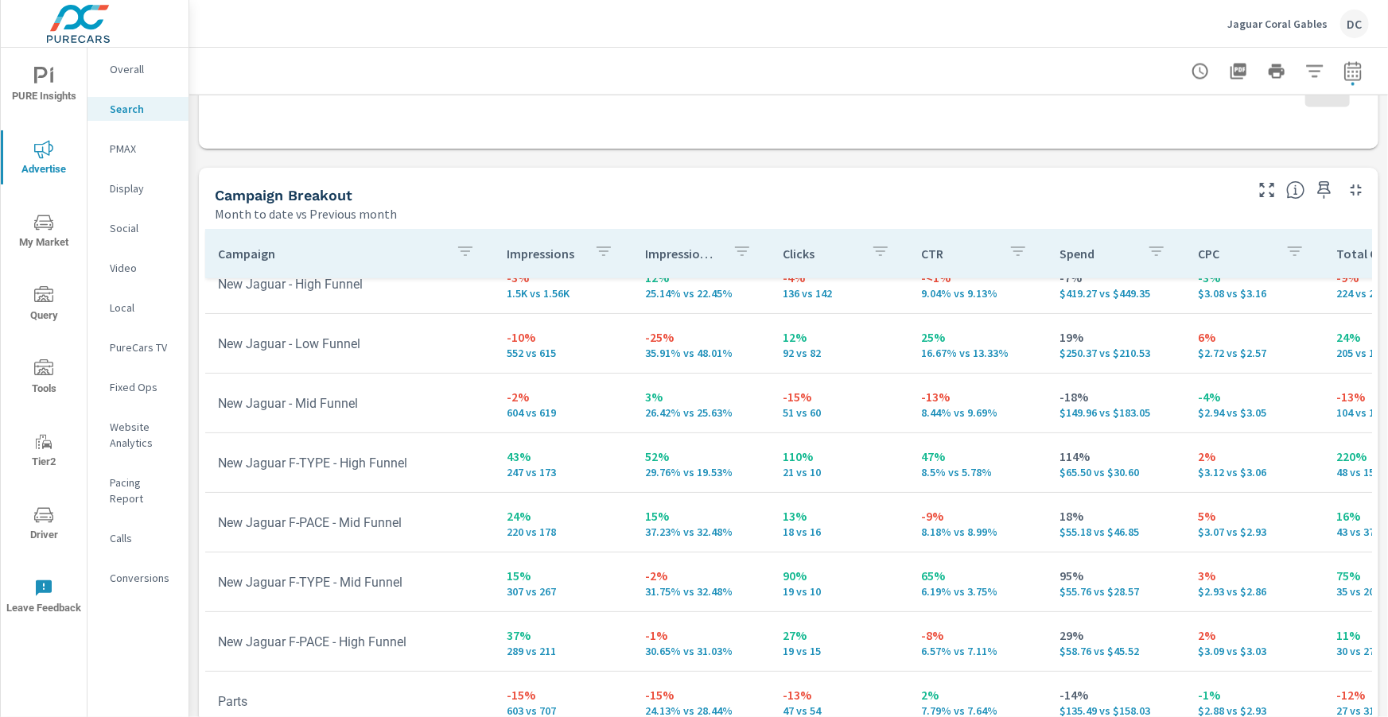
scroll to position [1461, 0]
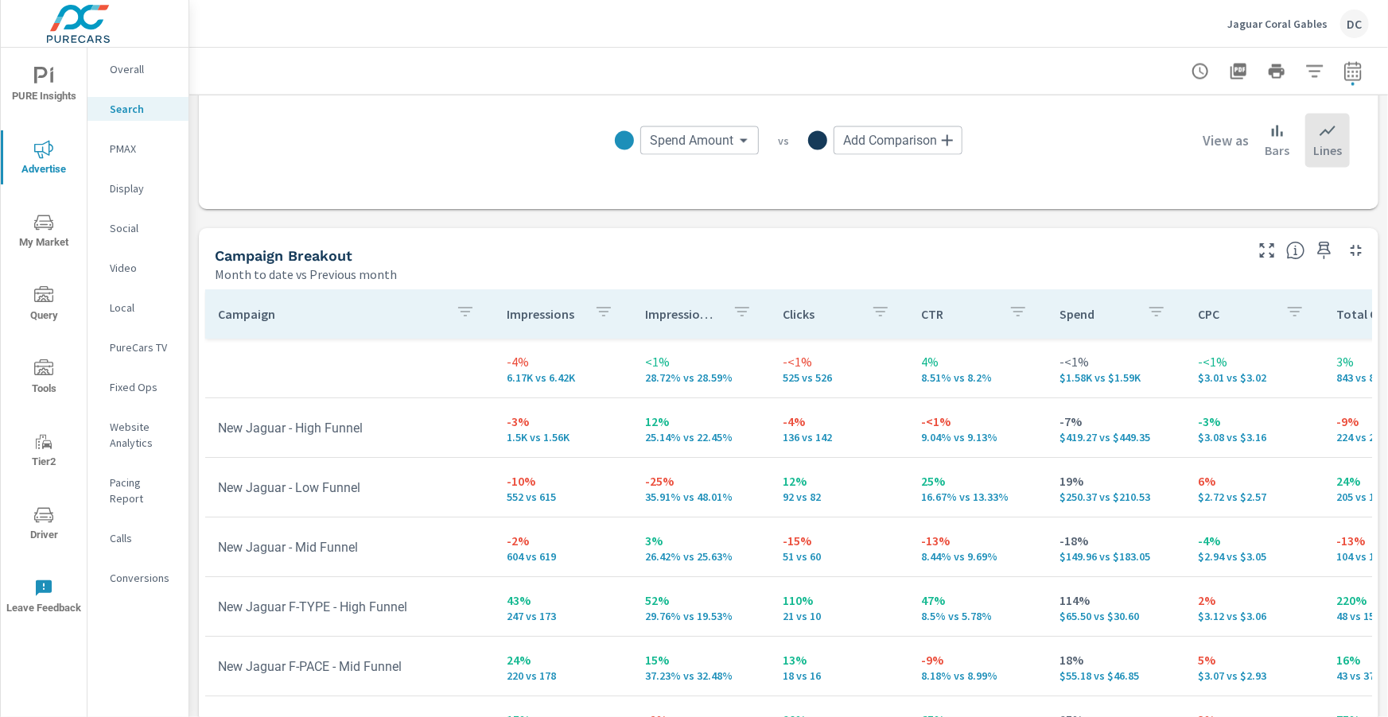
scroll to position [1408, 0]
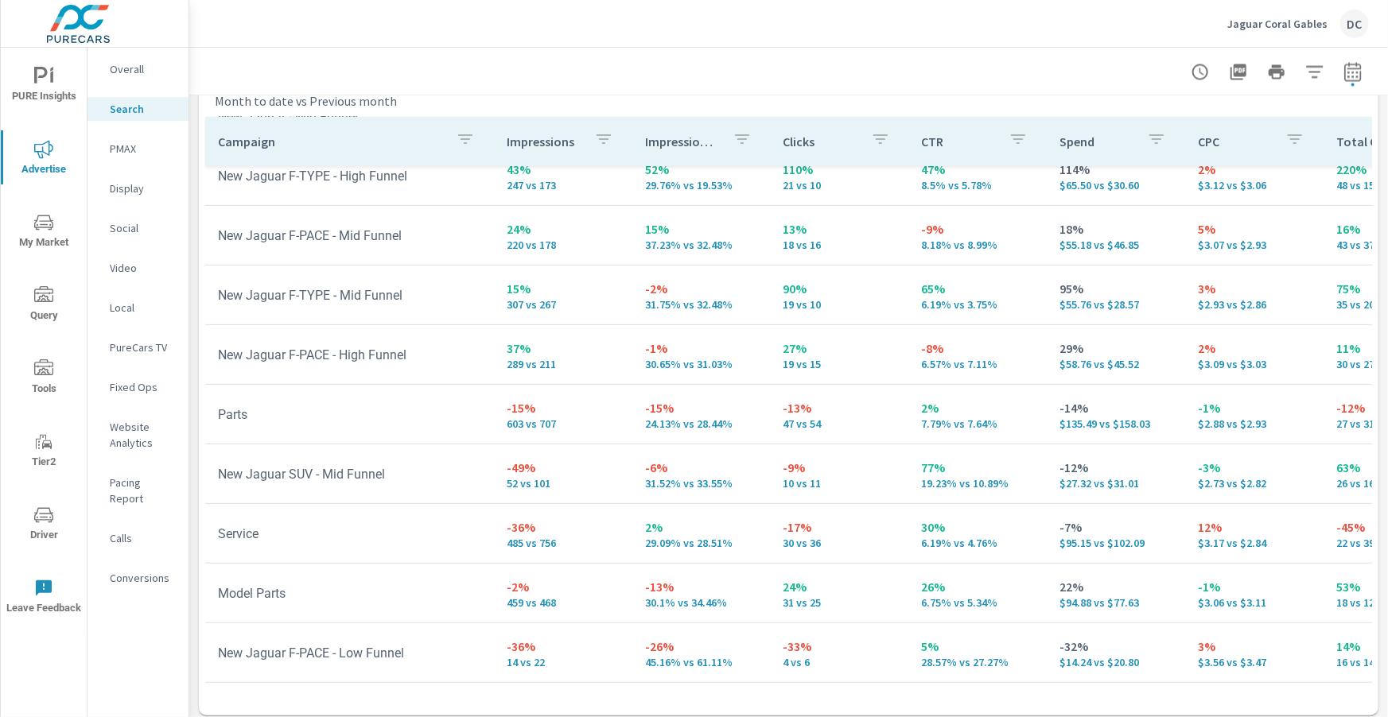
scroll to position [1591, 0]
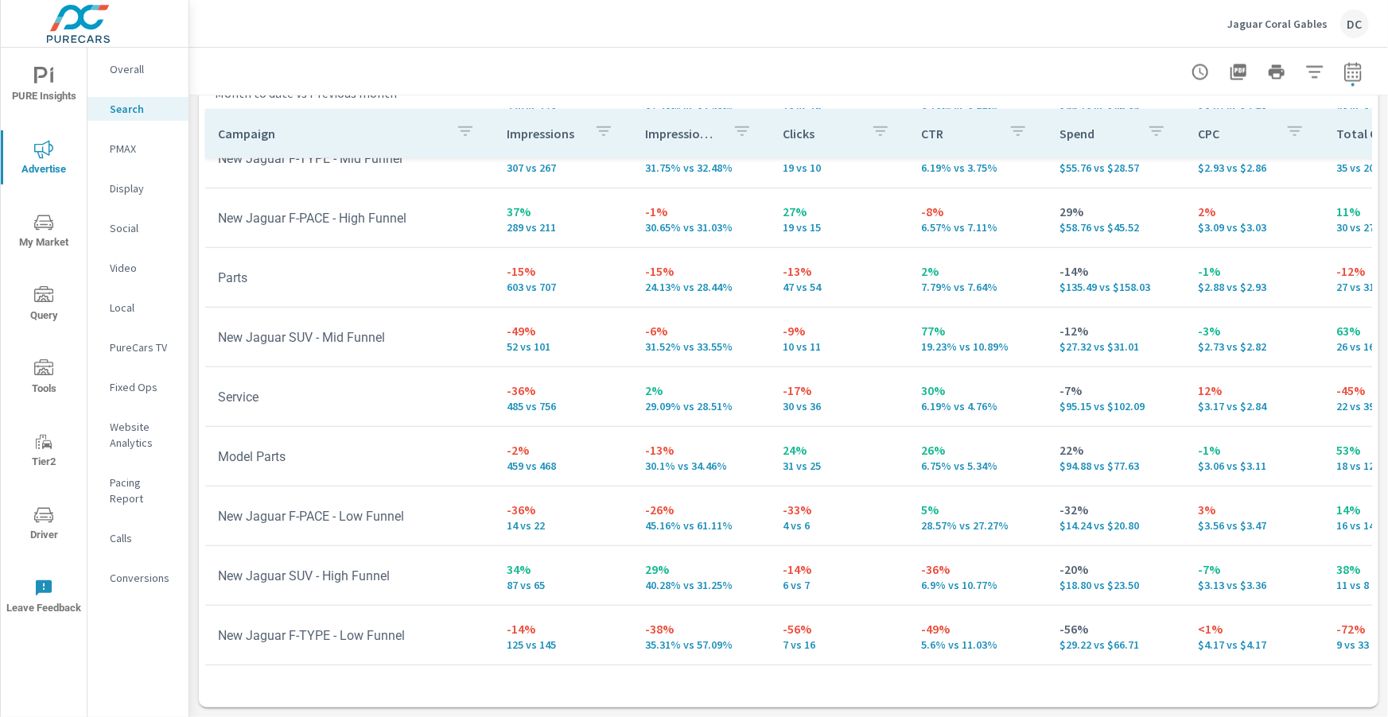
scroll to position [386, 0]
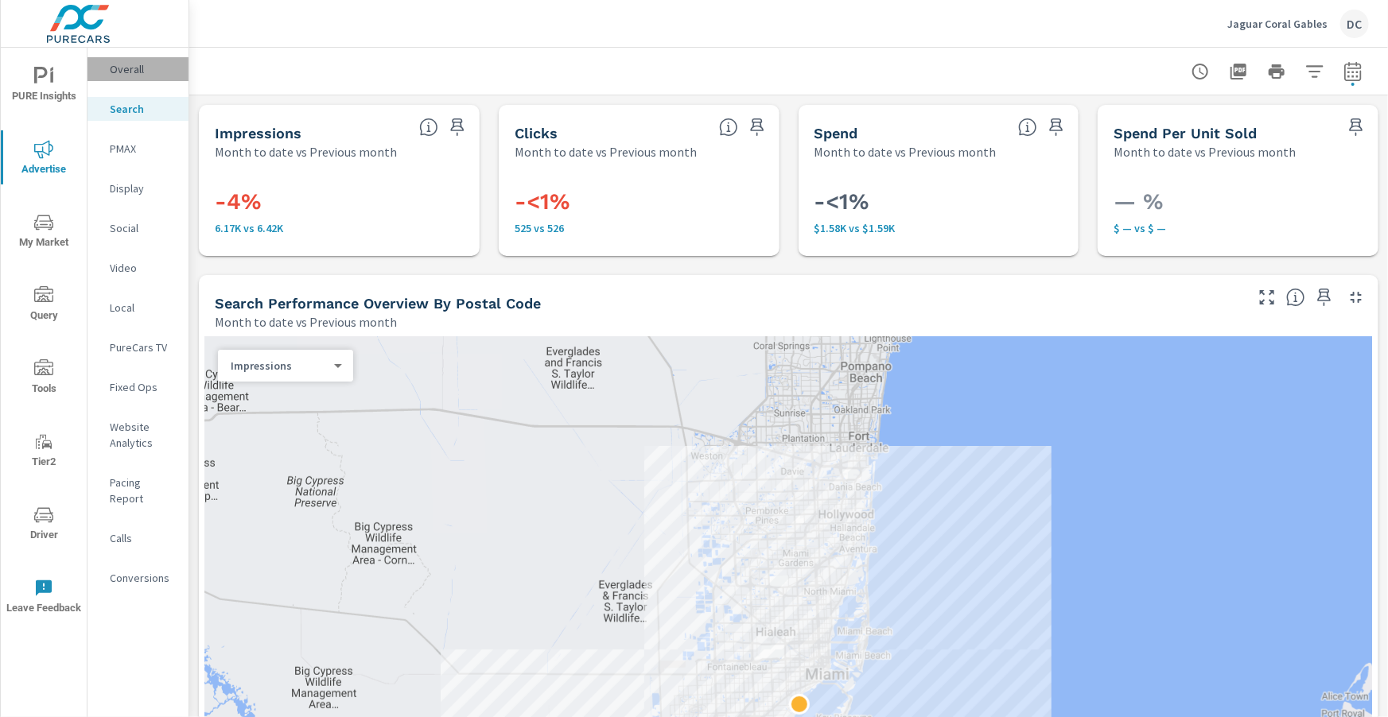
click at [150, 76] on p "Overall" at bounding box center [143, 69] width 66 height 16
